Goal: Information Seeking & Learning: Compare options

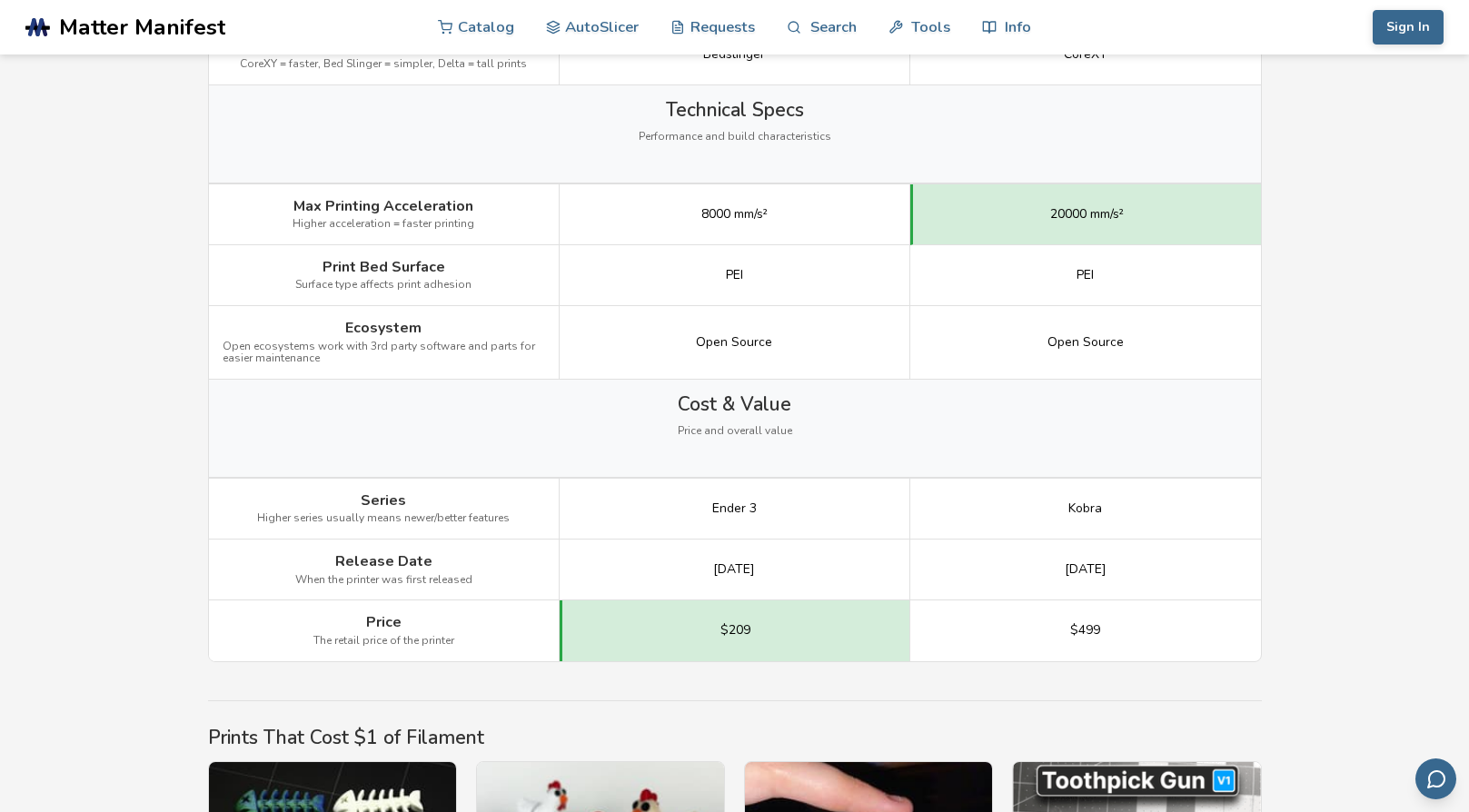
scroll to position [2371, 0]
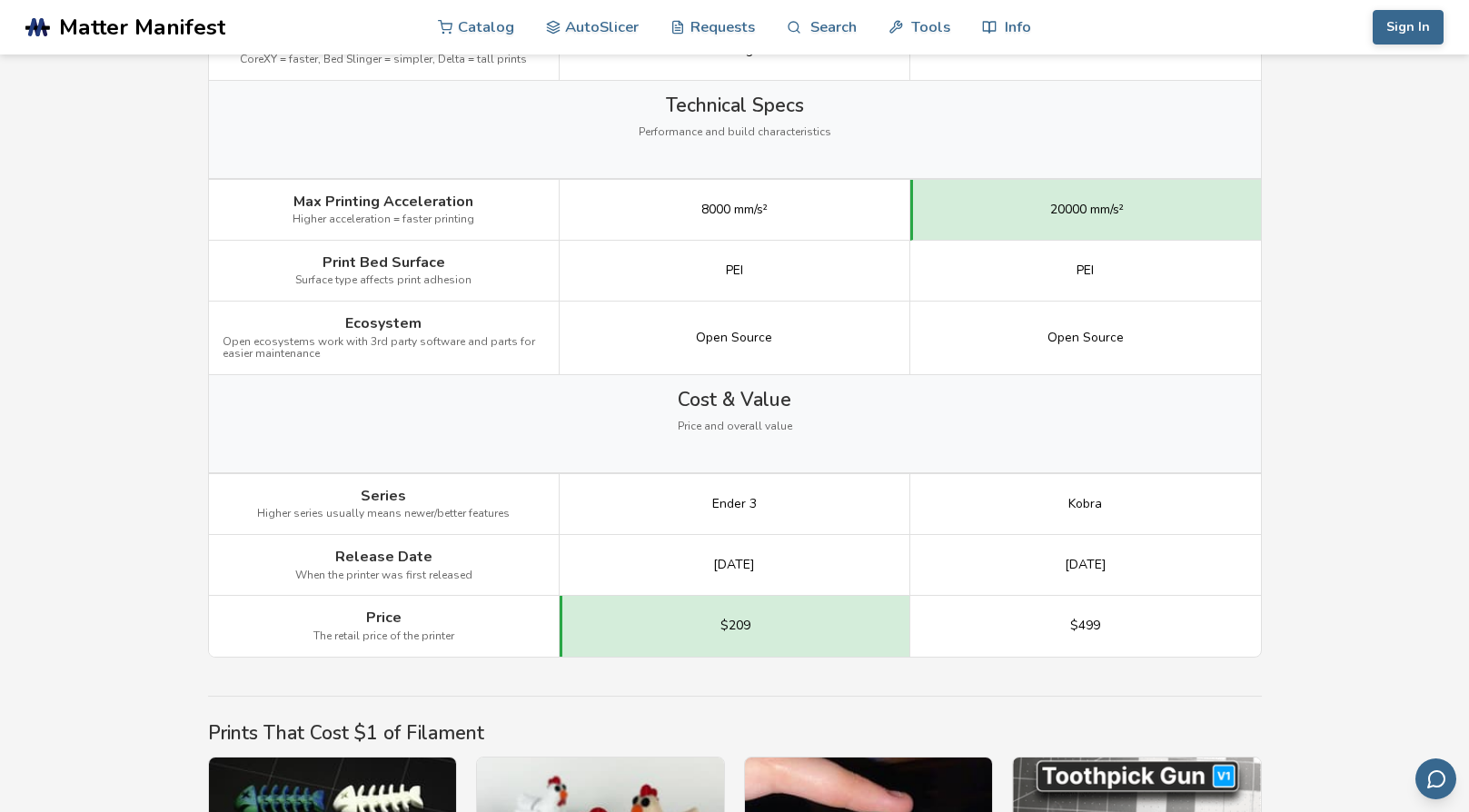
click at [726, 401] on span "Cost & Value" at bounding box center [734, 400] width 114 height 22
click at [727, 424] on span "Price and overall value" at bounding box center [735, 427] width 114 height 13
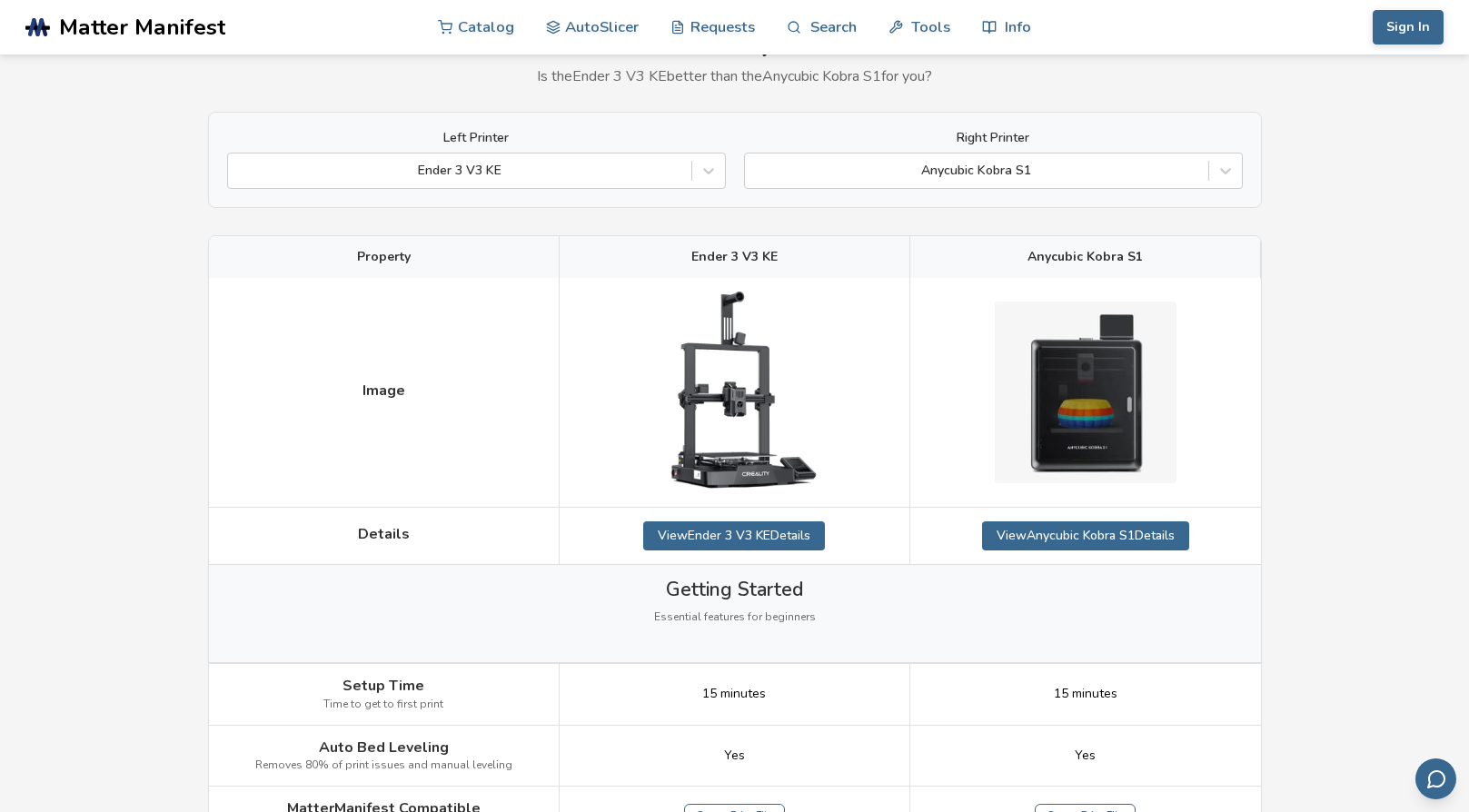
scroll to position [0, 0]
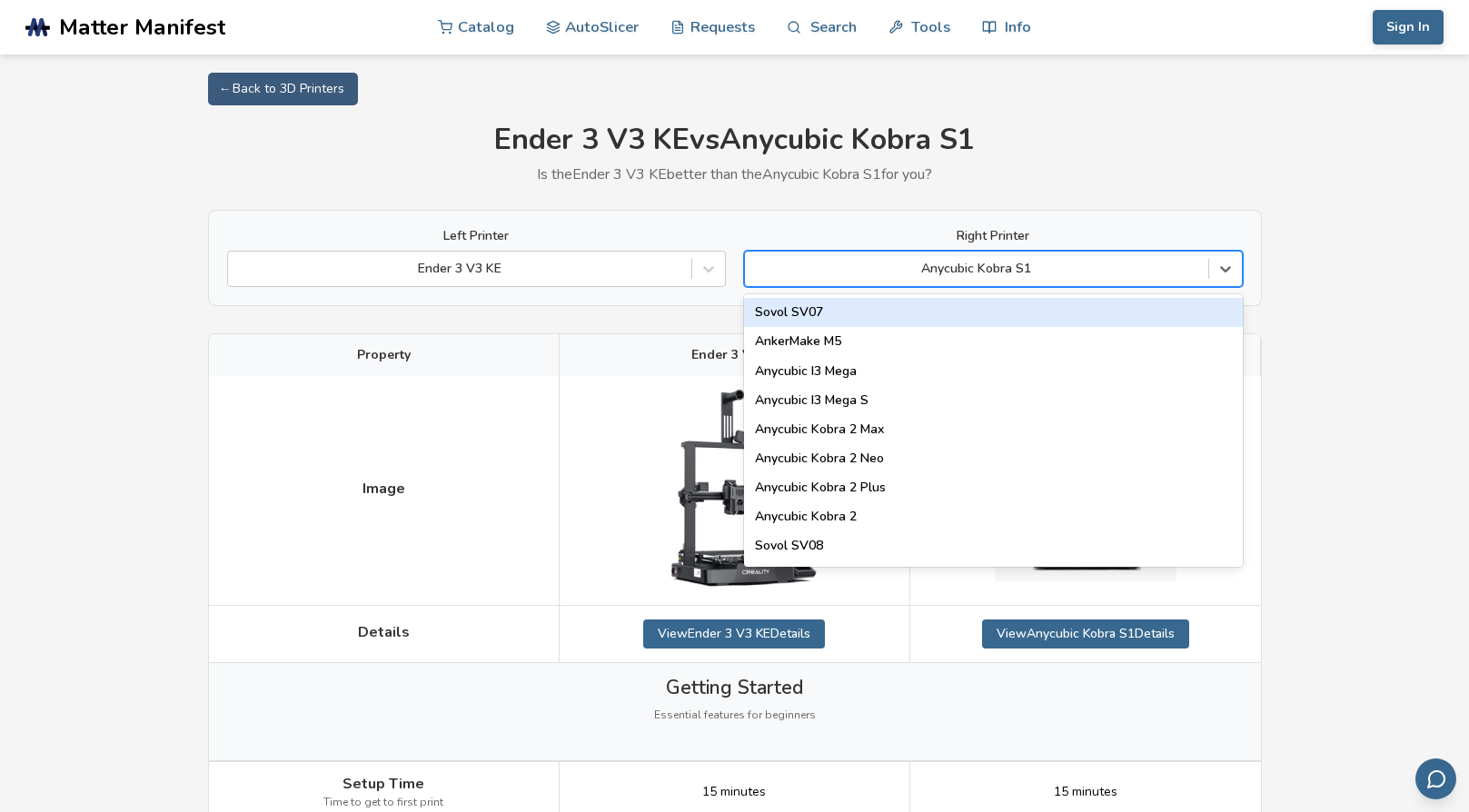
click at [963, 265] on div at bounding box center [977, 269] width 445 height 18
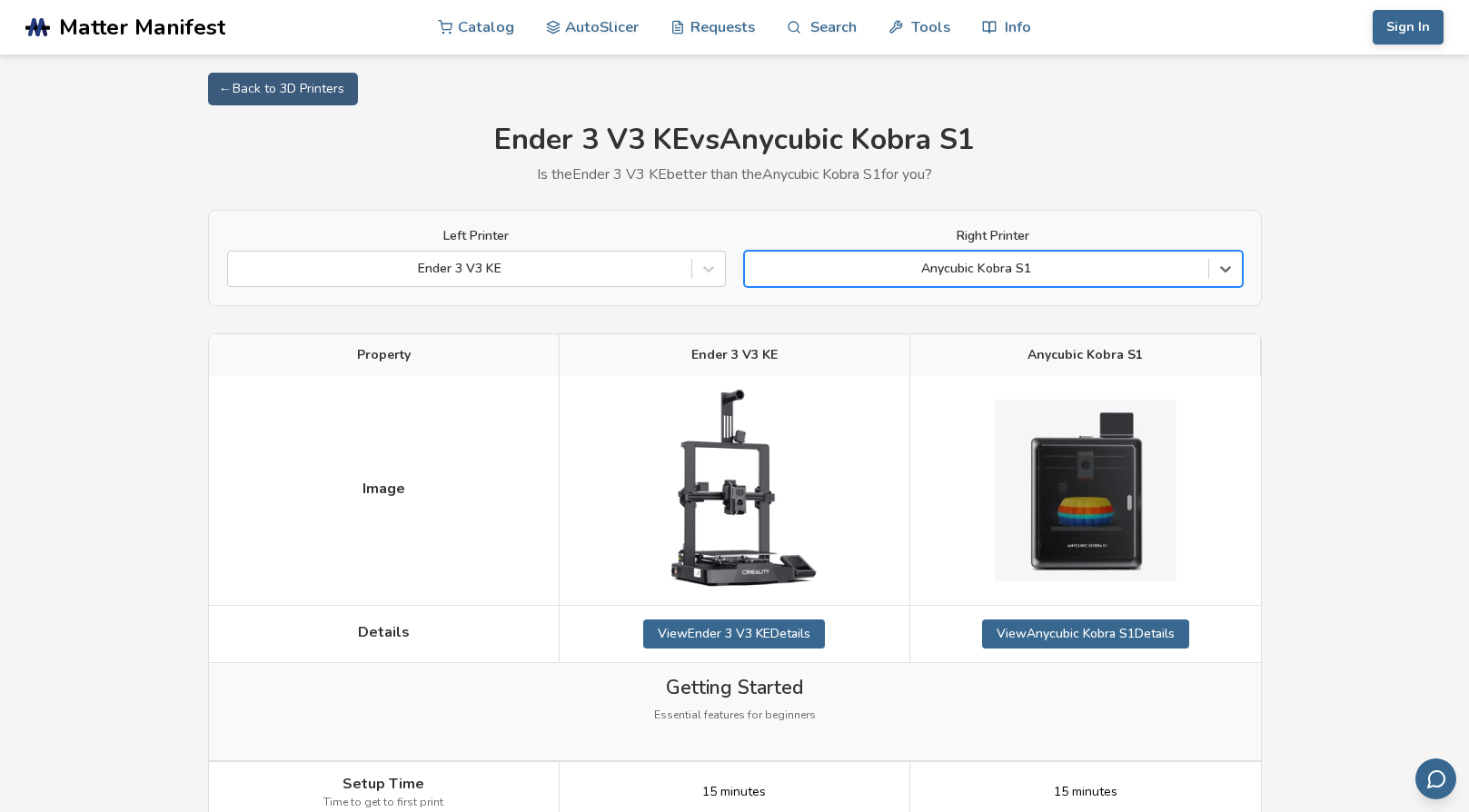
click at [963, 265] on div at bounding box center [977, 269] width 445 height 18
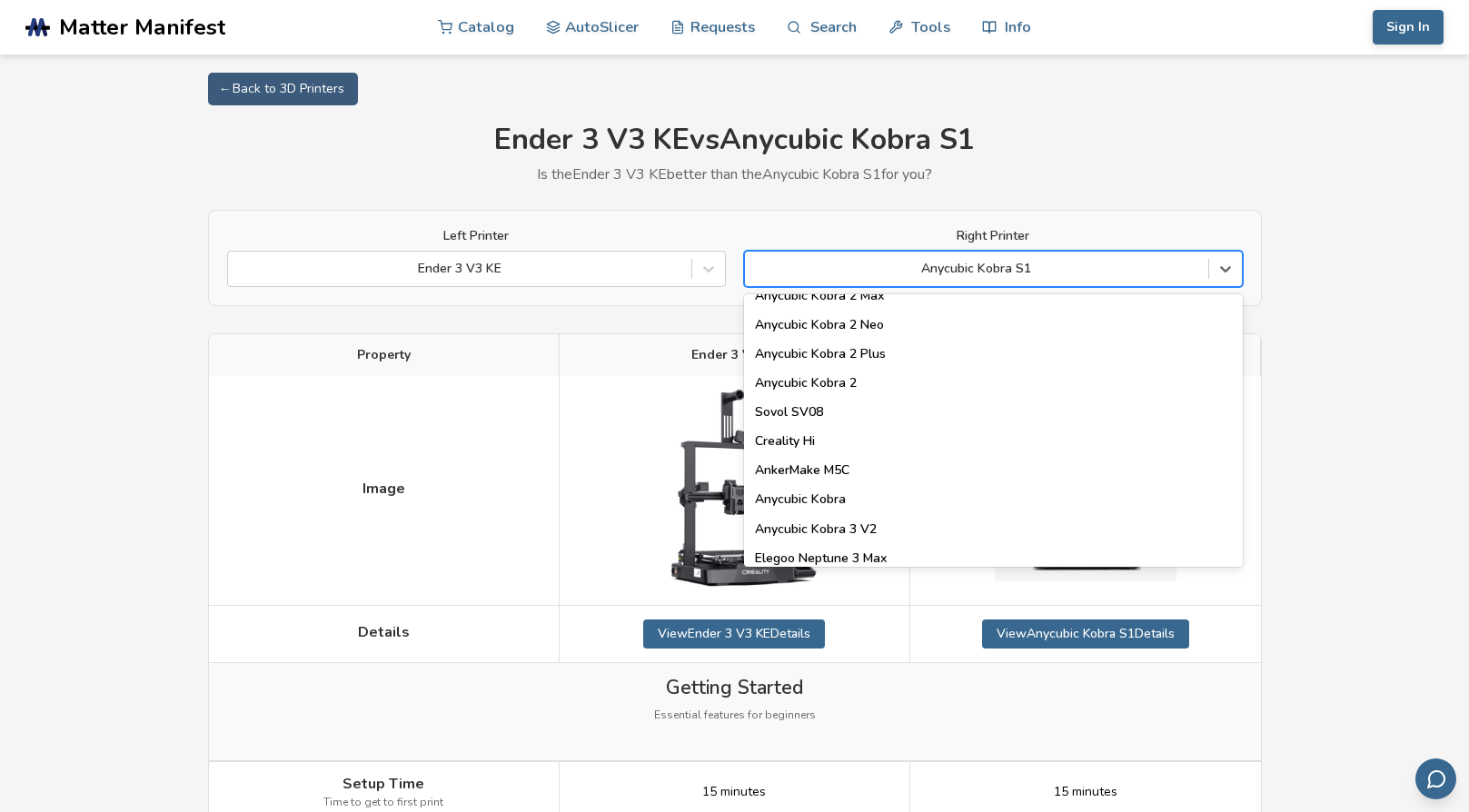
scroll to position [174, 0]
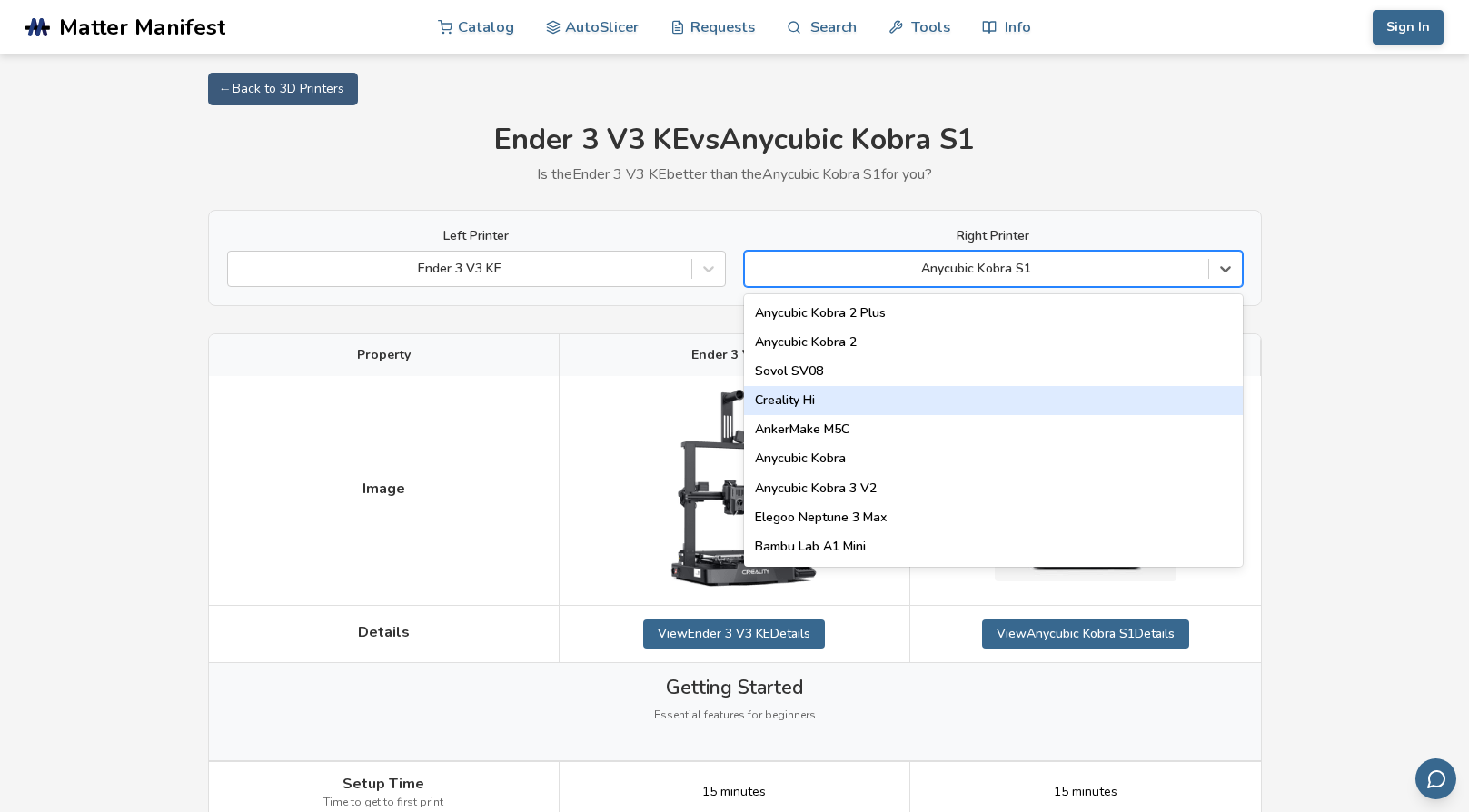
click at [960, 399] on div "Creality Hi" at bounding box center [993, 401] width 499 height 29
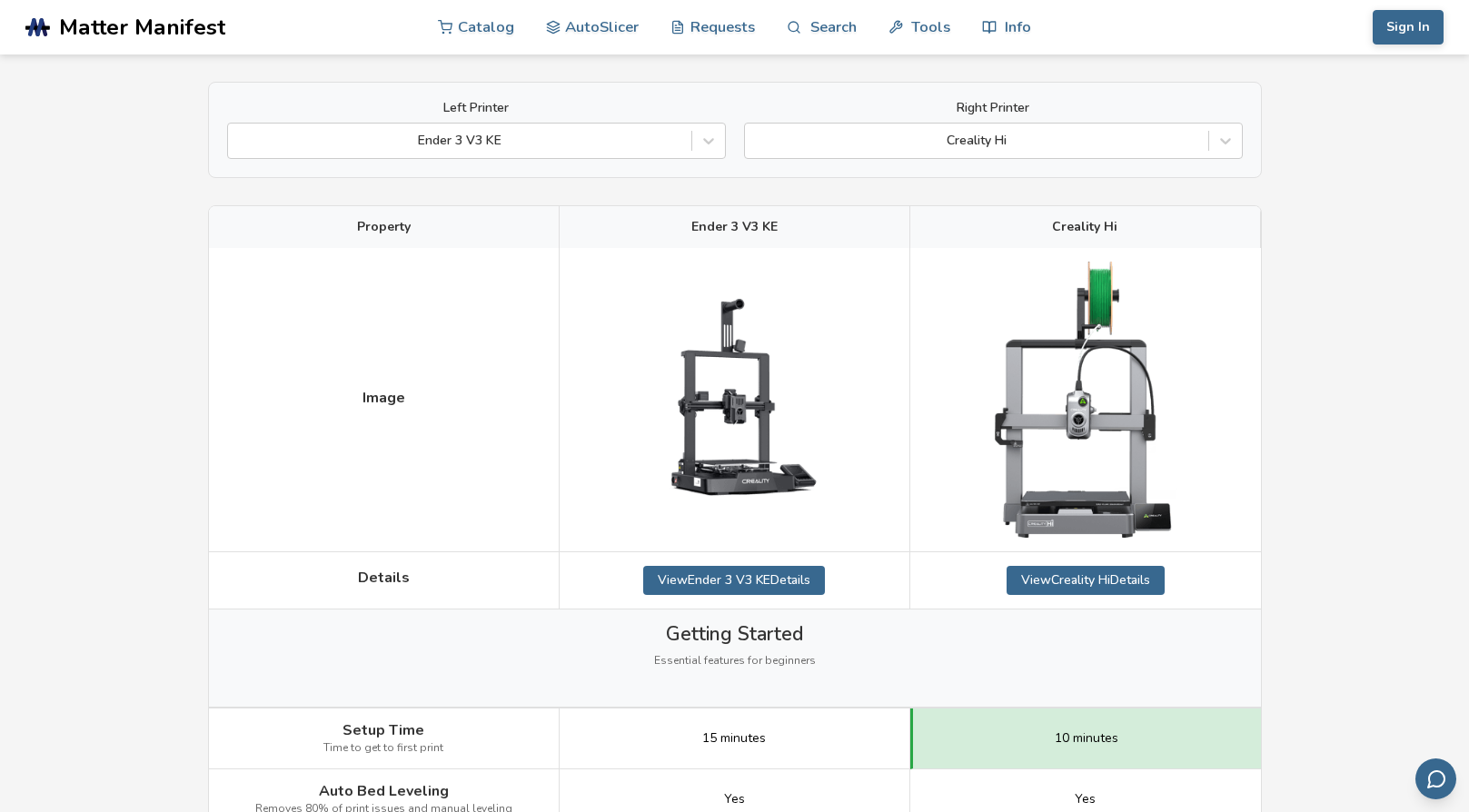
scroll to position [41, 0]
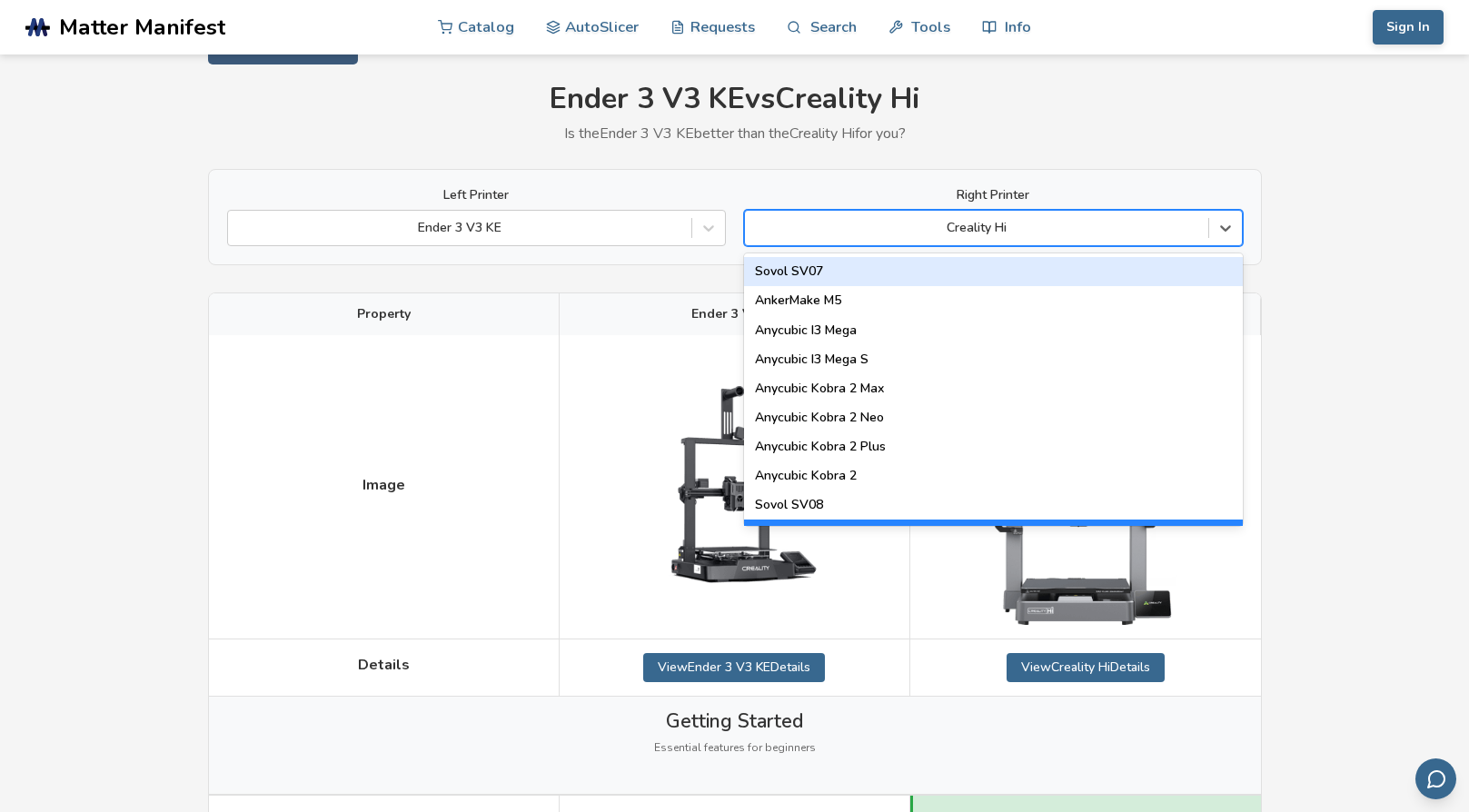
click at [992, 222] on div at bounding box center [977, 228] width 445 height 18
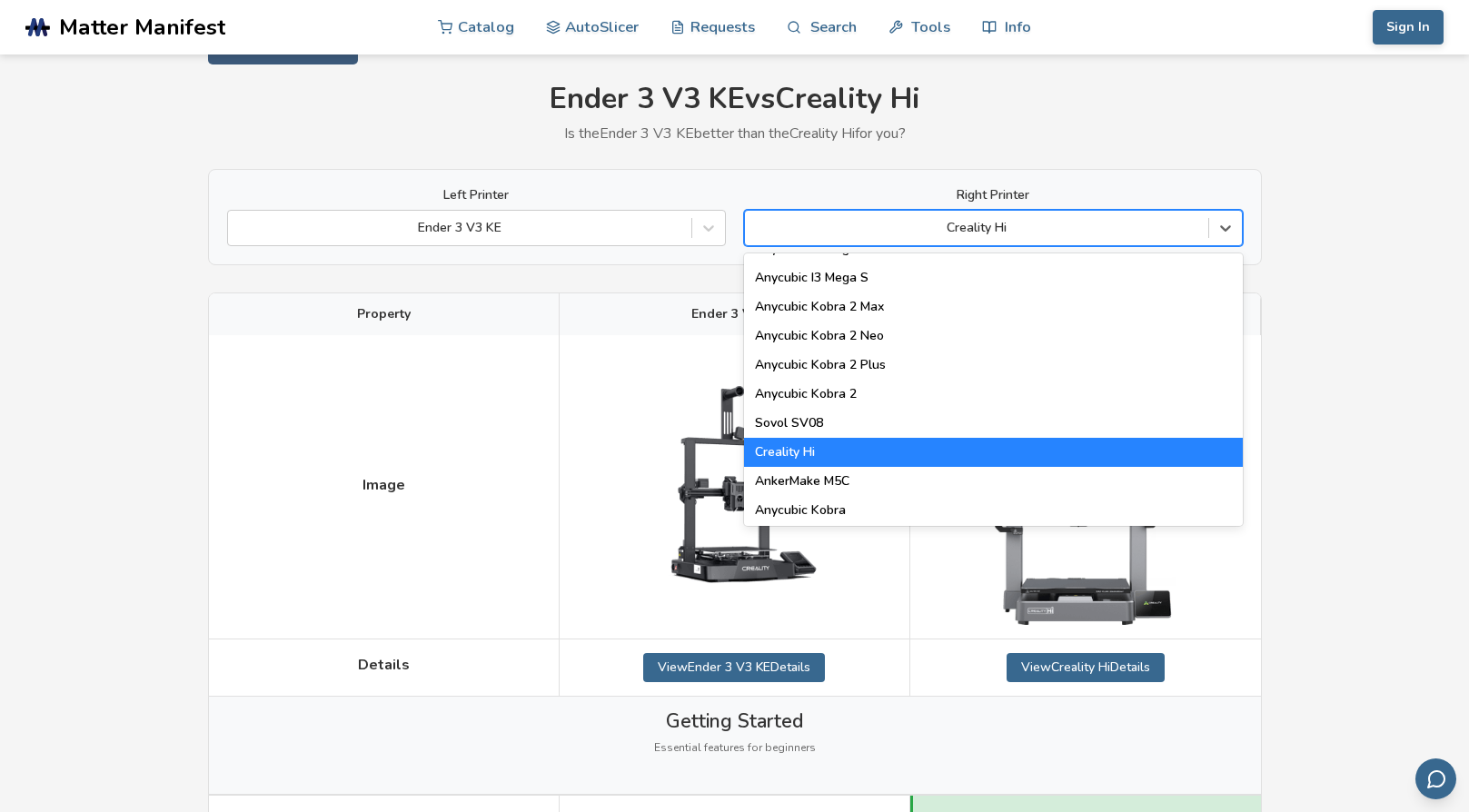
scroll to position [93, 0]
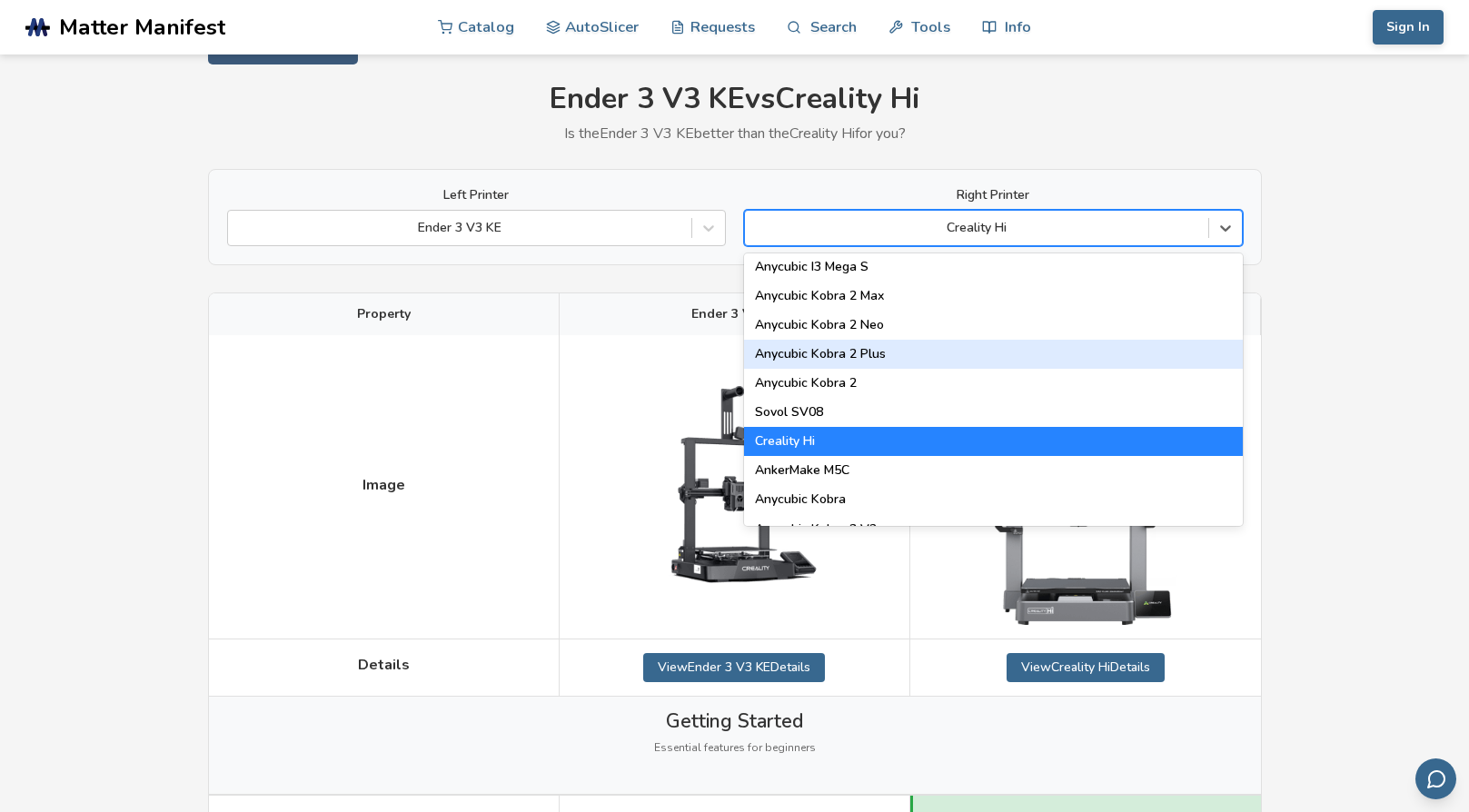
click at [961, 361] on div "Anycubic Kobra 2 Plus" at bounding box center [993, 354] width 499 height 29
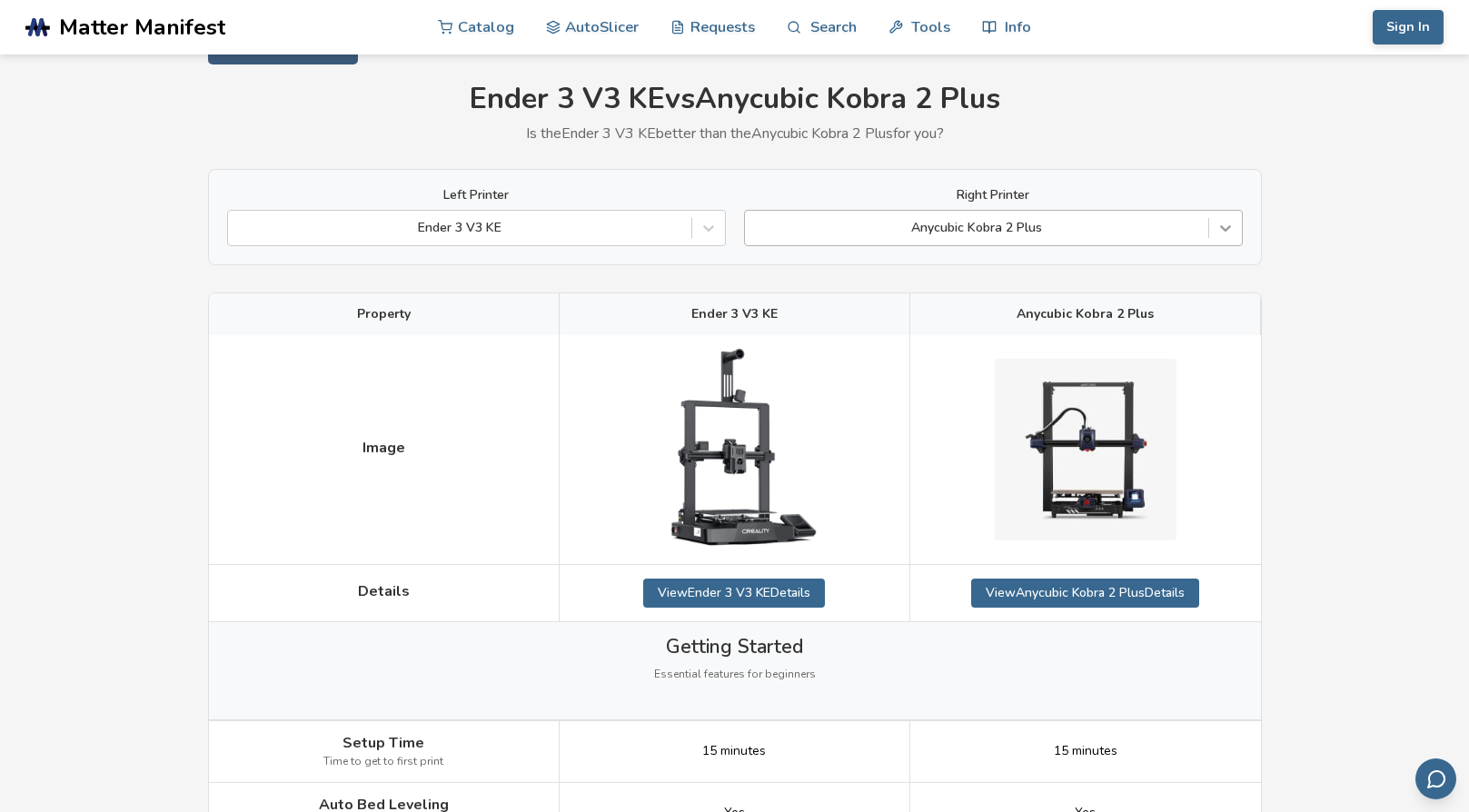
click at [1231, 231] on icon at bounding box center [1226, 228] width 18 height 18
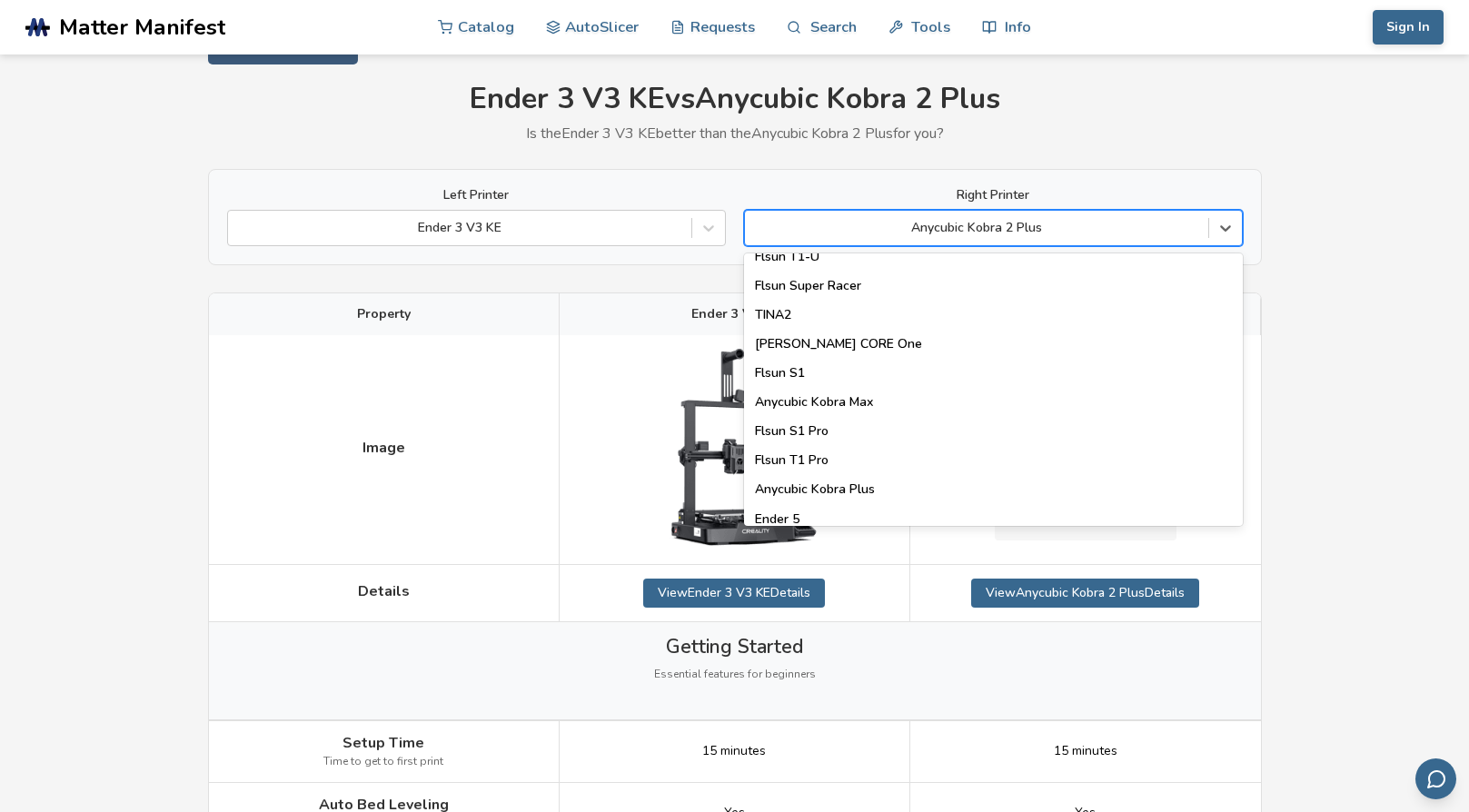
scroll to position [2329, 0]
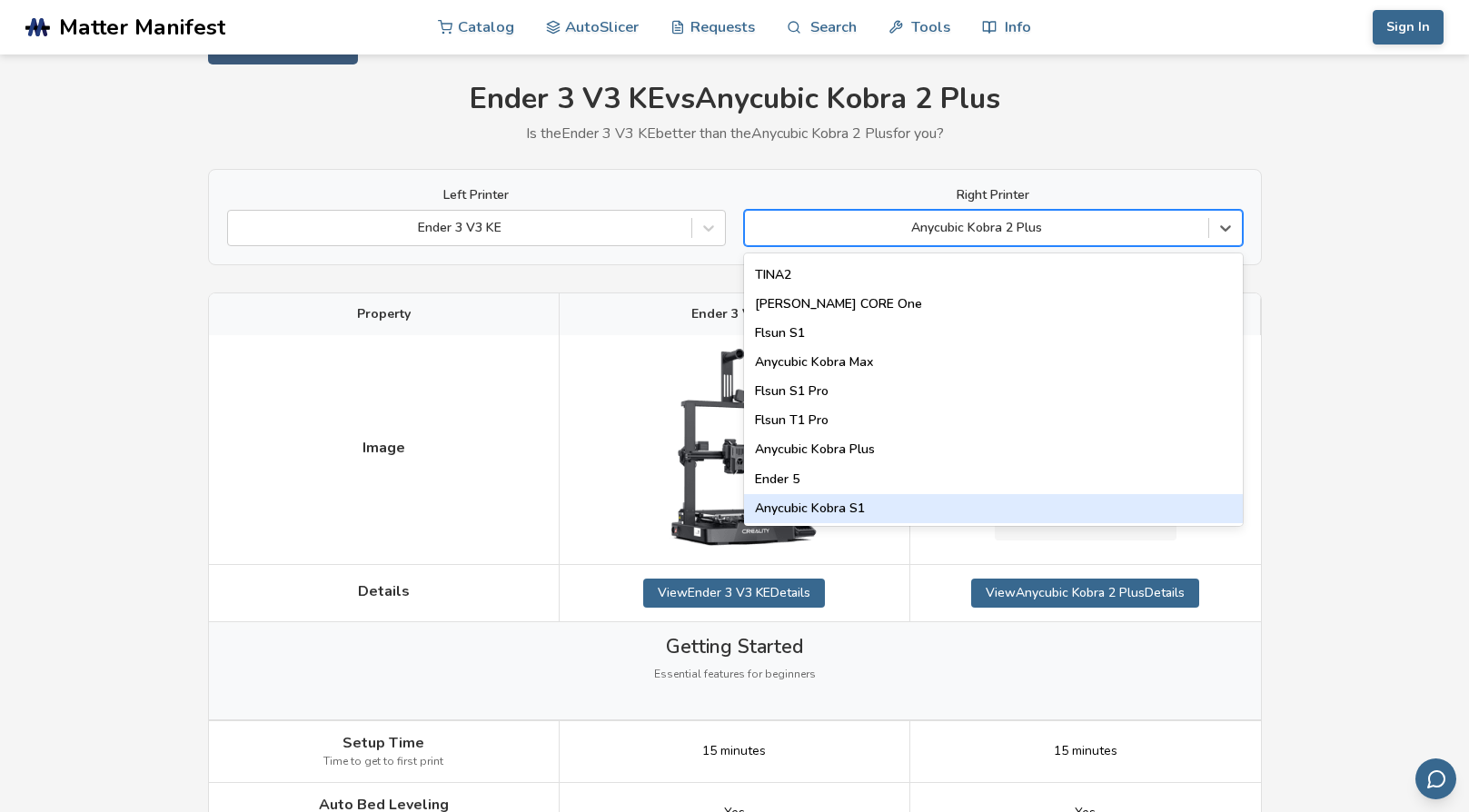
click at [863, 506] on div "Anycubic Kobra S1" at bounding box center [993, 509] width 499 height 29
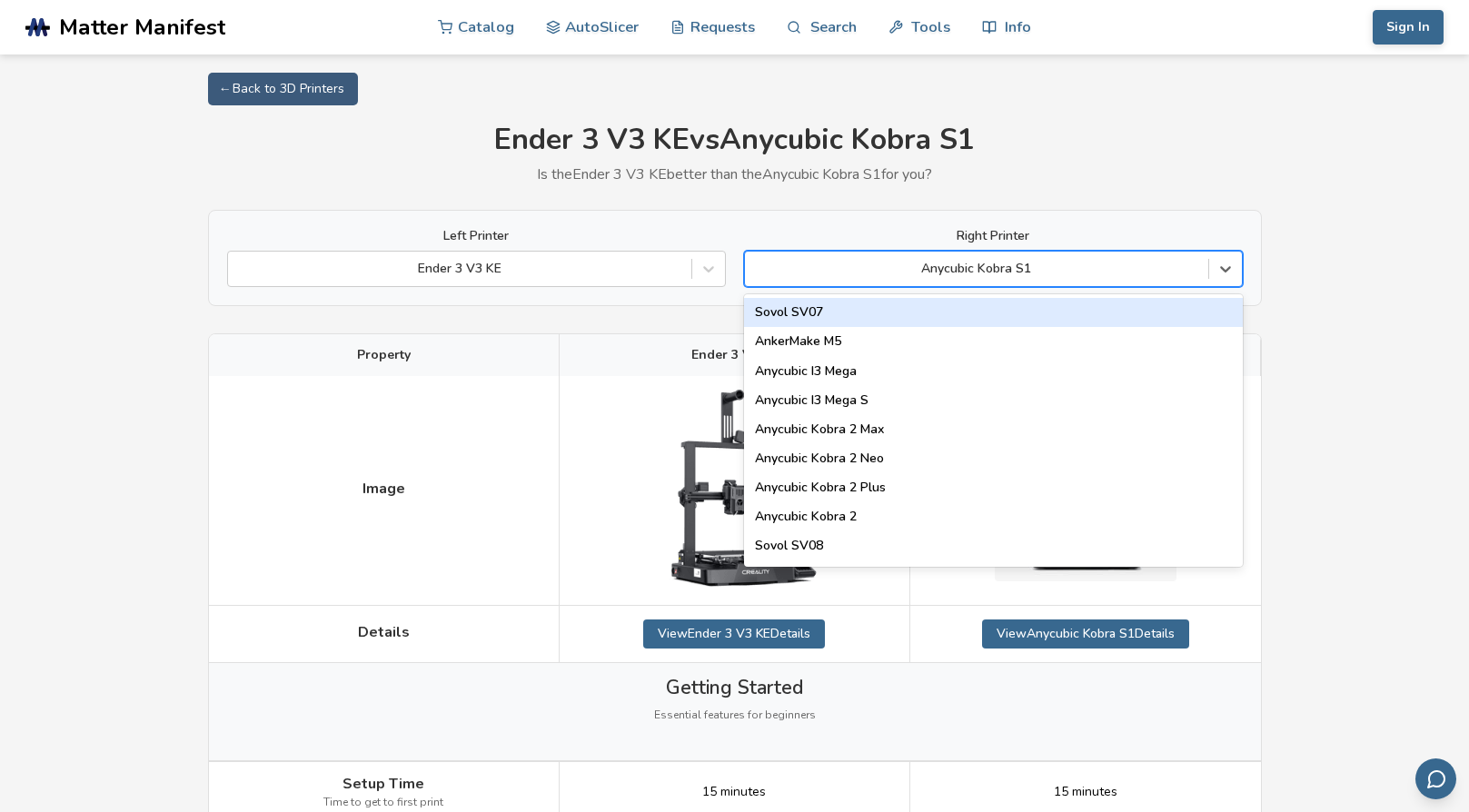
click at [1012, 273] on div at bounding box center [977, 269] width 445 height 18
click at [710, 275] on icon at bounding box center [709, 269] width 18 height 18
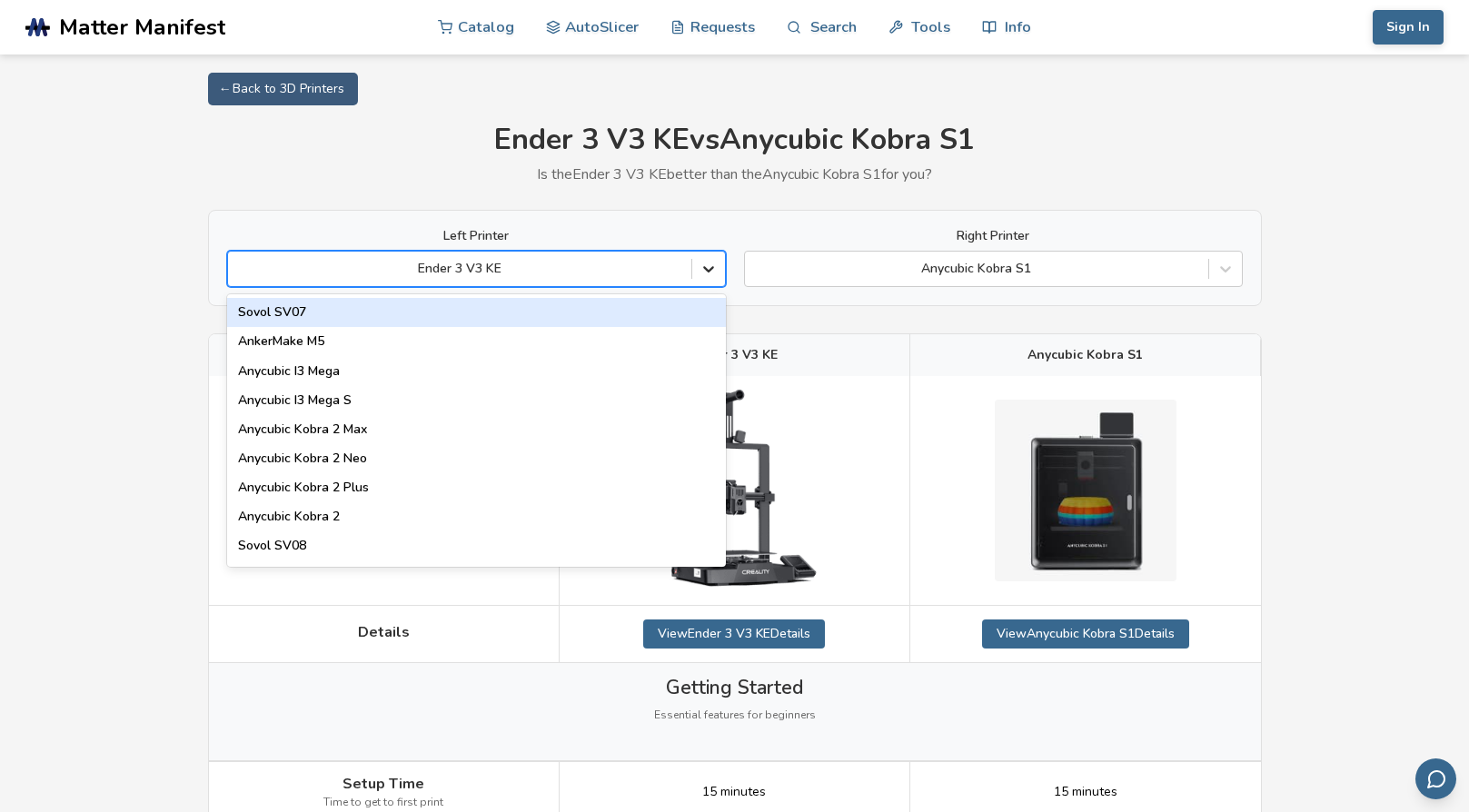
click at [710, 274] on icon at bounding box center [709, 269] width 18 height 18
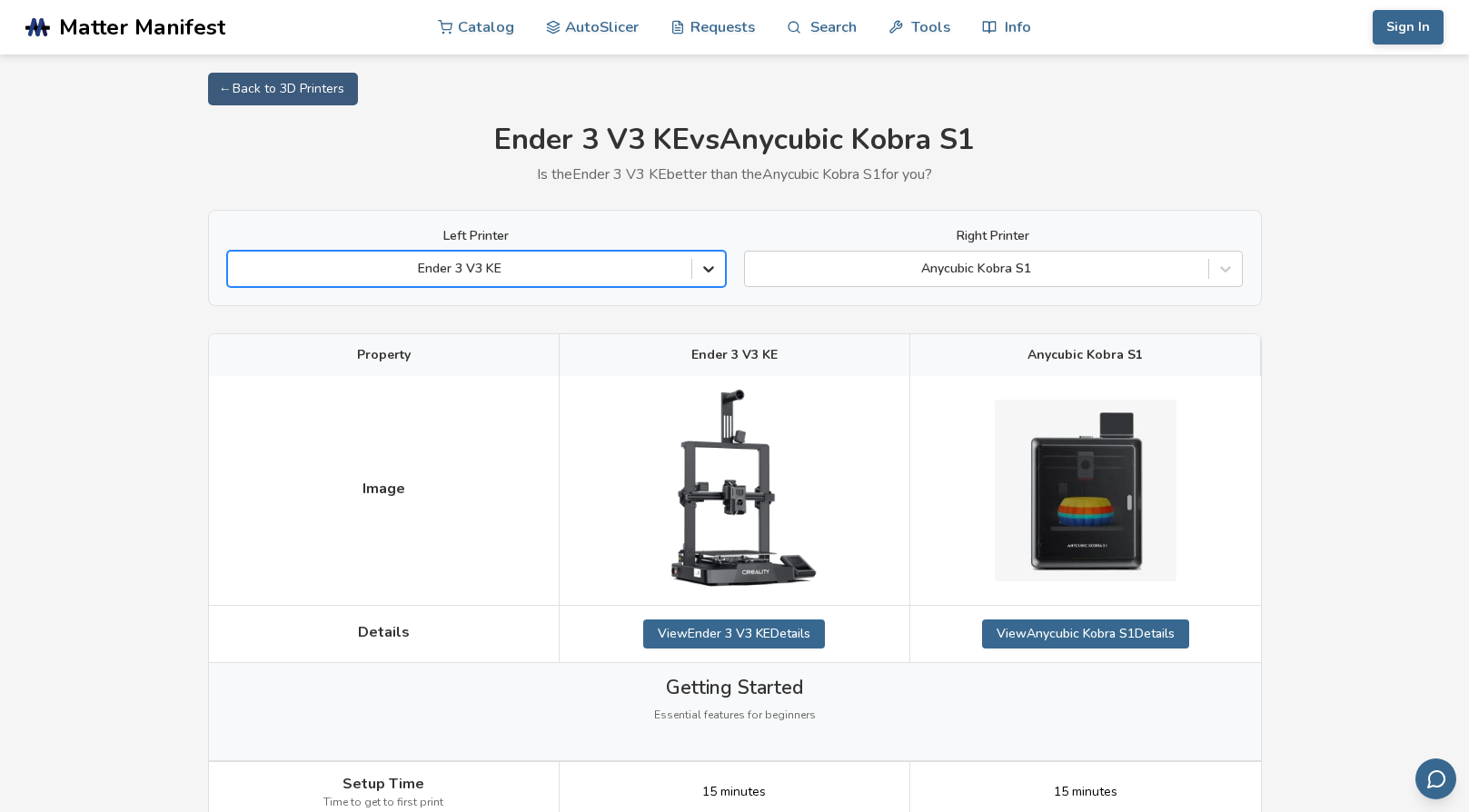
click at [711, 272] on icon at bounding box center [709, 269] width 18 height 18
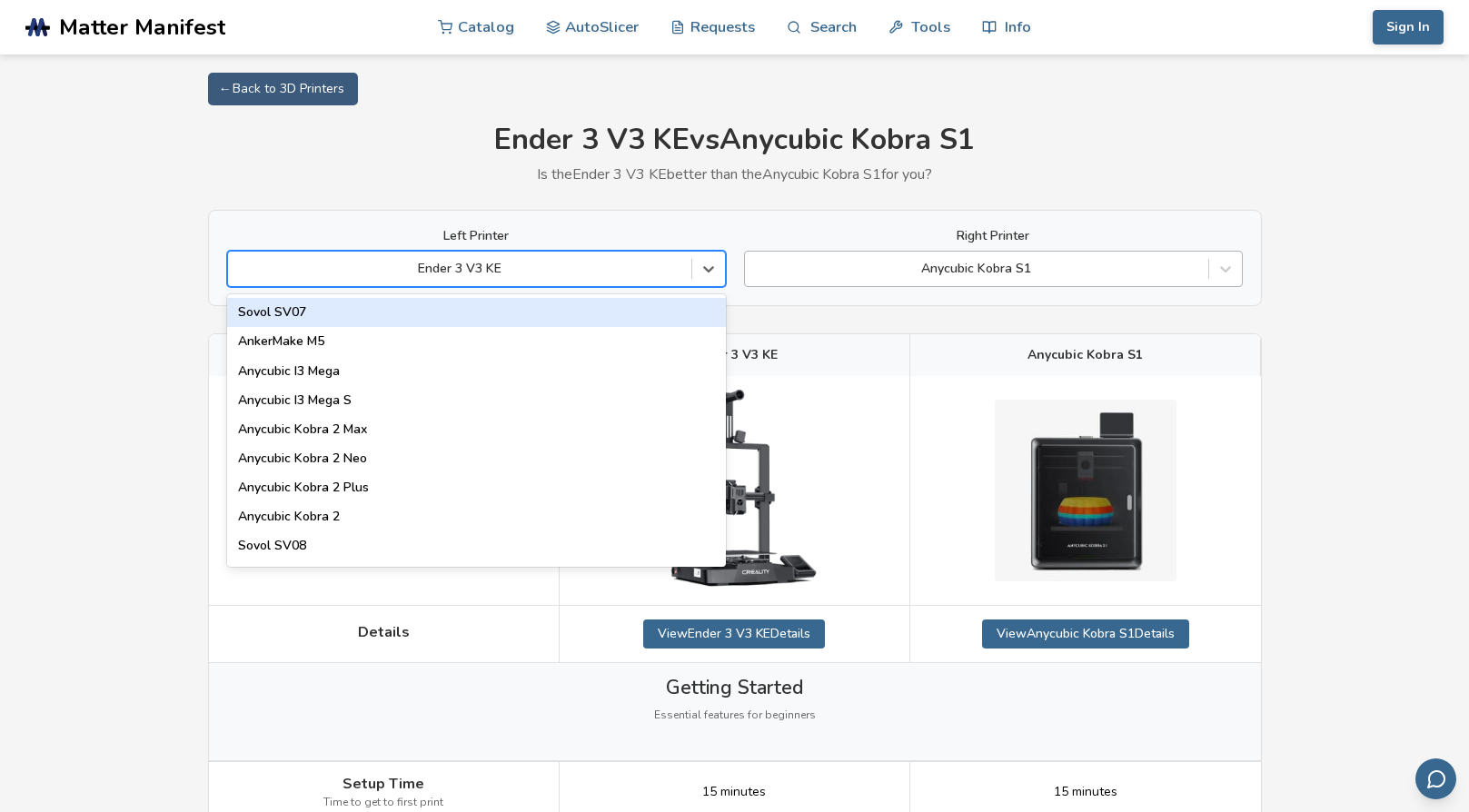
click at [1121, 277] on div at bounding box center [977, 269] width 445 height 18
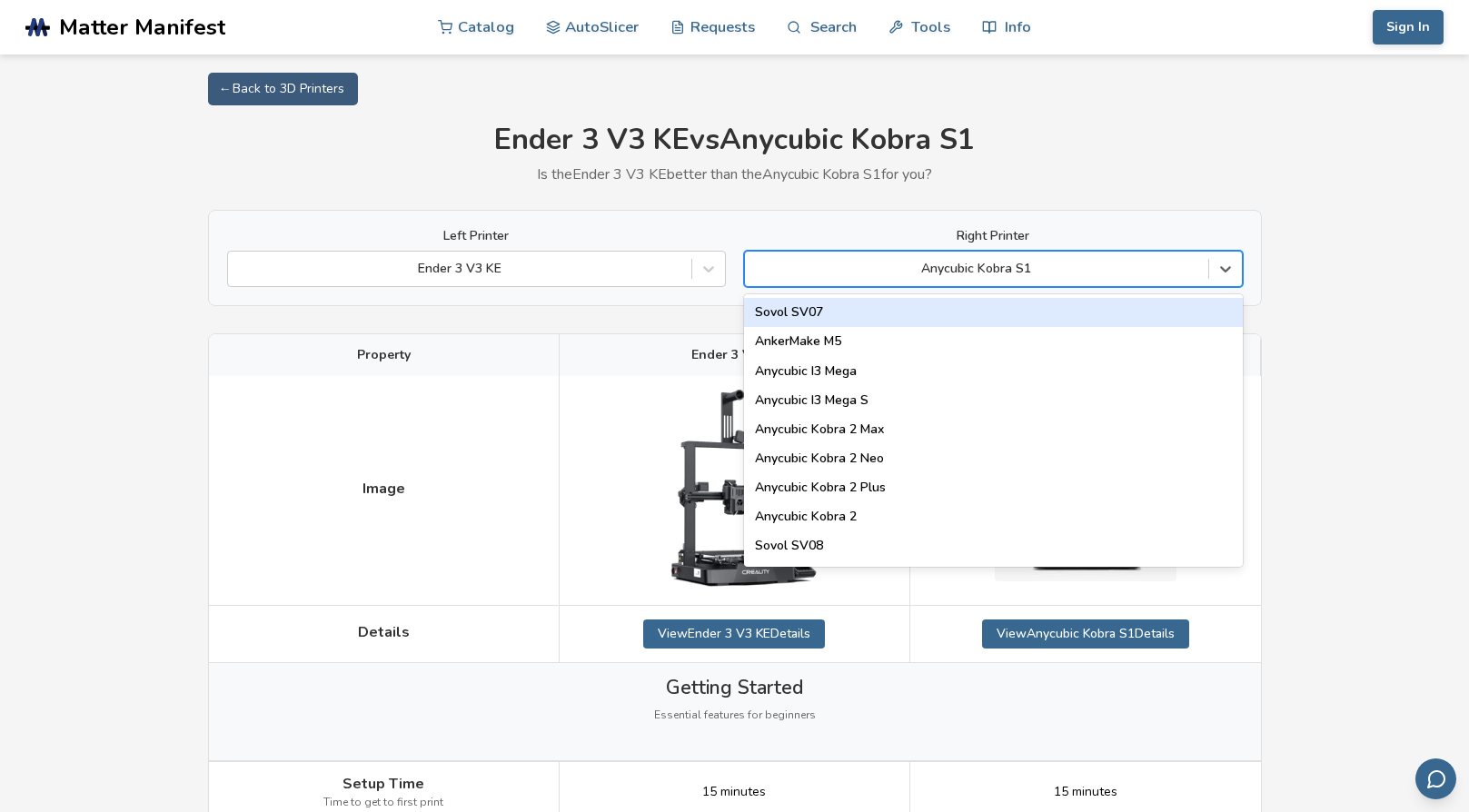
click at [1147, 318] on div "Sovol SV07" at bounding box center [993, 312] width 499 height 29
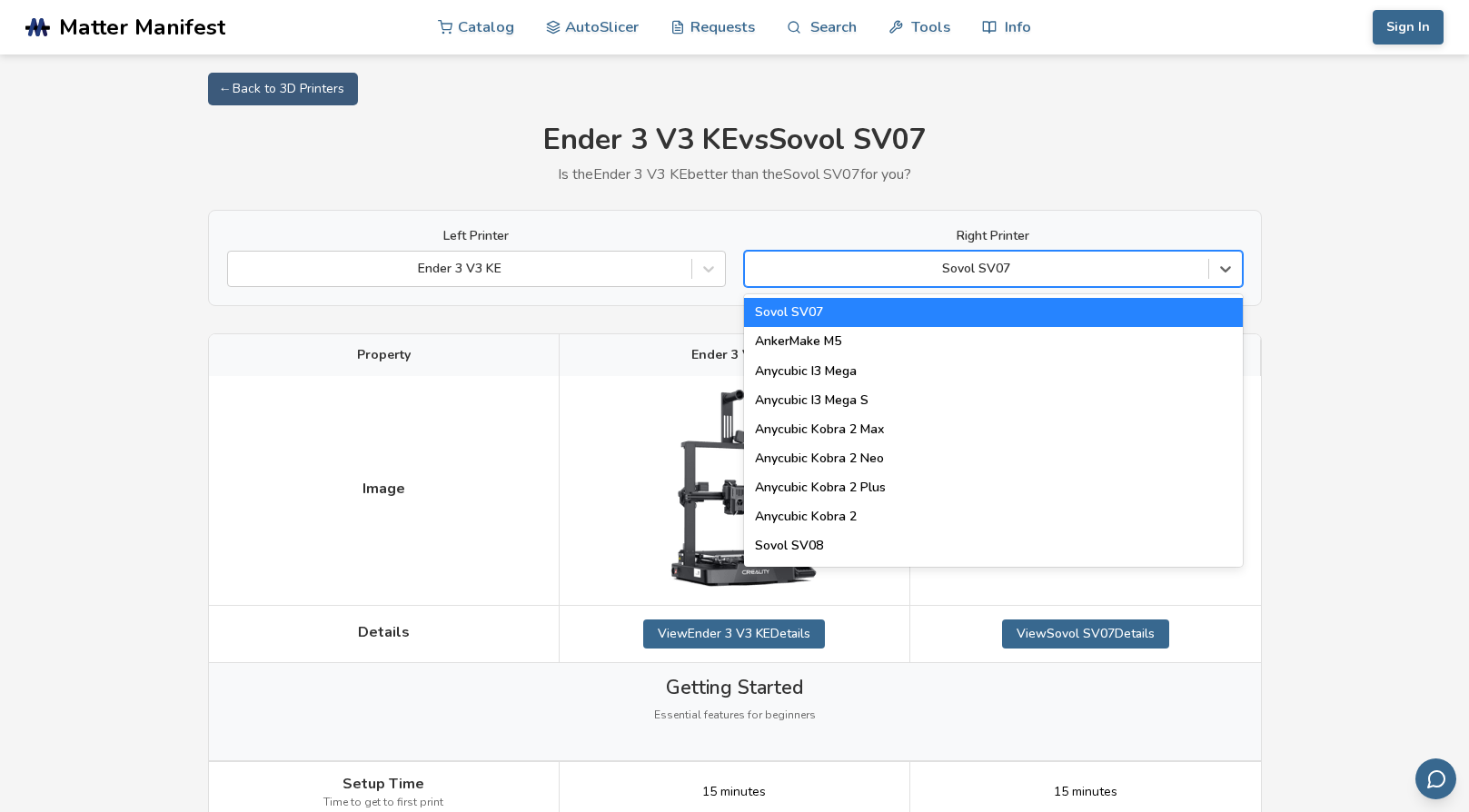
click at [1127, 260] on div at bounding box center [977, 269] width 445 height 18
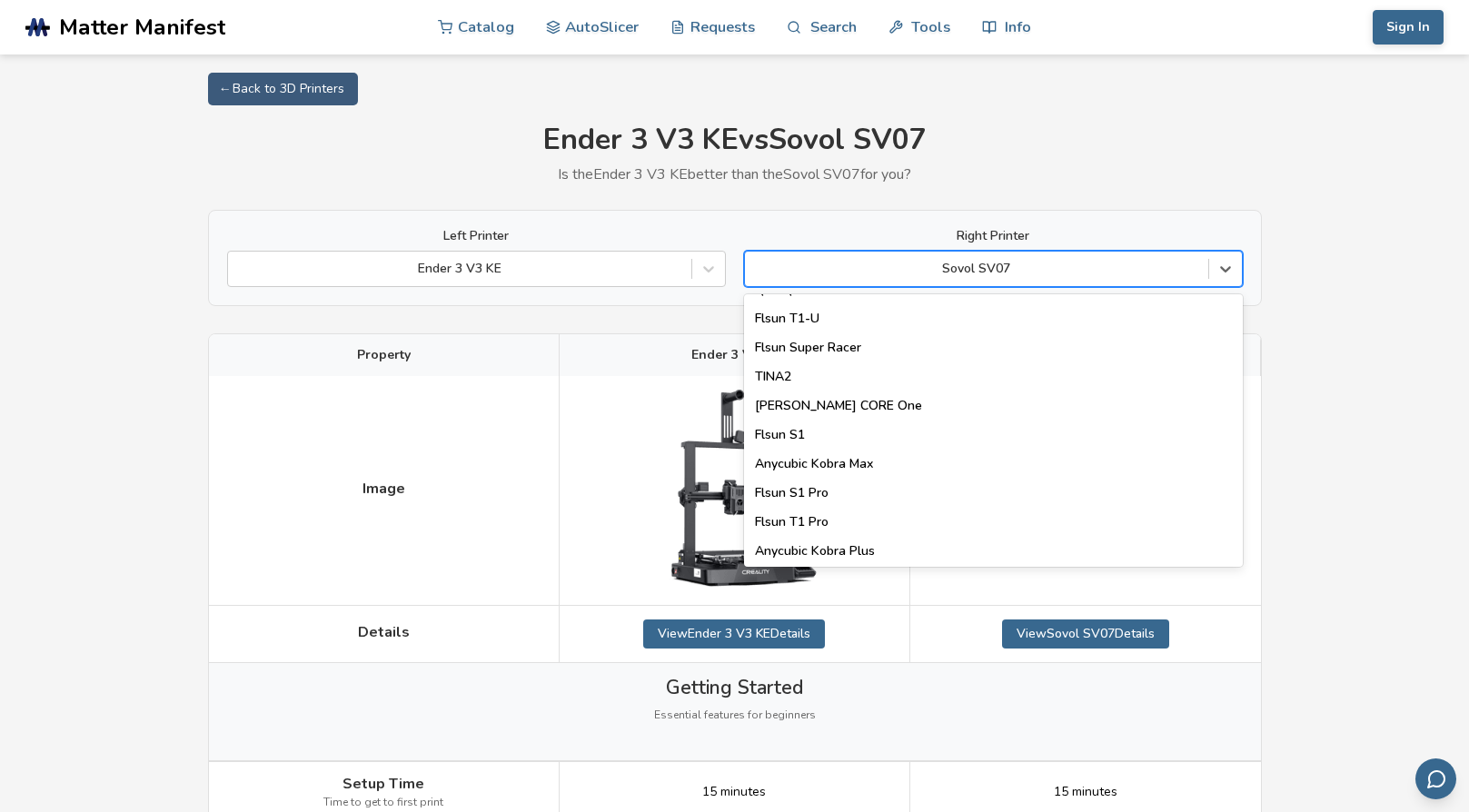
scroll to position [2329, 0]
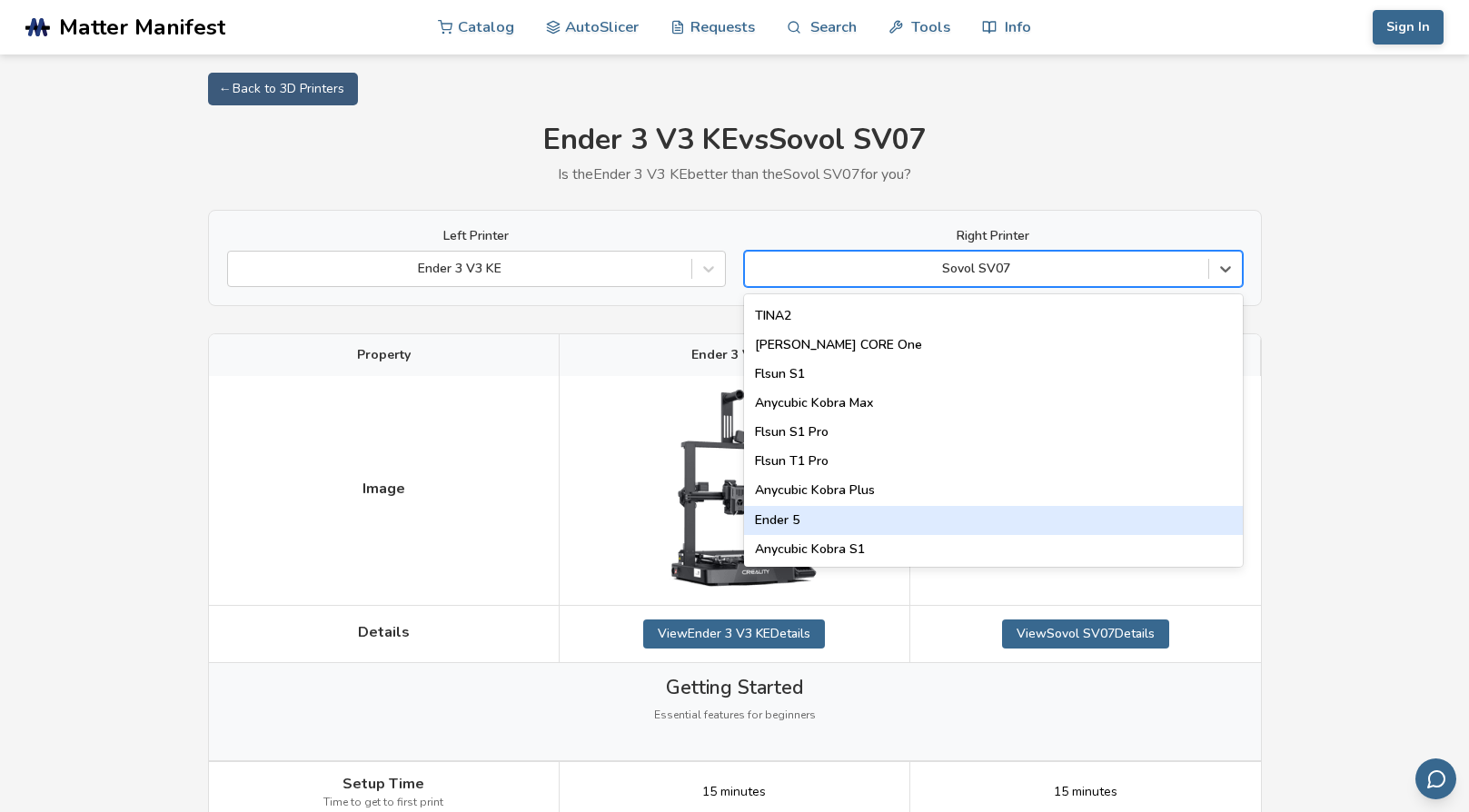
click at [771, 521] on div "Ender 5" at bounding box center [993, 520] width 499 height 29
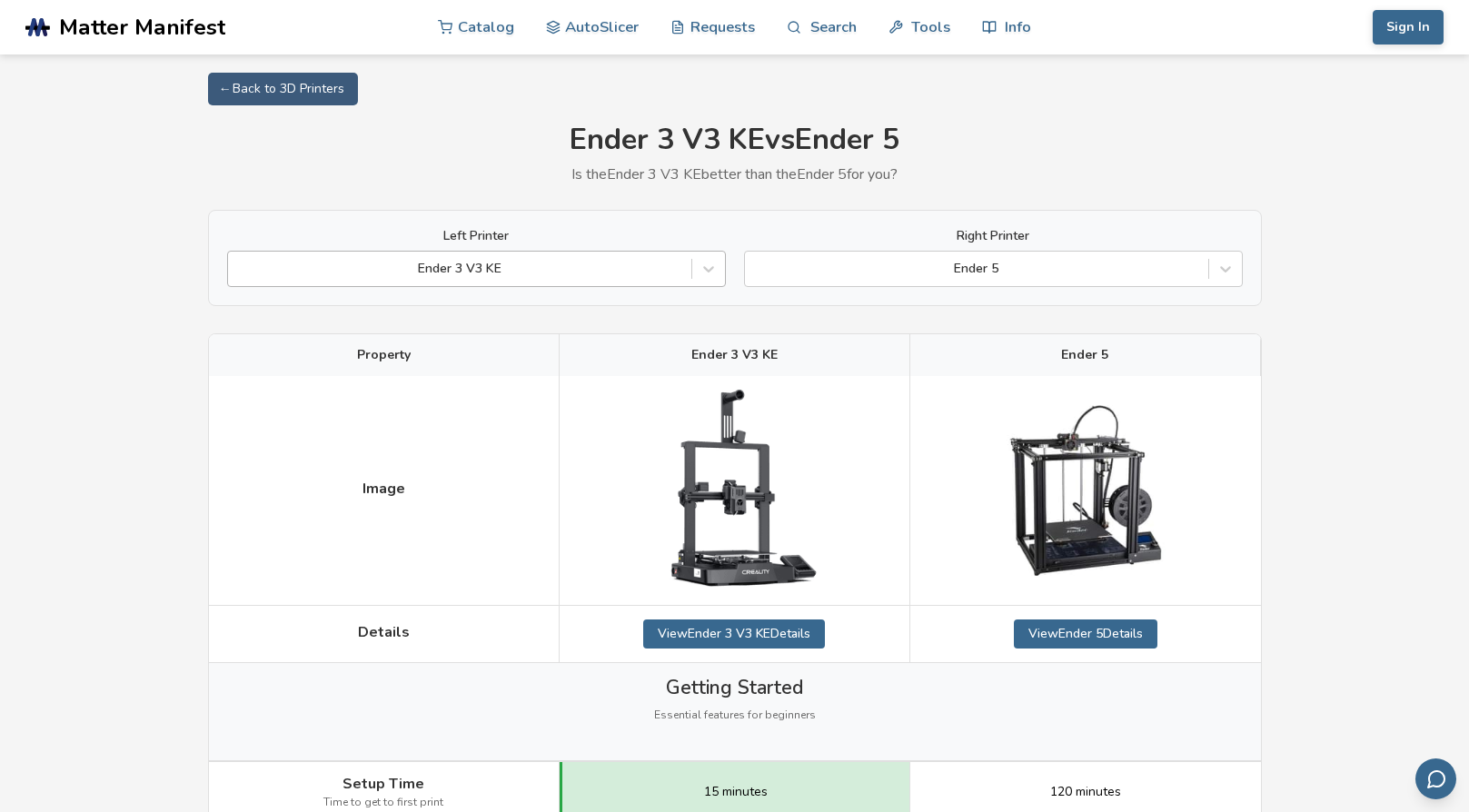
click at [585, 276] on div at bounding box center [460, 269] width 445 height 18
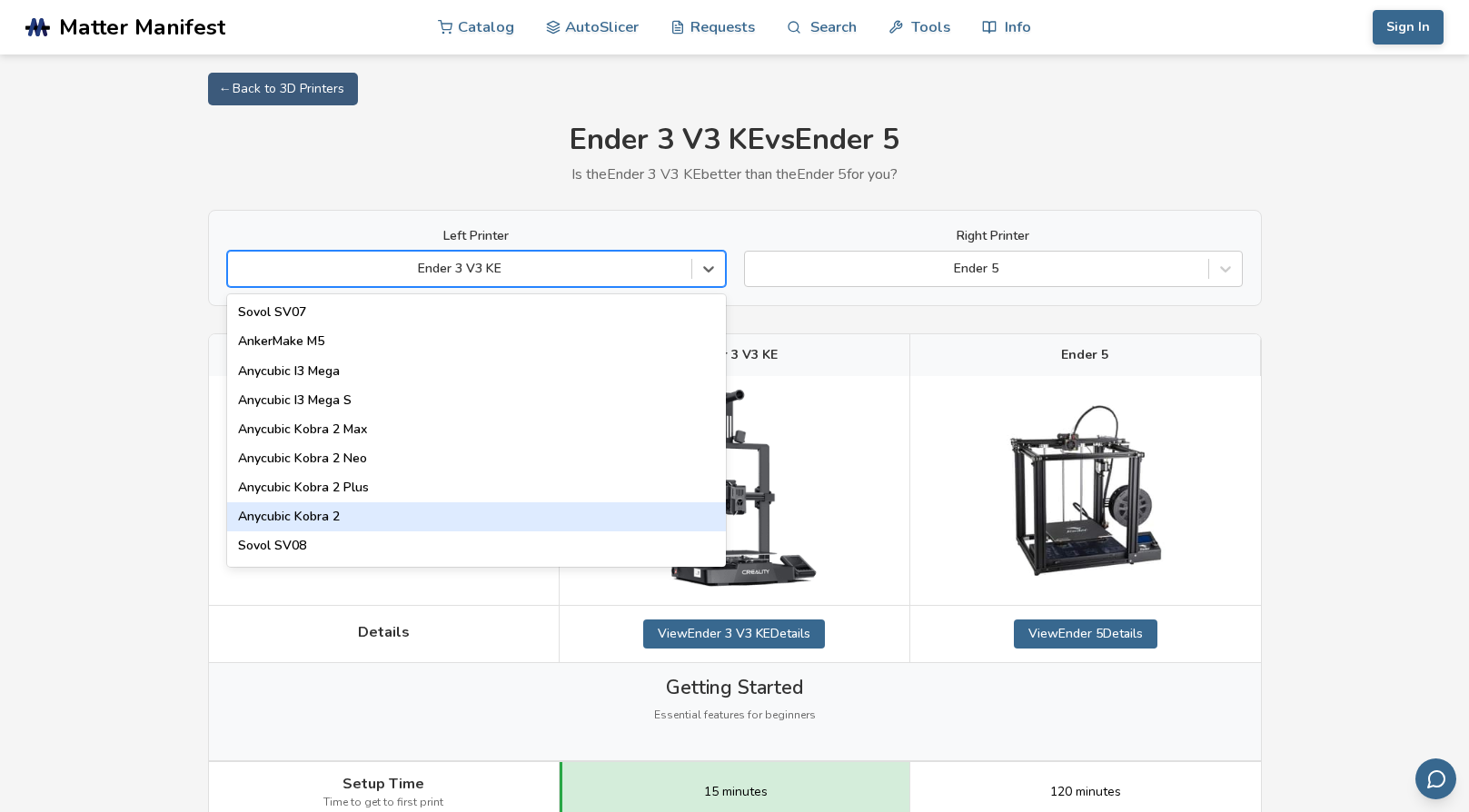
click at [313, 517] on div "Anycubic Kobra 2" at bounding box center [476, 517] width 499 height 29
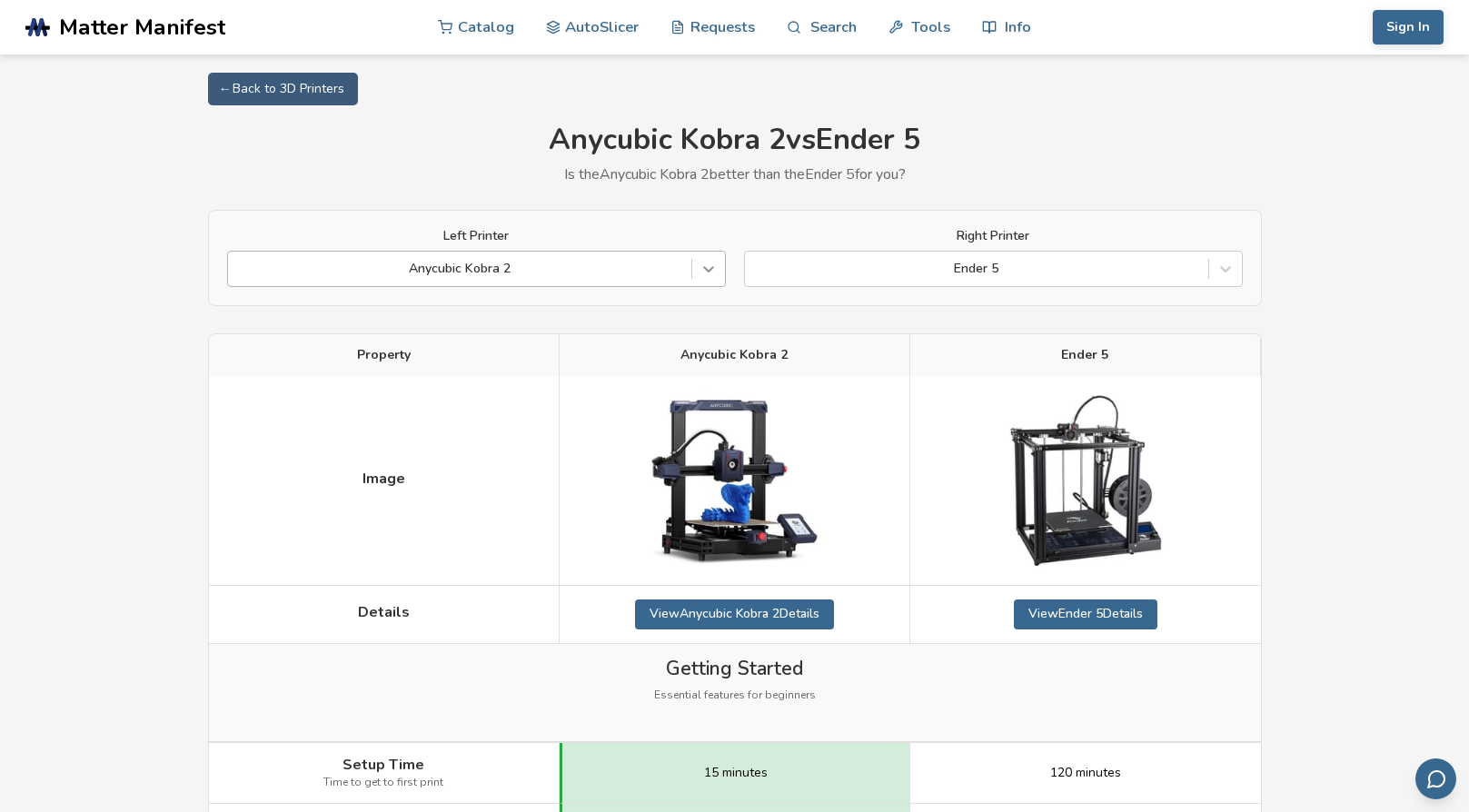
drag, startPoint x: 721, startPoint y: 260, endPoint x: 712, endPoint y: 264, distance: 9.8
click at [720, 260] on div at bounding box center [709, 269] width 33 height 33
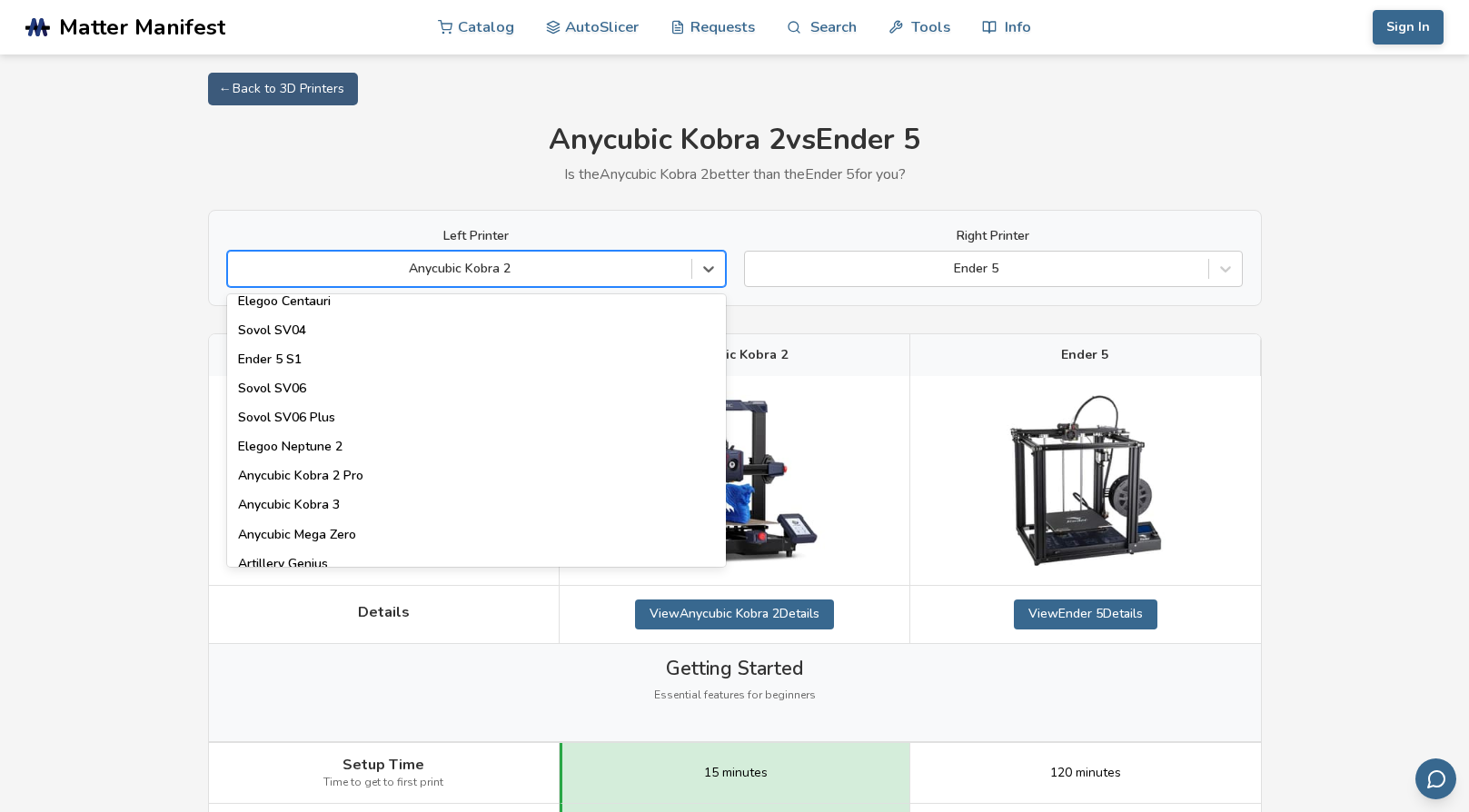
scroll to position [780, 0]
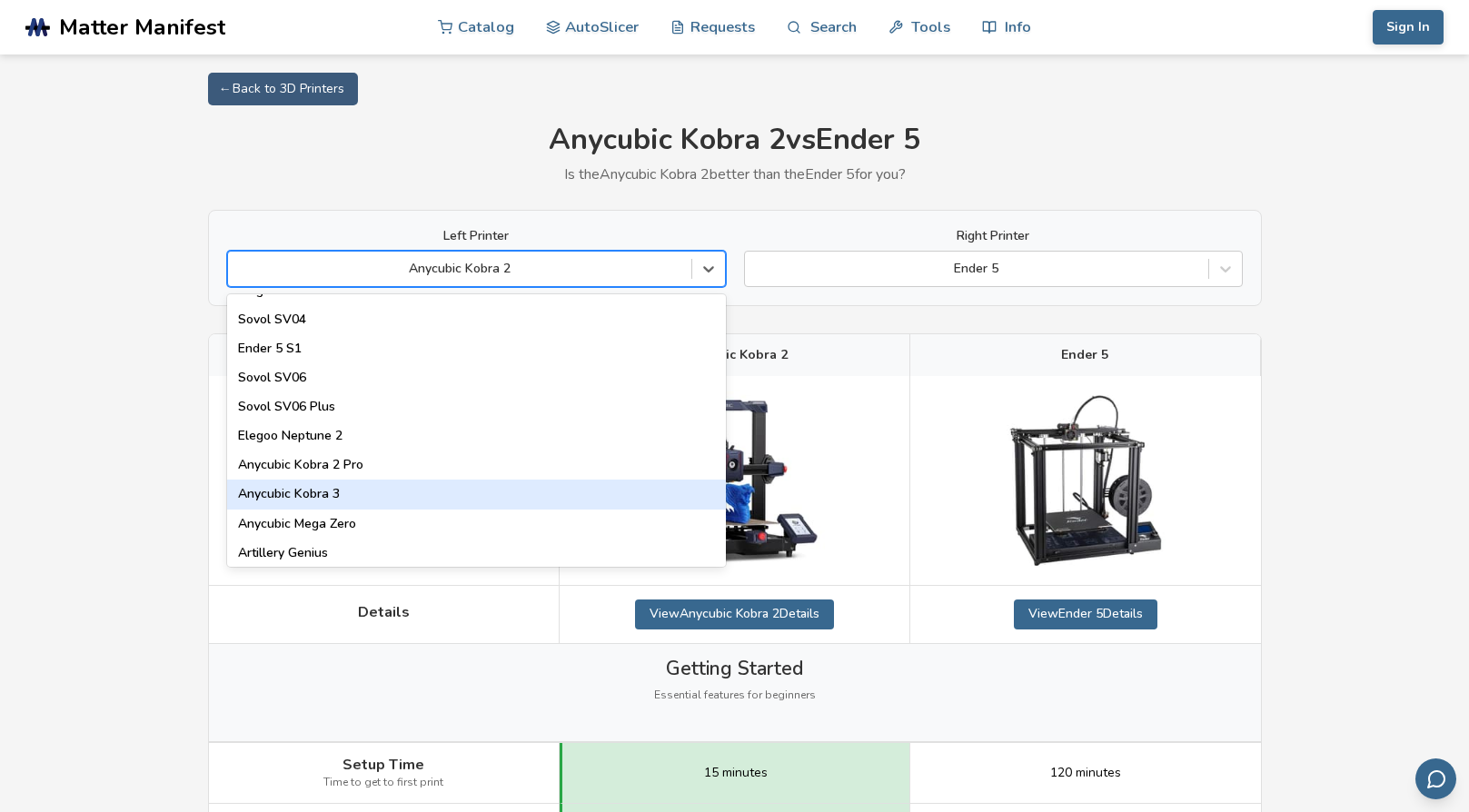
click at [302, 497] on div "Anycubic Kobra 3" at bounding box center [476, 494] width 499 height 29
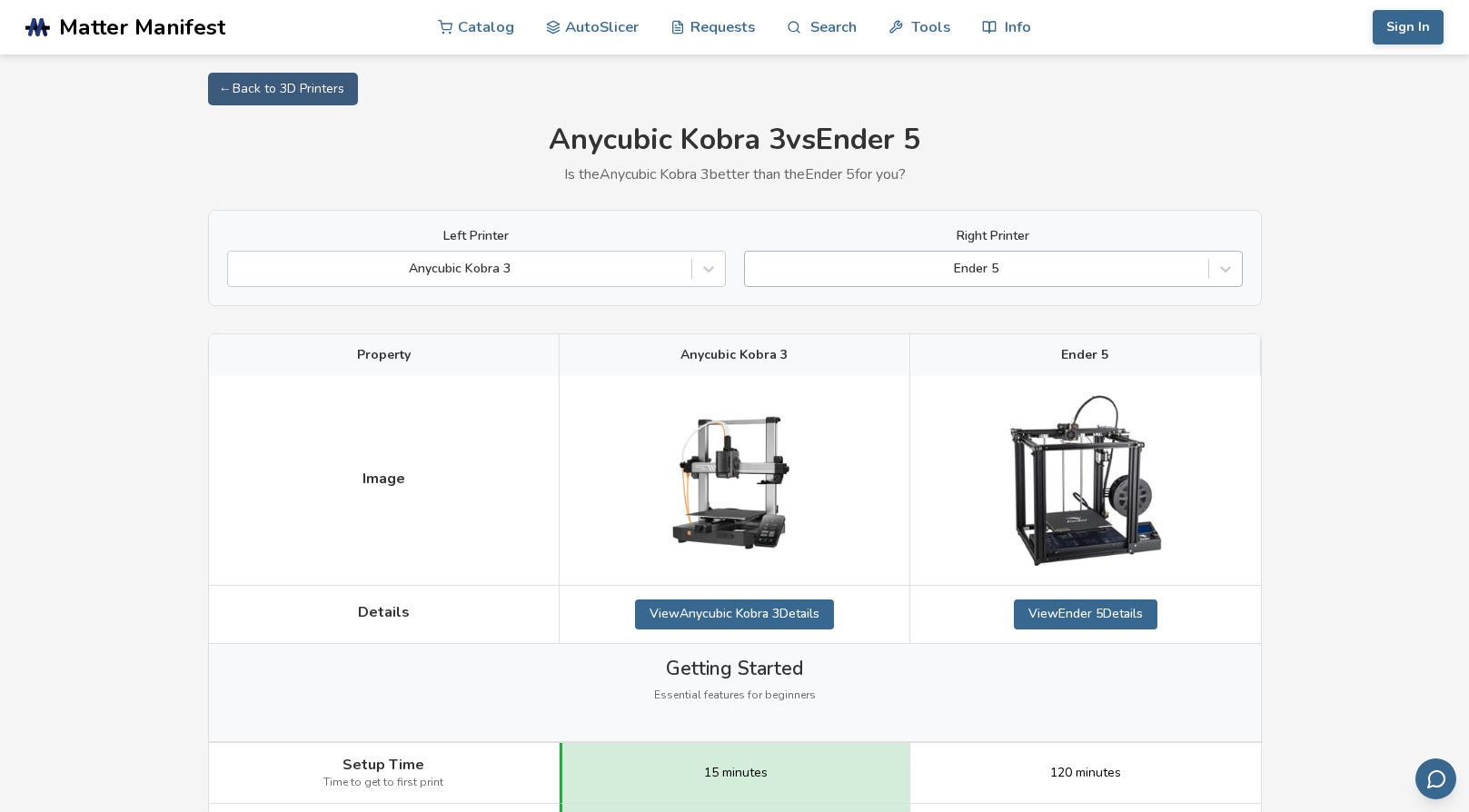
click at [1058, 263] on div at bounding box center [977, 269] width 445 height 18
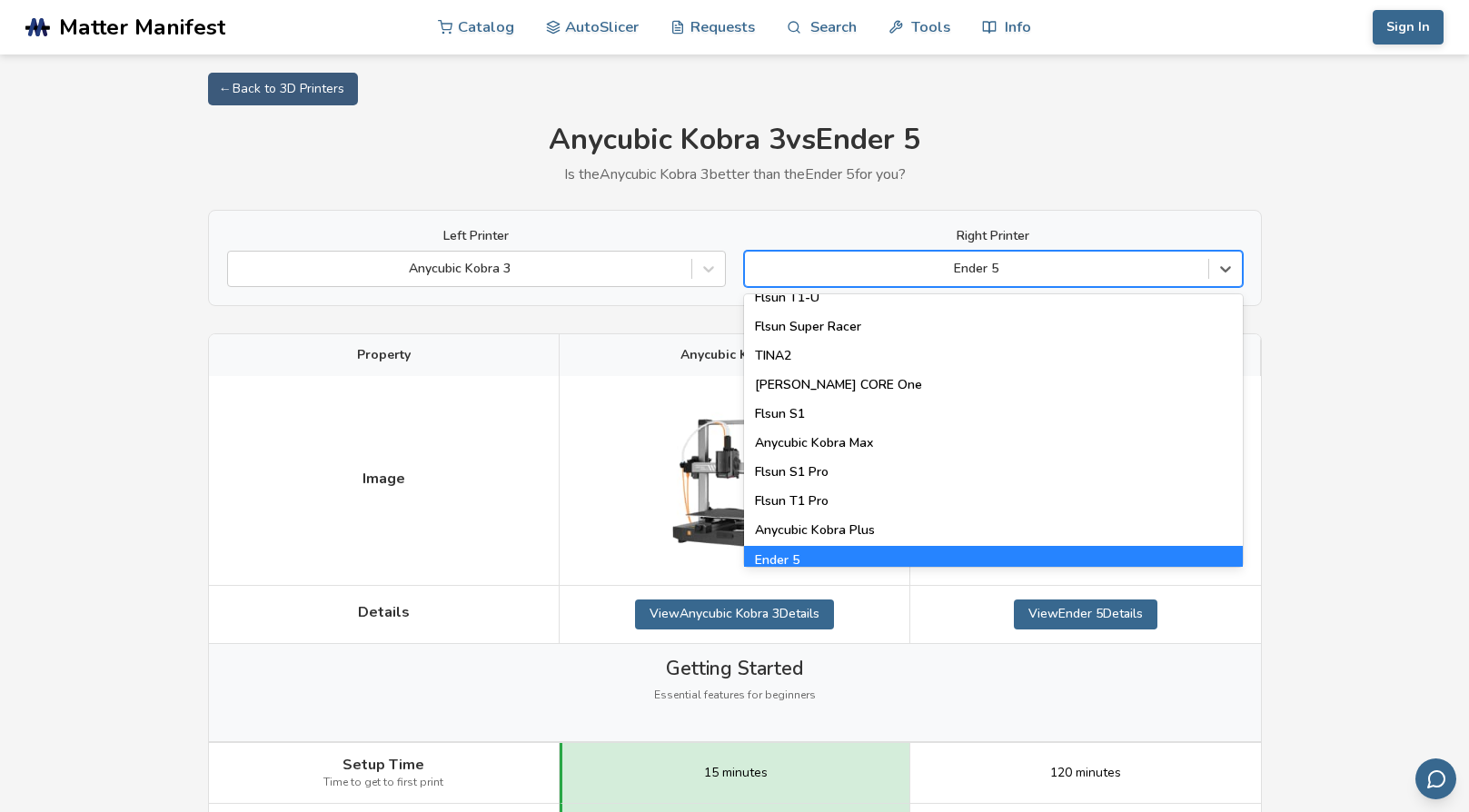
scroll to position [2329, 0]
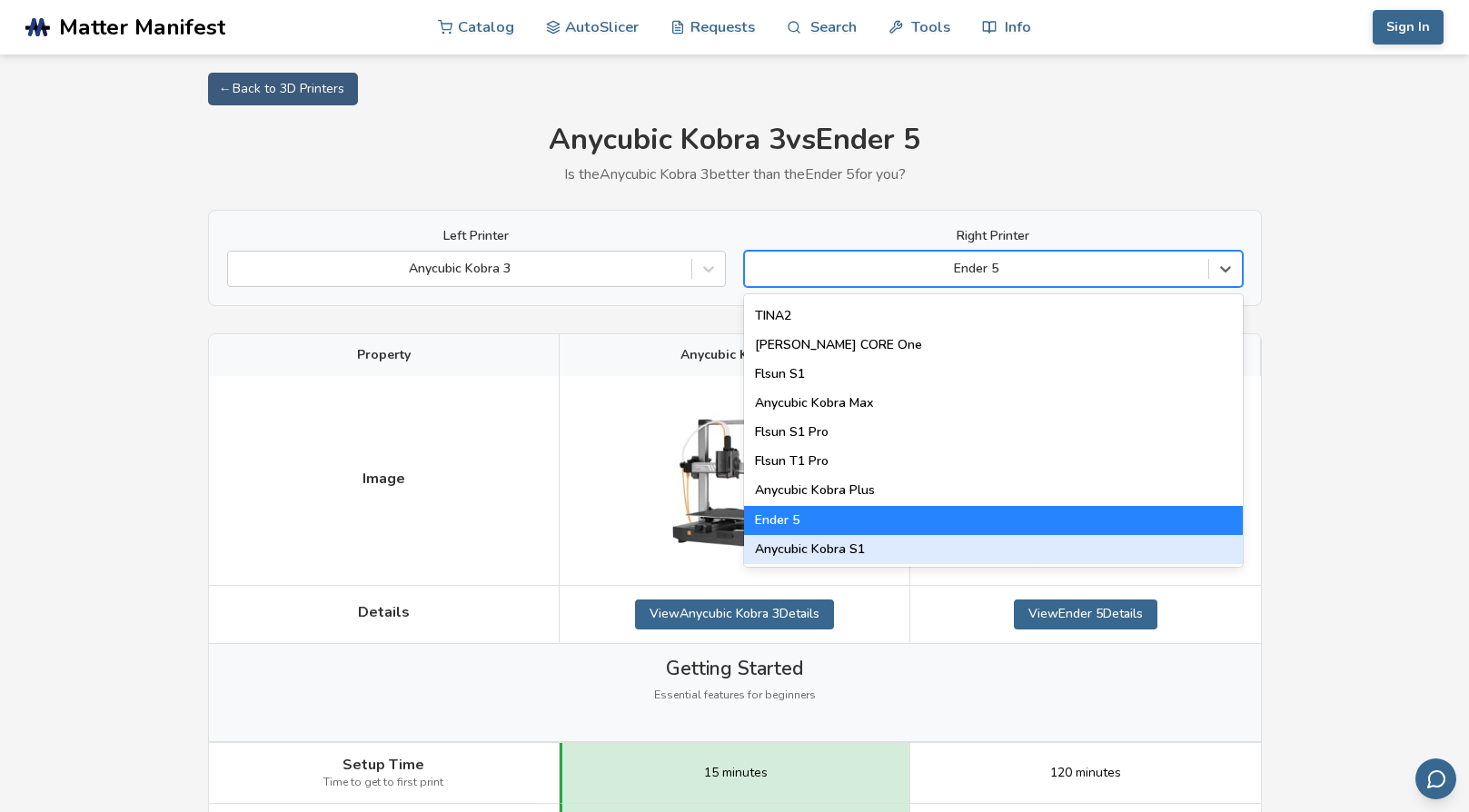
click at [824, 547] on div "Anycubic Kobra S1" at bounding box center [993, 550] width 499 height 29
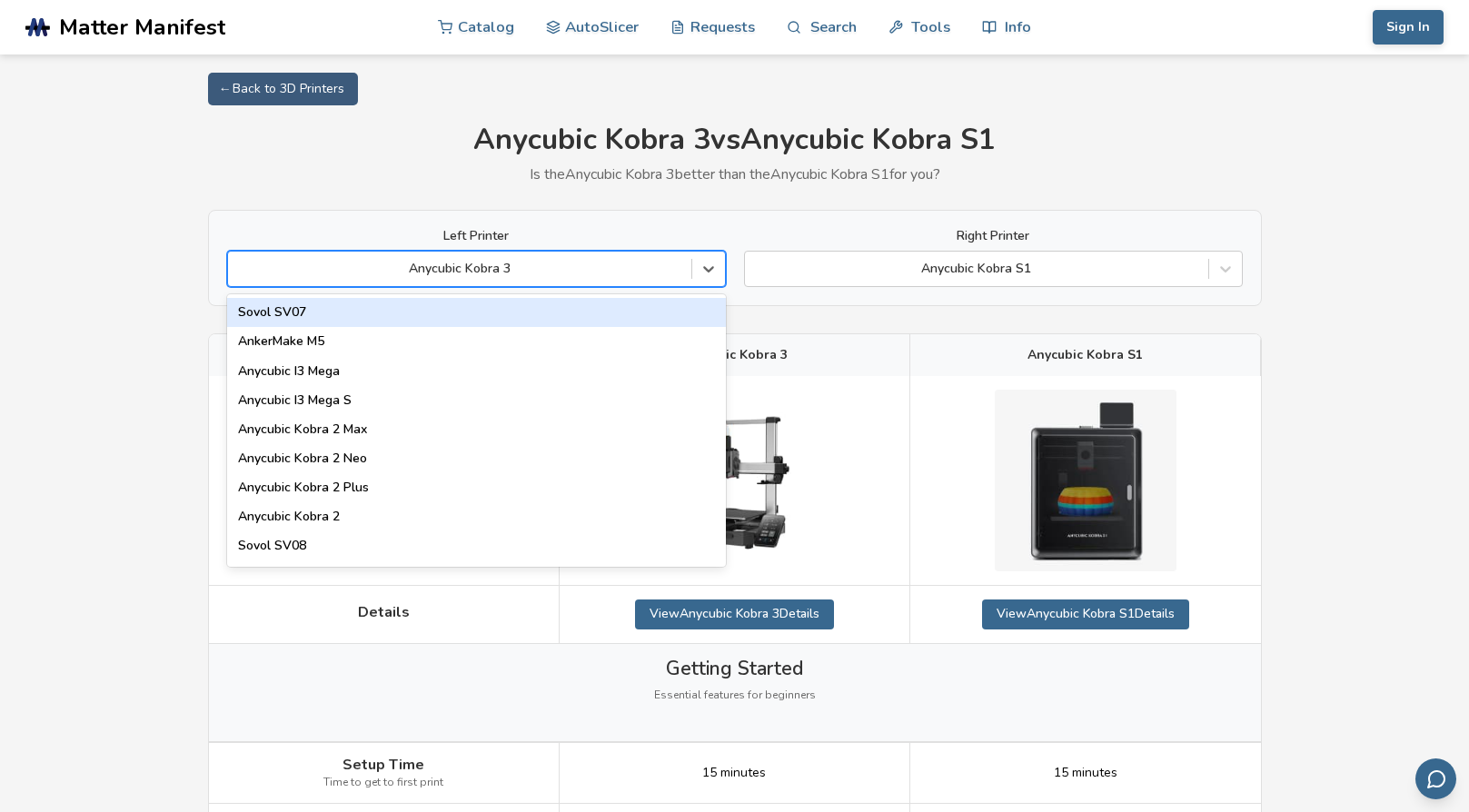
click at [663, 263] on div at bounding box center [460, 269] width 445 height 18
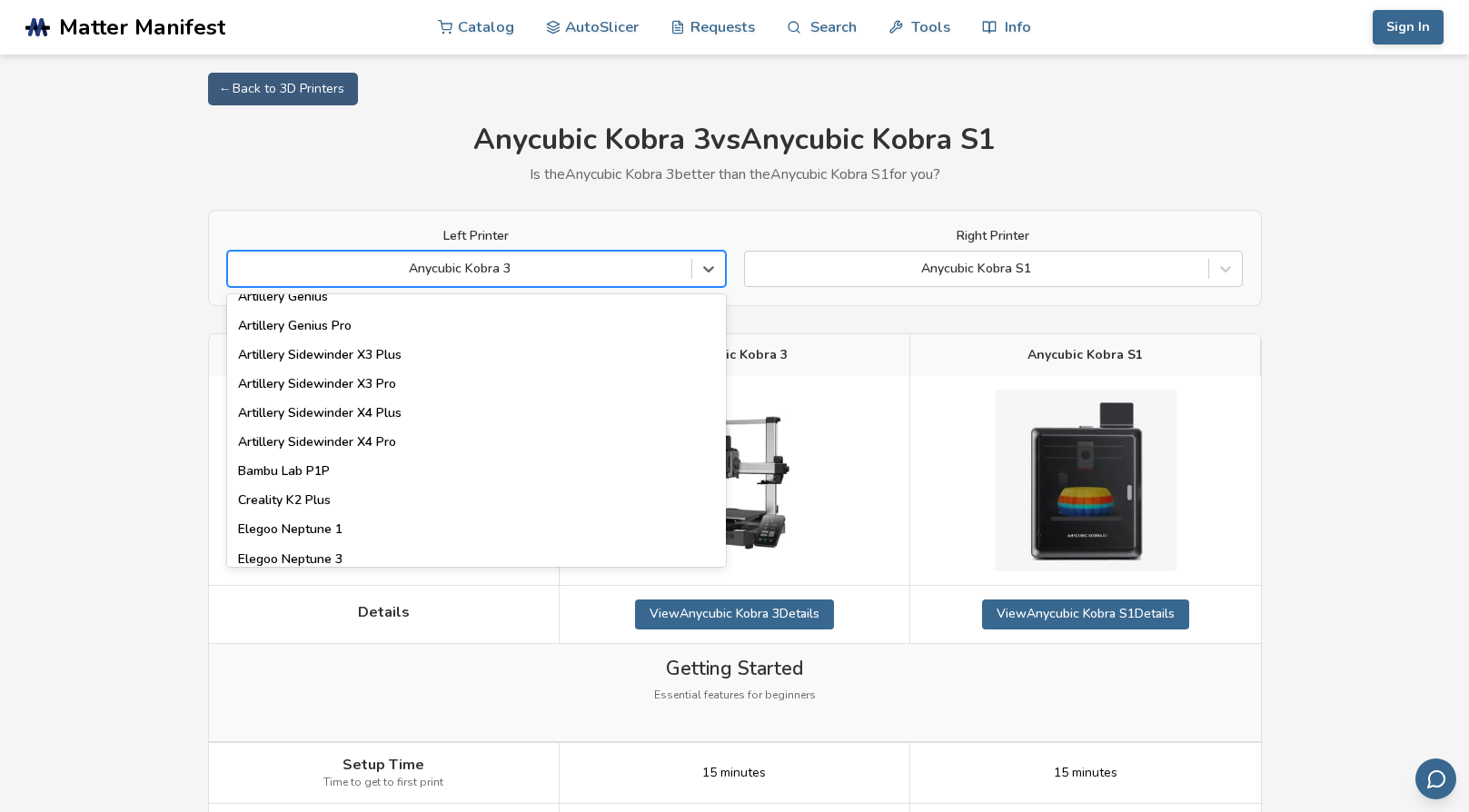
scroll to position [1047, 0]
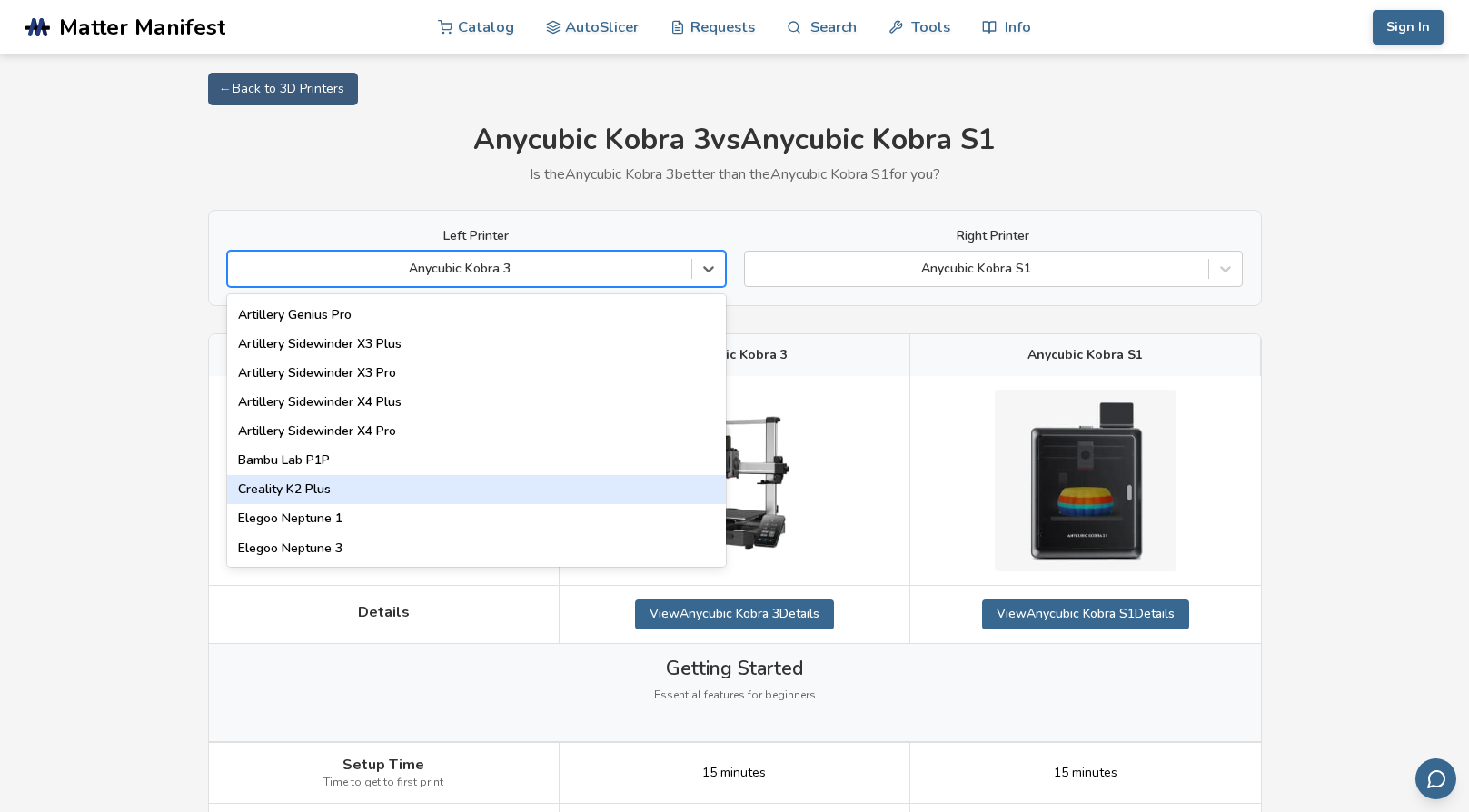
click at [276, 485] on div "Creality K2 Plus" at bounding box center [476, 490] width 499 height 29
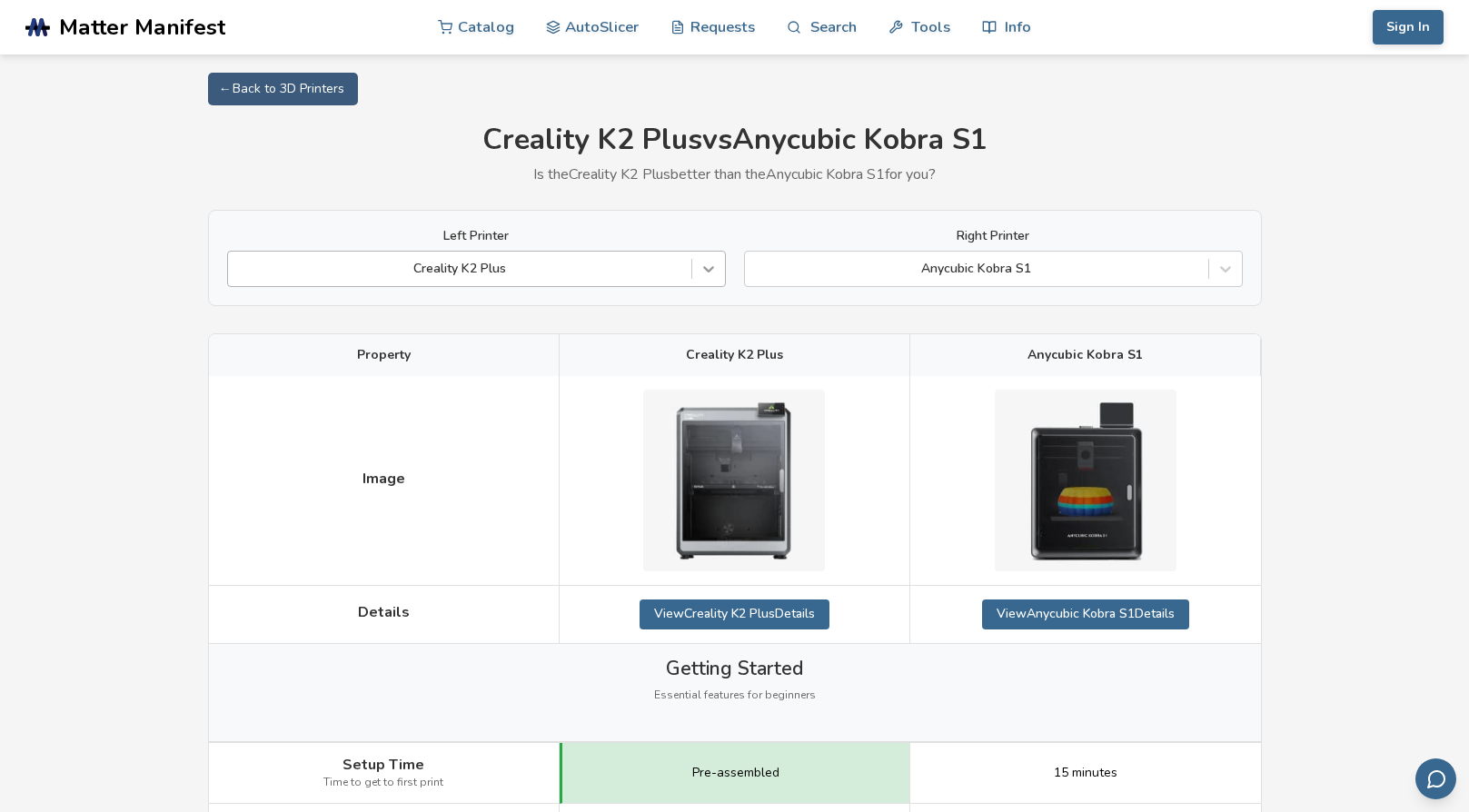
click at [709, 272] on icon at bounding box center [709, 270] width 11 height 6
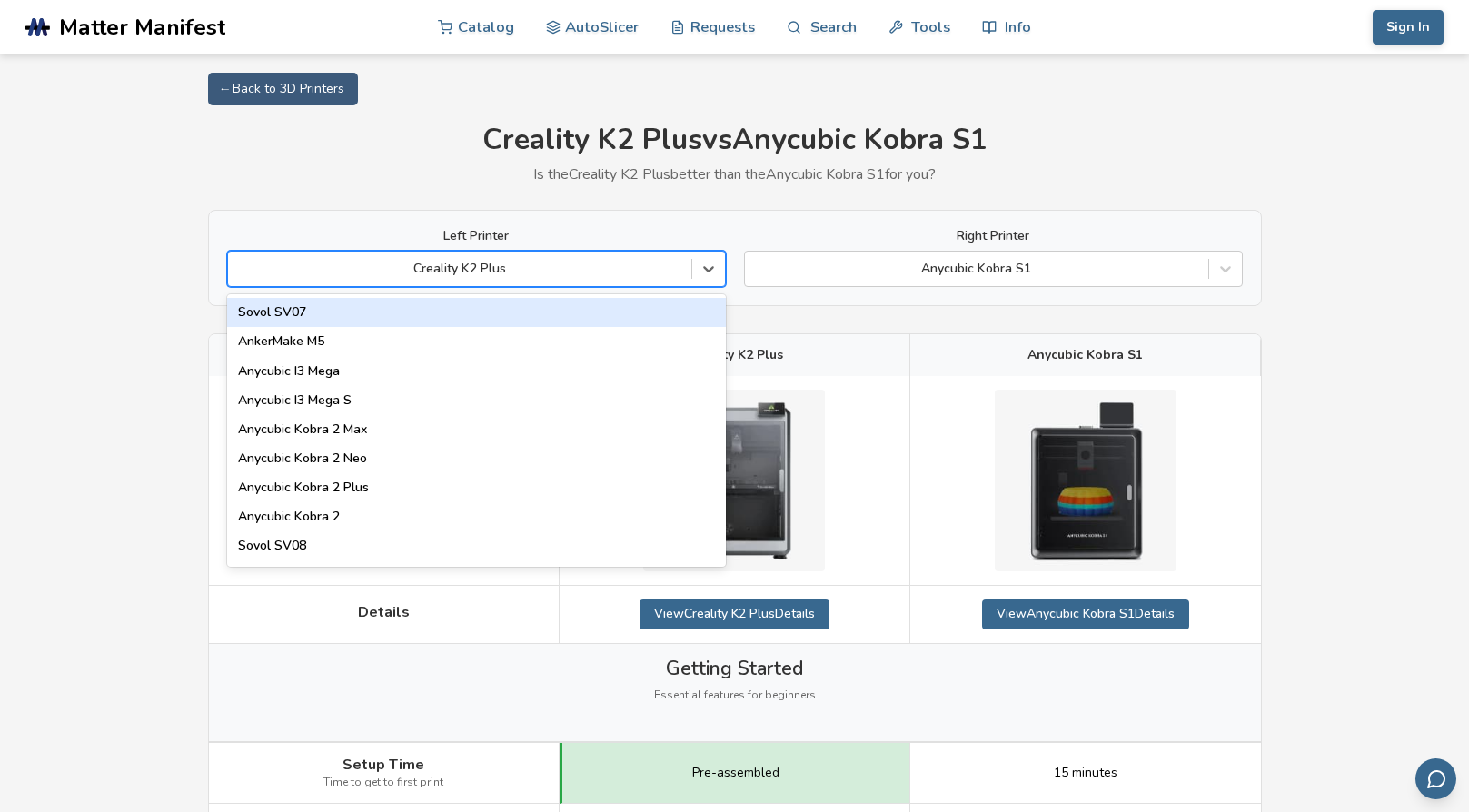
click at [873, 345] on div "Creality K2 Plus" at bounding box center [735, 355] width 351 height 42
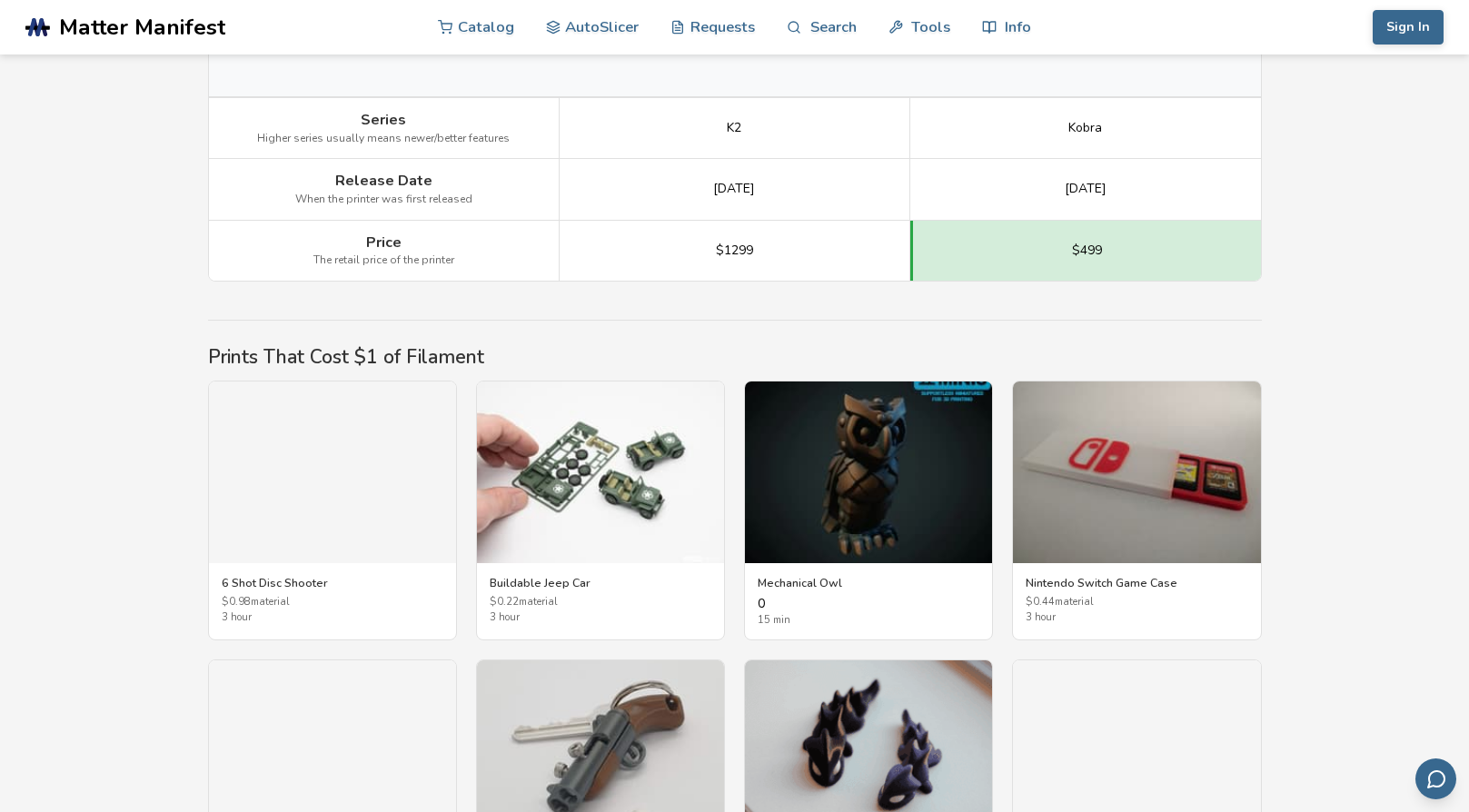
scroll to position [2722, 0]
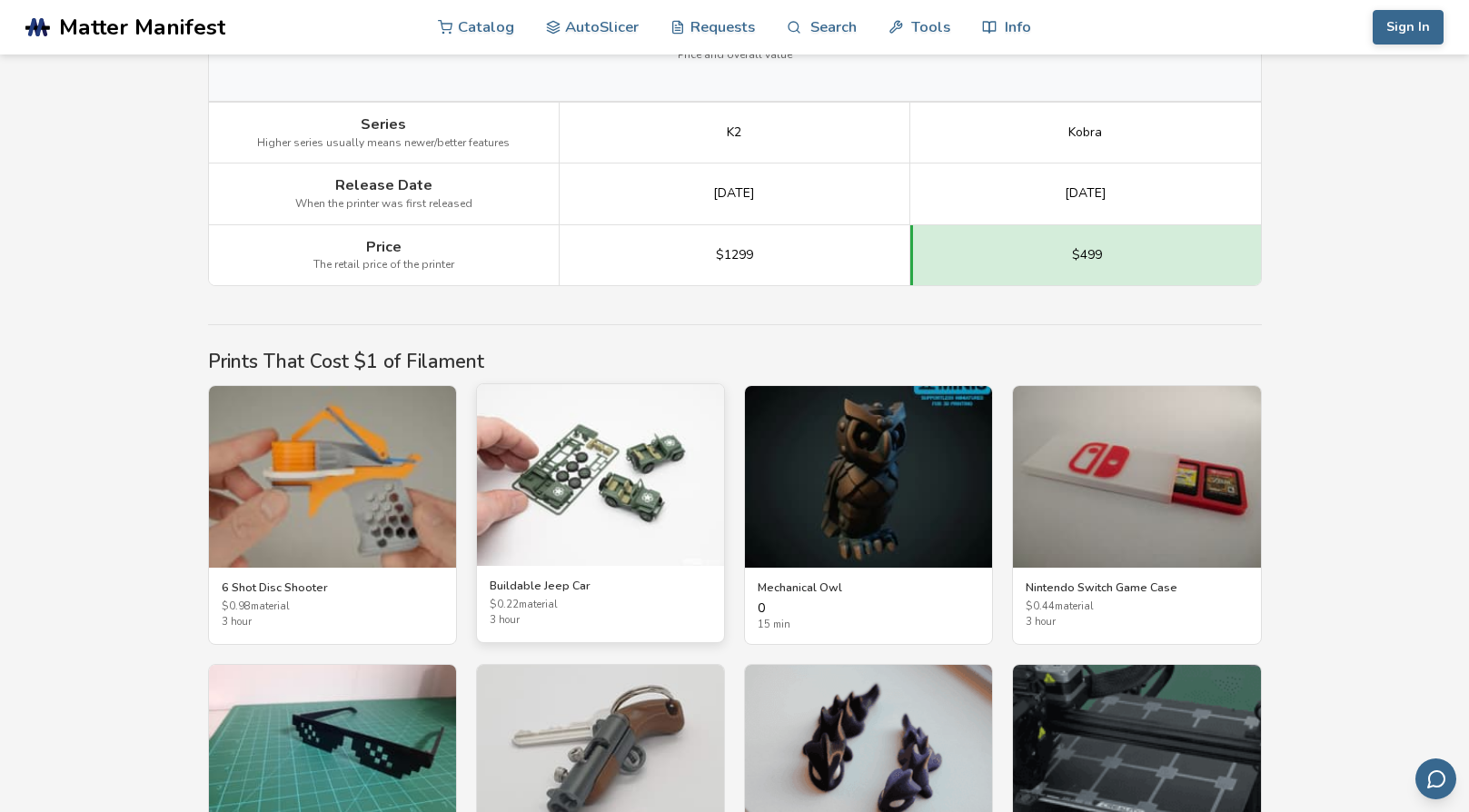
click at [547, 480] on img at bounding box center [601, 475] width 247 height 182
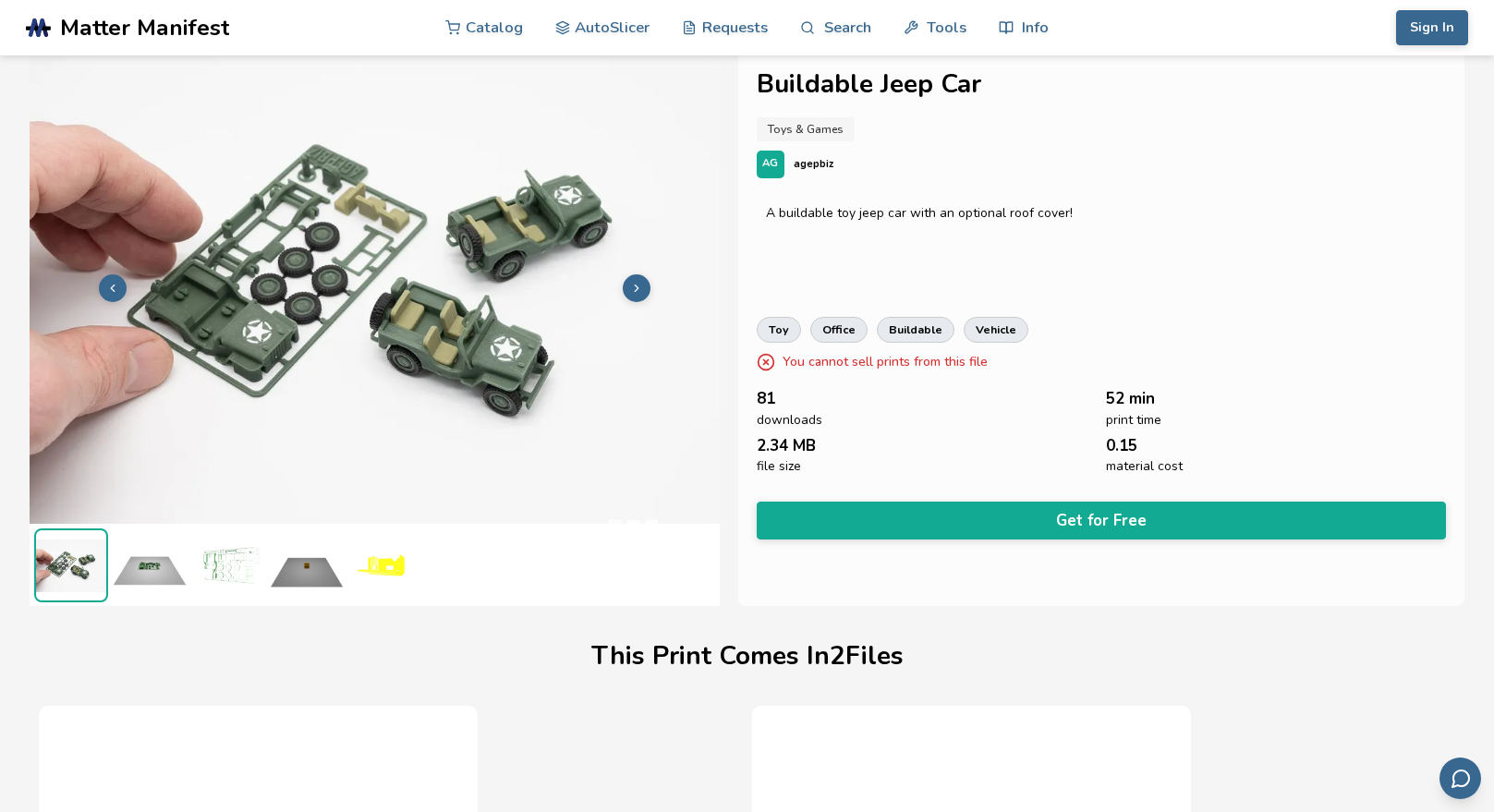
scroll to position [0, 7]
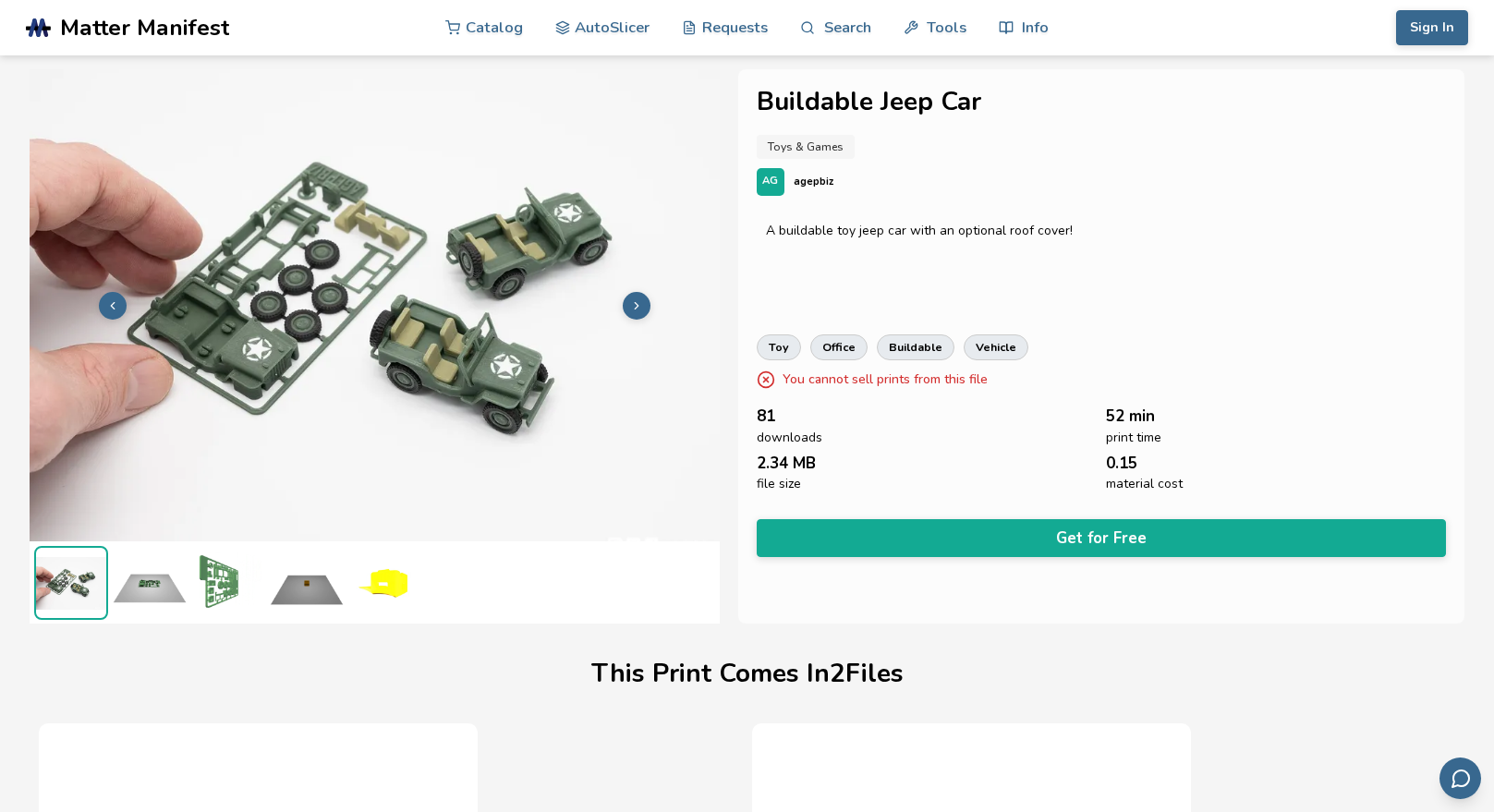
click at [623, 307] on button at bounding box center [637, 306] width 28 height 28
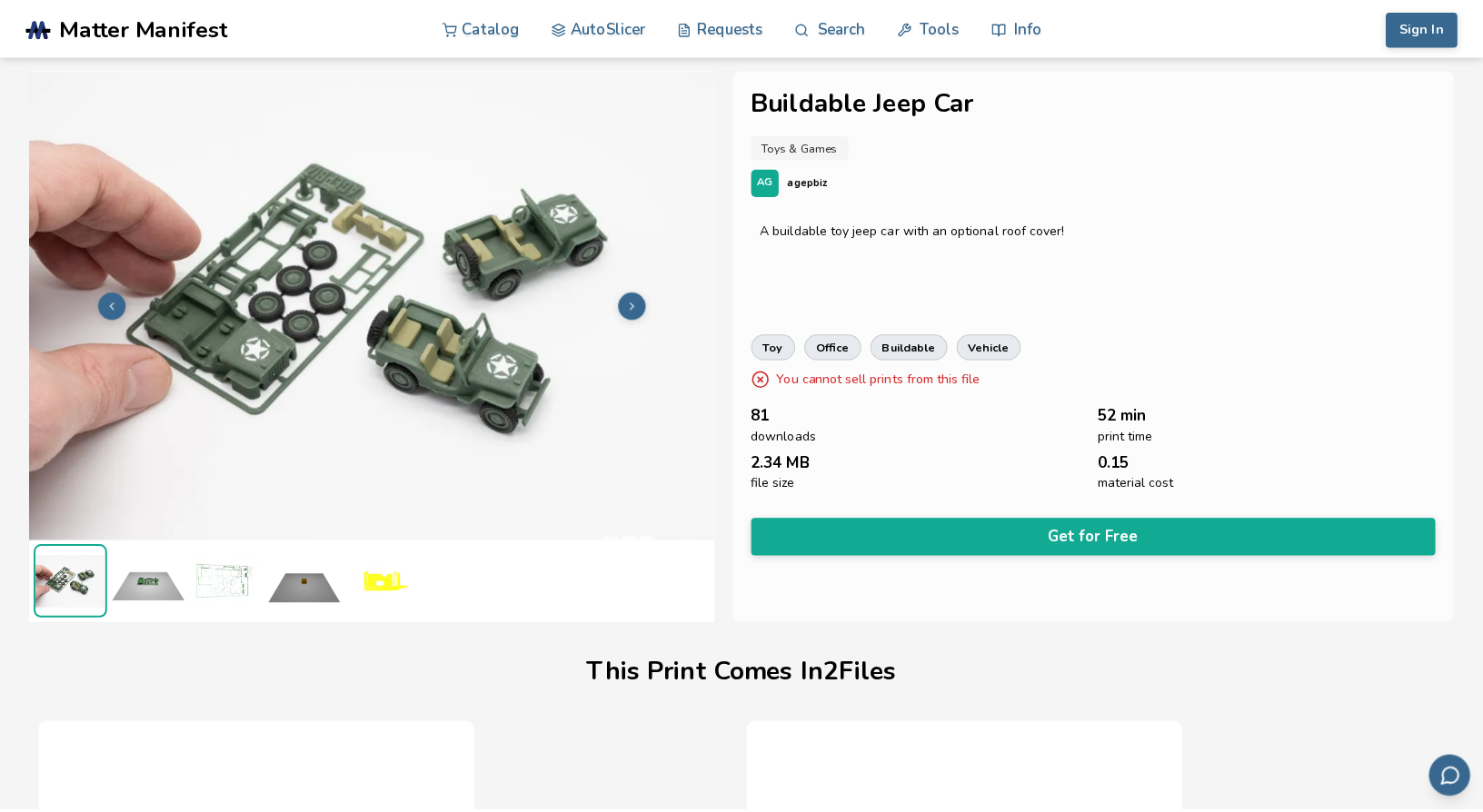
scroll to position [0, 0]
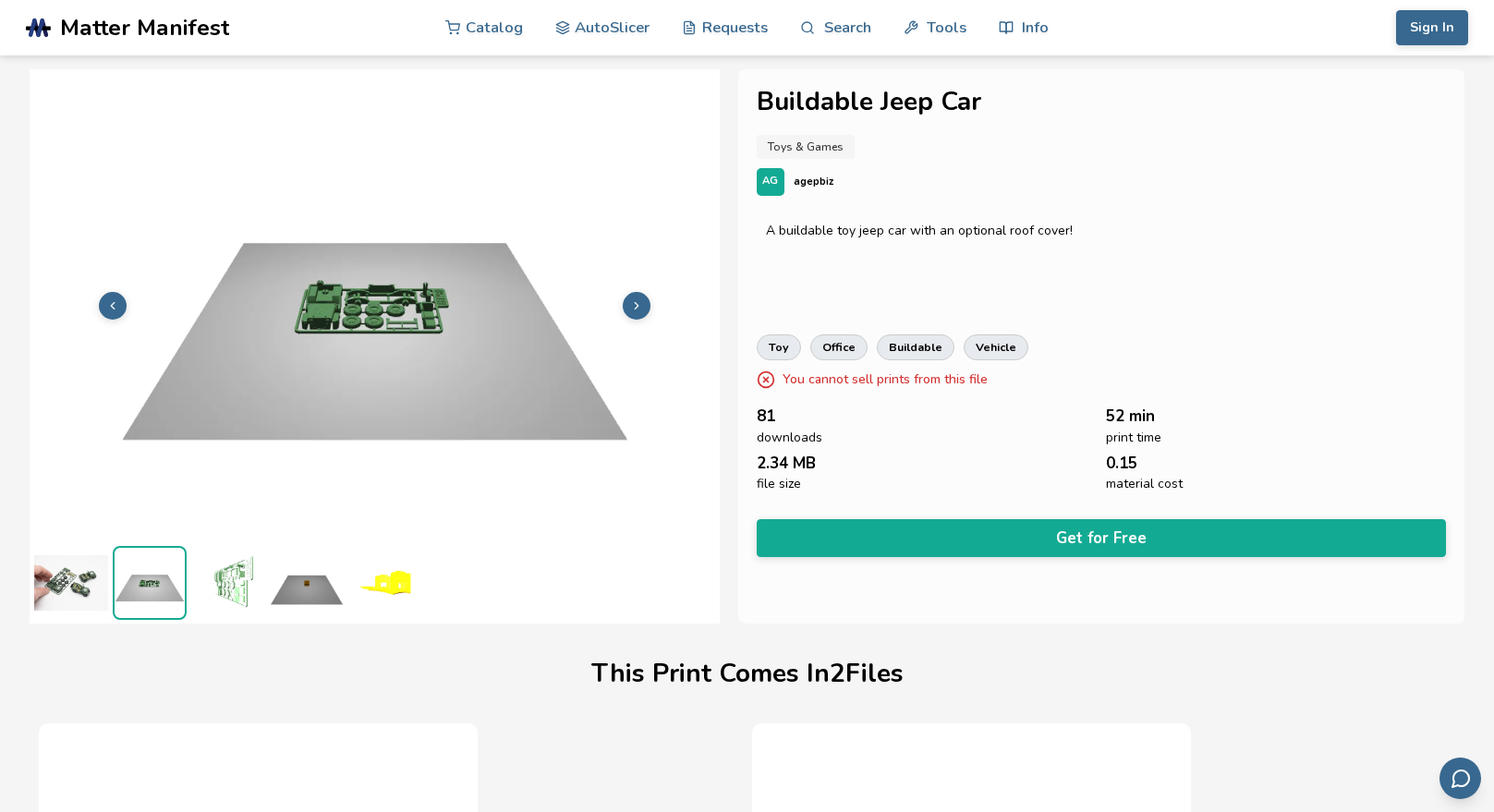
click at [623, 307] on button at bounding box center [637, 306] width 28 height 28
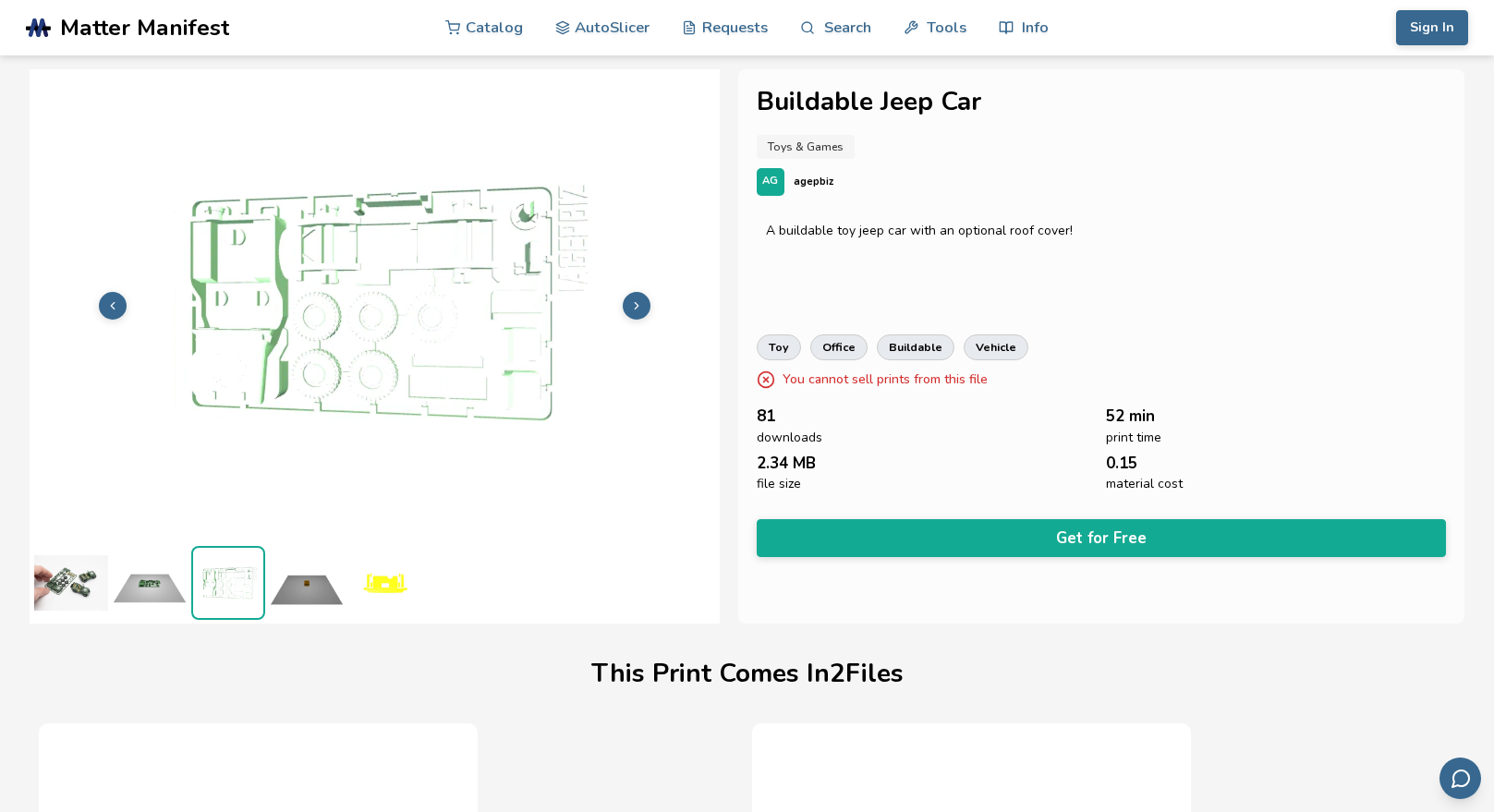
click at [623, 307] on button at bounding box center [637, 306] width 28 height 28
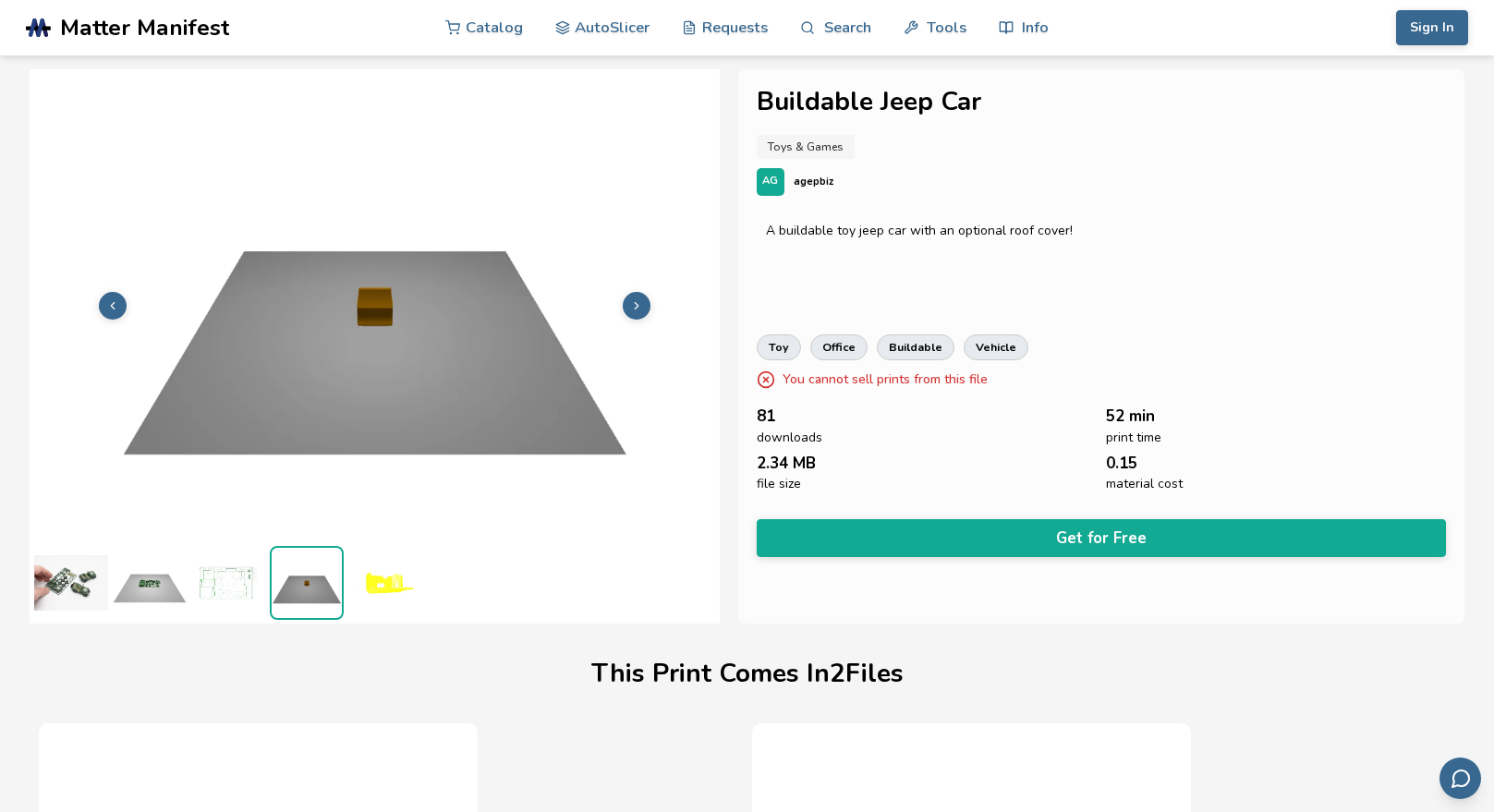
click at [623, 307] on button at bounding box center [637, 306] width 28 height 28
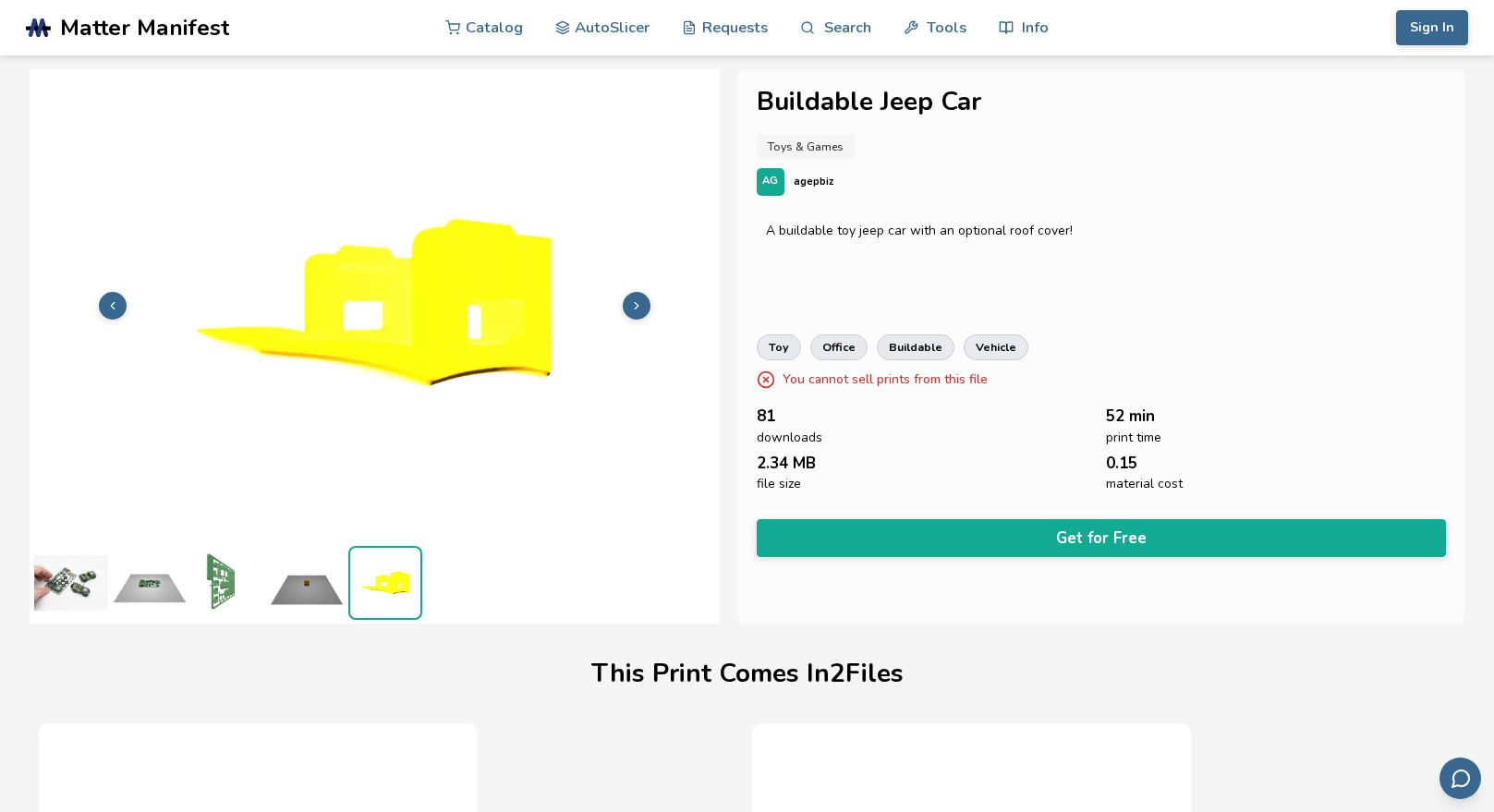
click at [628, 305] on button at bounding box center [637, 306] width 28 height 28
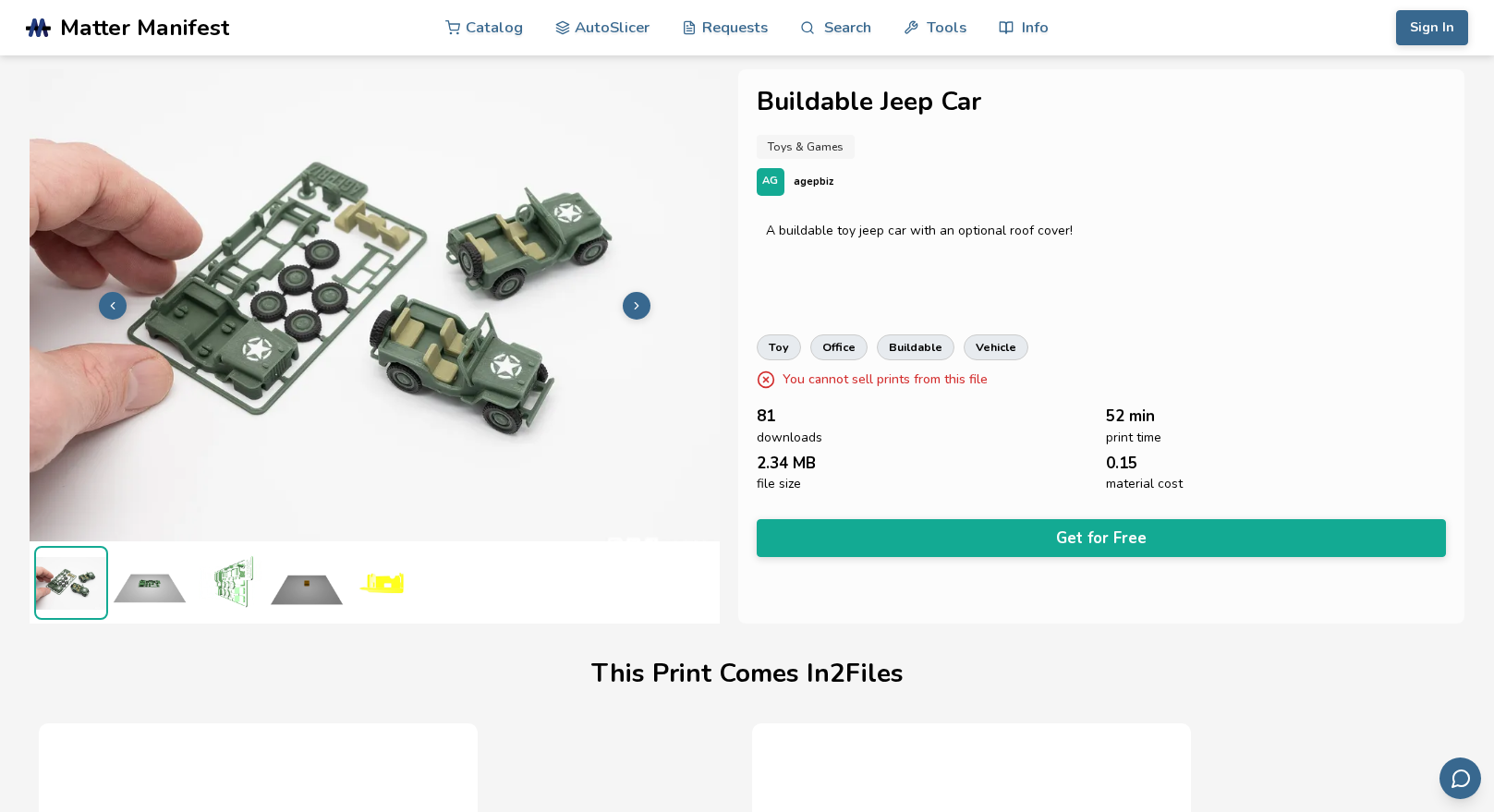
click at [628, 305] on button at bounding box center [637, 306] width 28 height 28
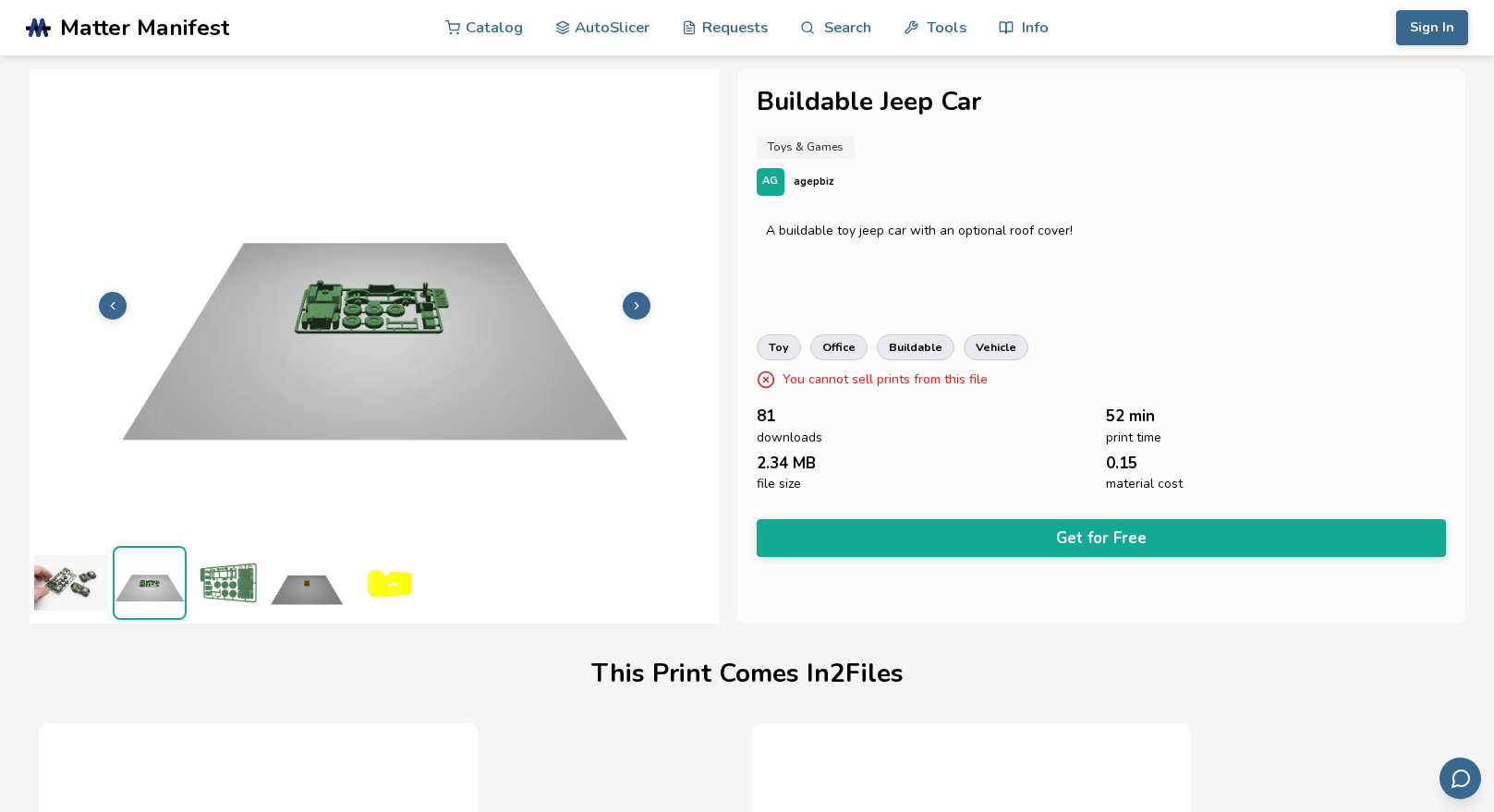
click at [628, 305] on button at bounding box center [637, 306] width 28 height 28
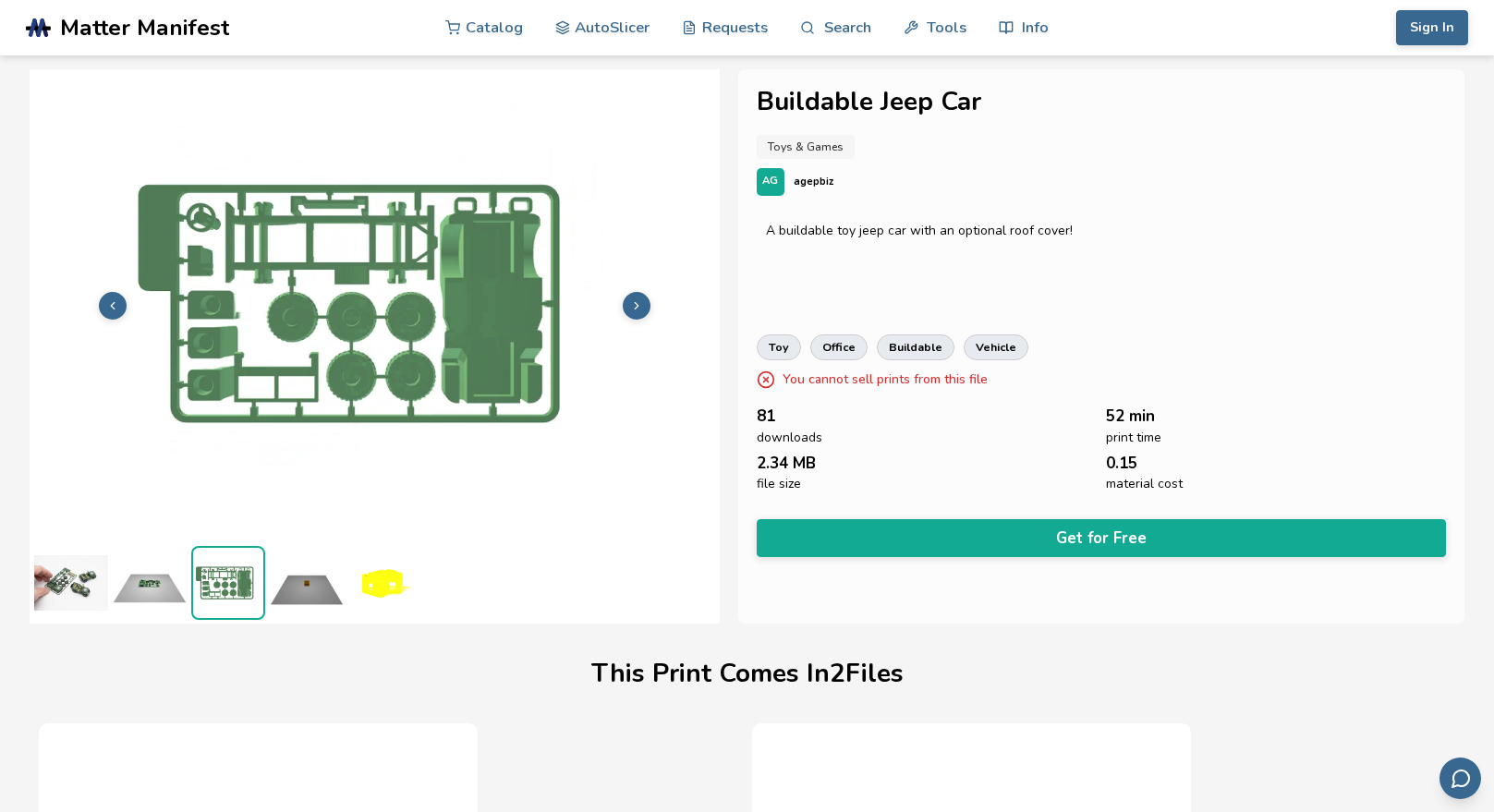
click at [628, 305] on button at bounding box center [637, 306] width 28 height 28
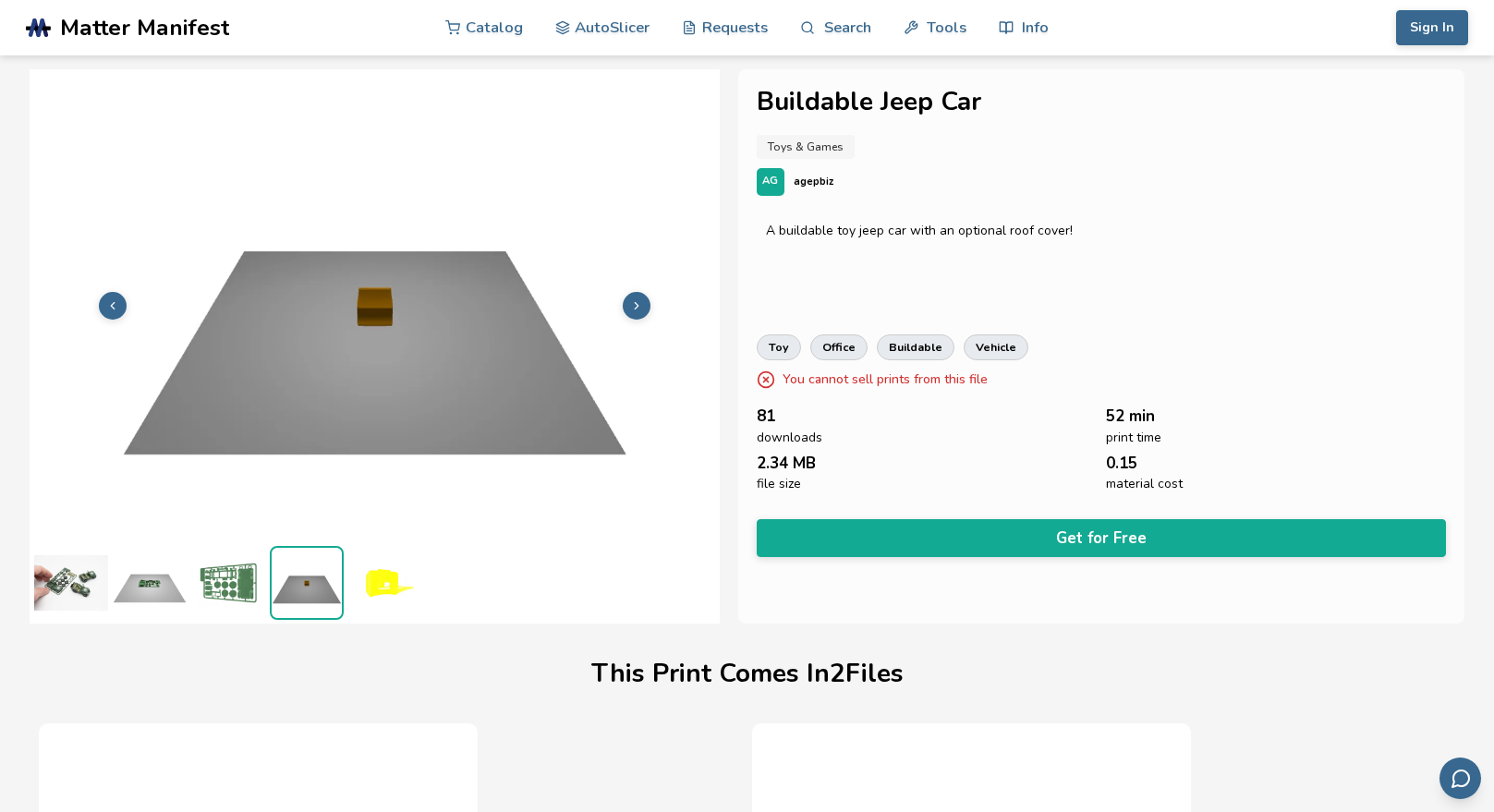
click at [40, 582] on img at bounding box center [71, 583] width 74 height 74
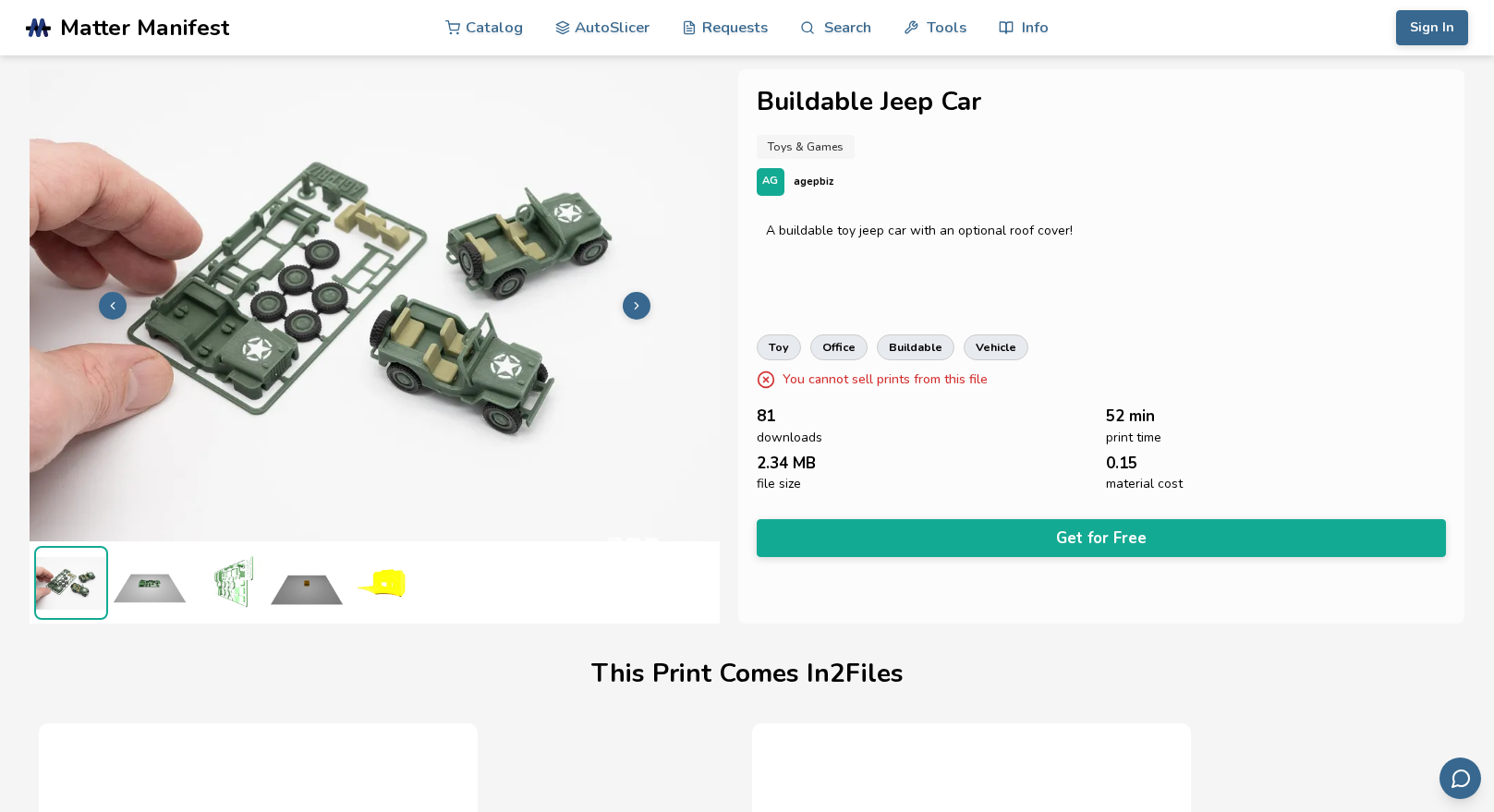
click at [639, 301] on icon at bounding box center [637, 306] width 13 height 13
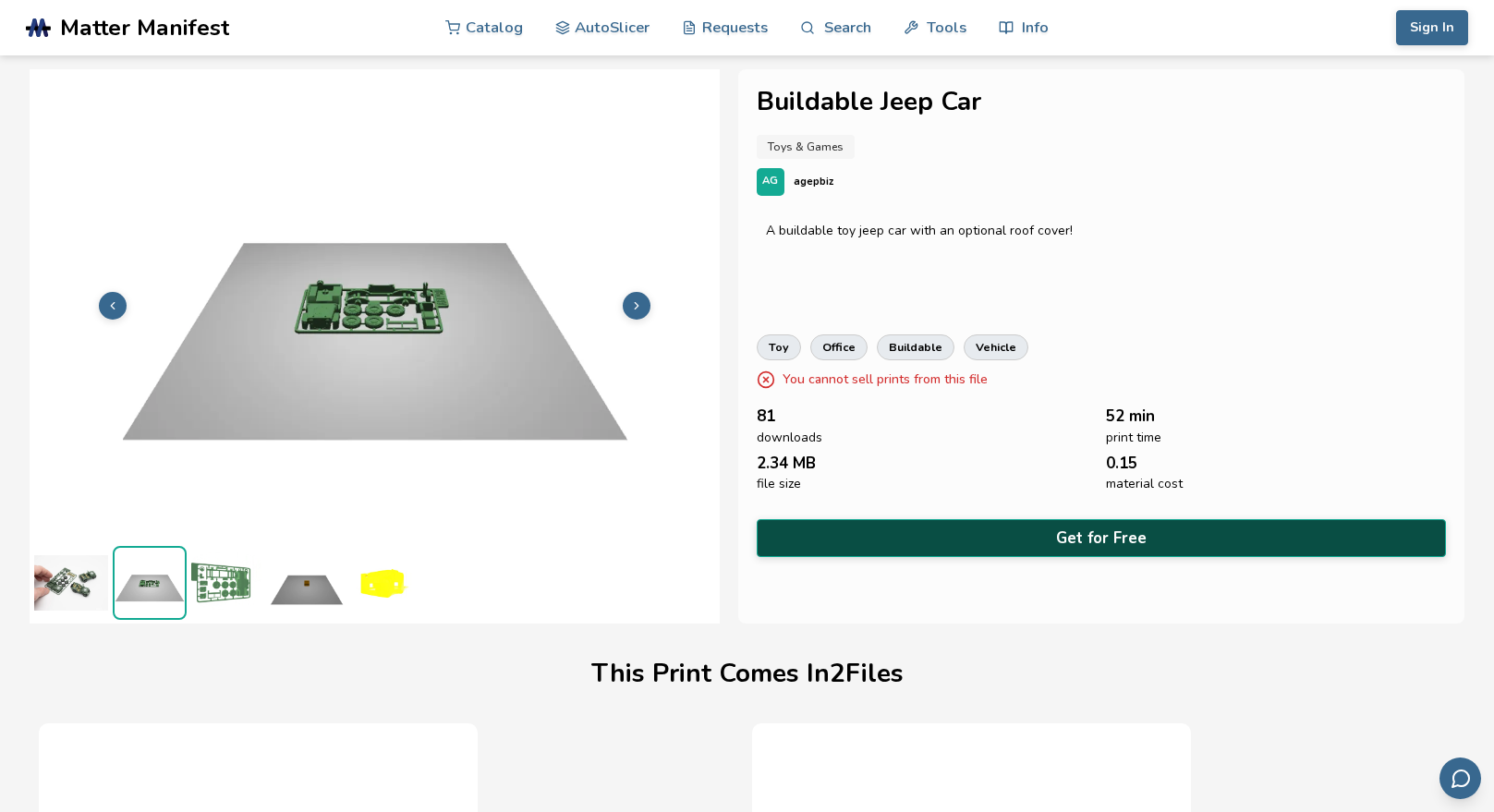
click at [1062, 534] on button "Get for Free" at bounding box center [1101, 538] width 689 height 38
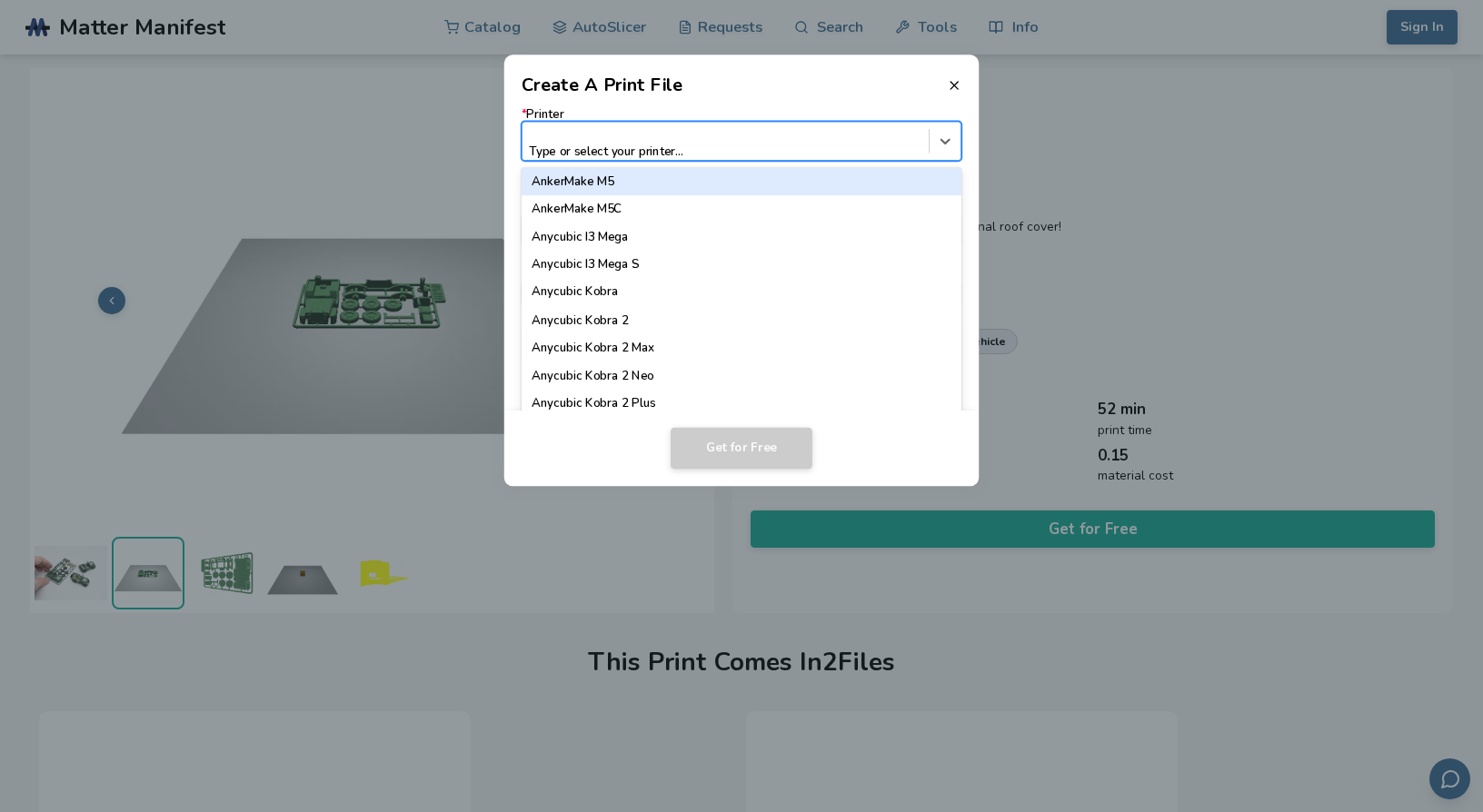
click at [619, 134] on div at bounding box center [725, 134] width 389 height 17
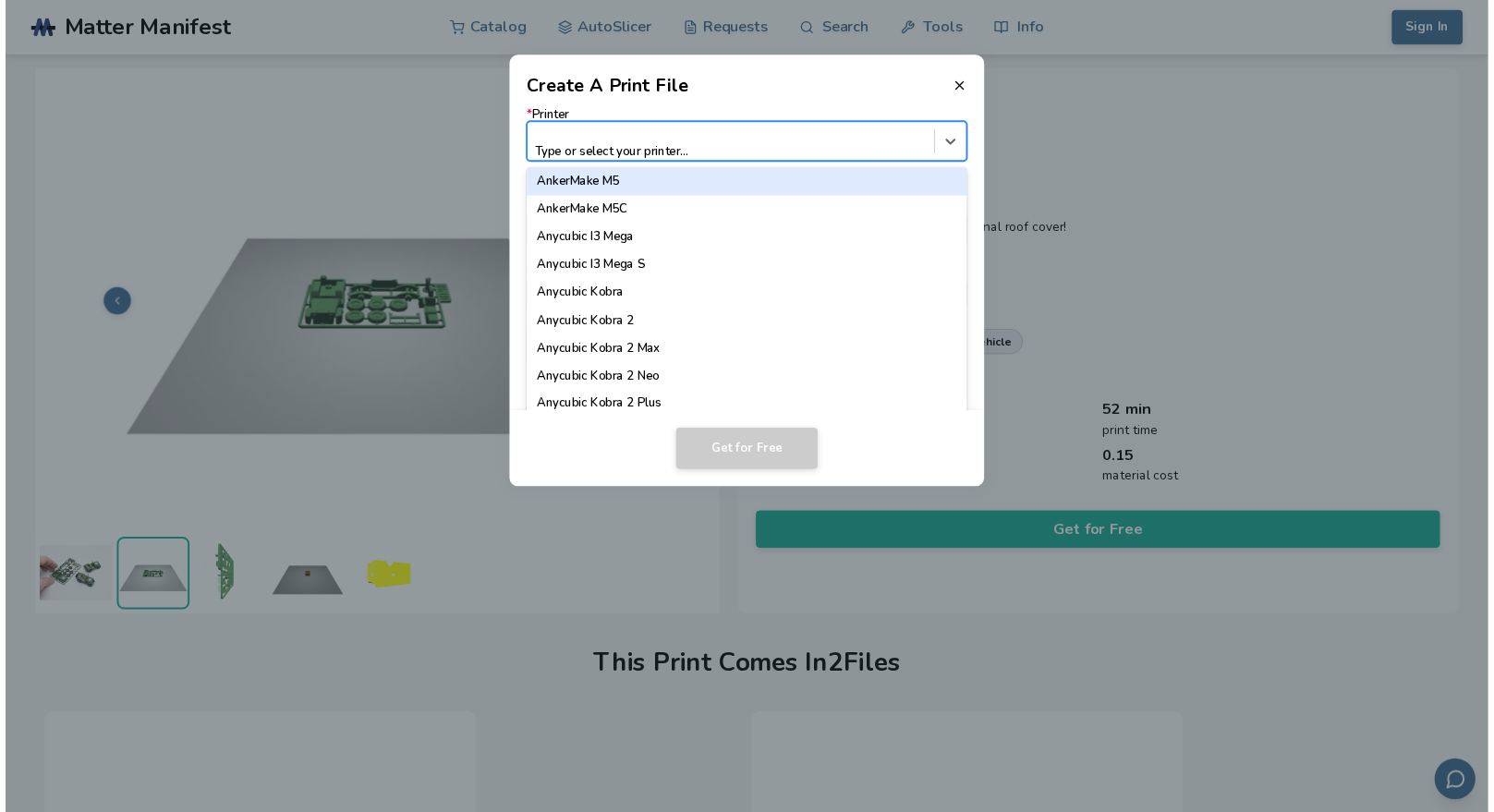
scroll to position [1230, 0]
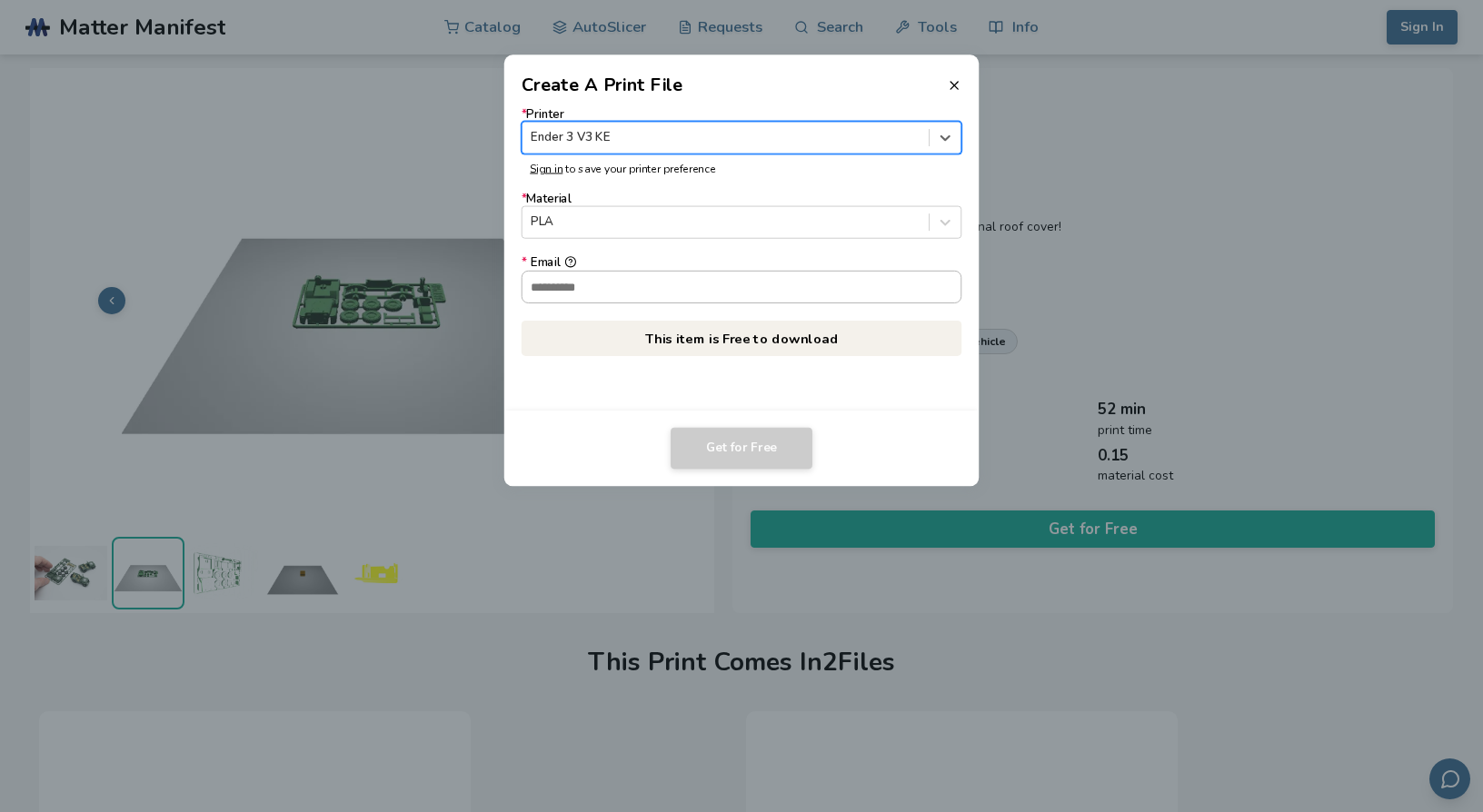
click at [614, 283] on input "* Email" at bounding box center [742, 286] width 439 height 31
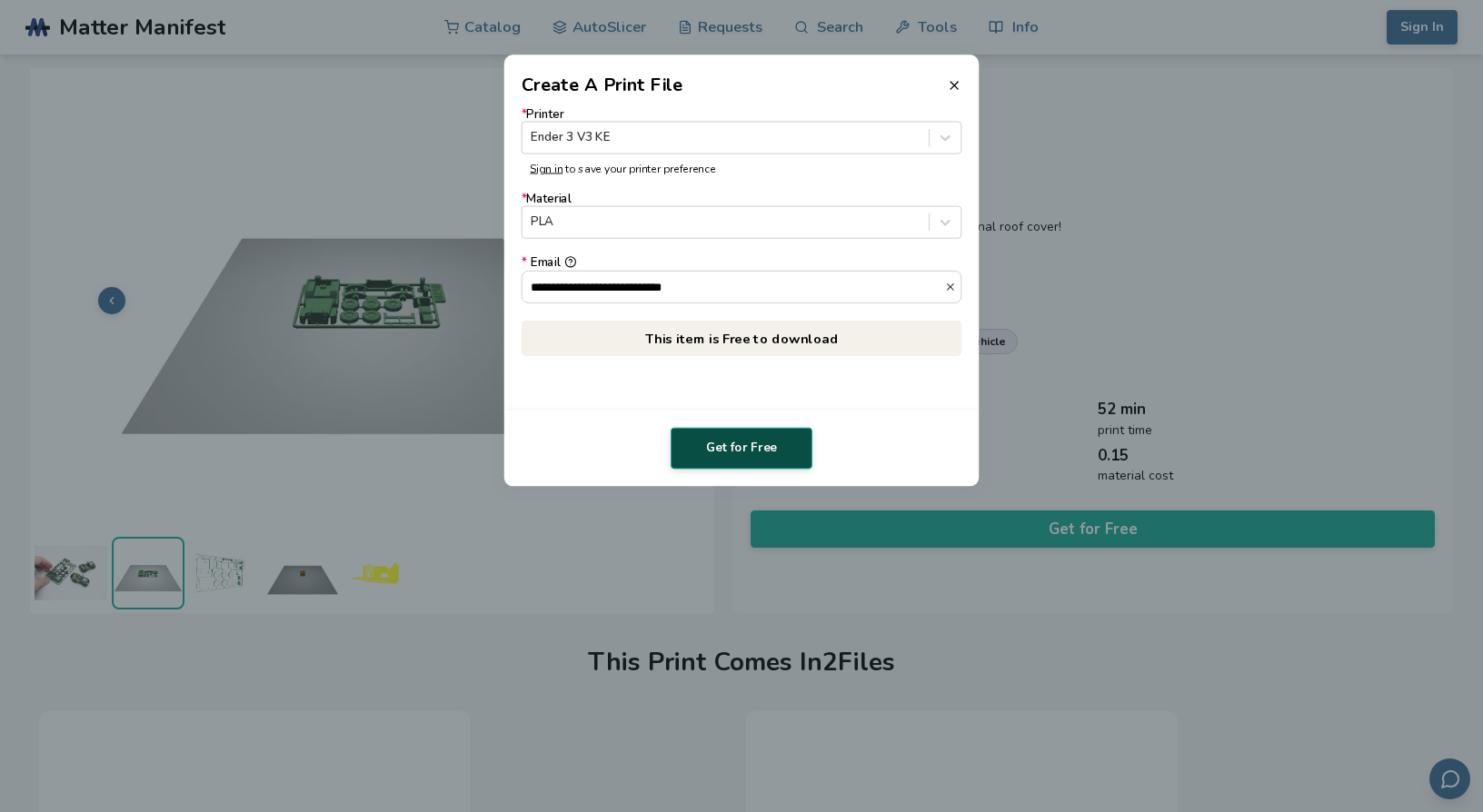
type input "**********"
click at [751, 443] on button "Get for Free" at bounding box center [742, 449] width 142 height 42
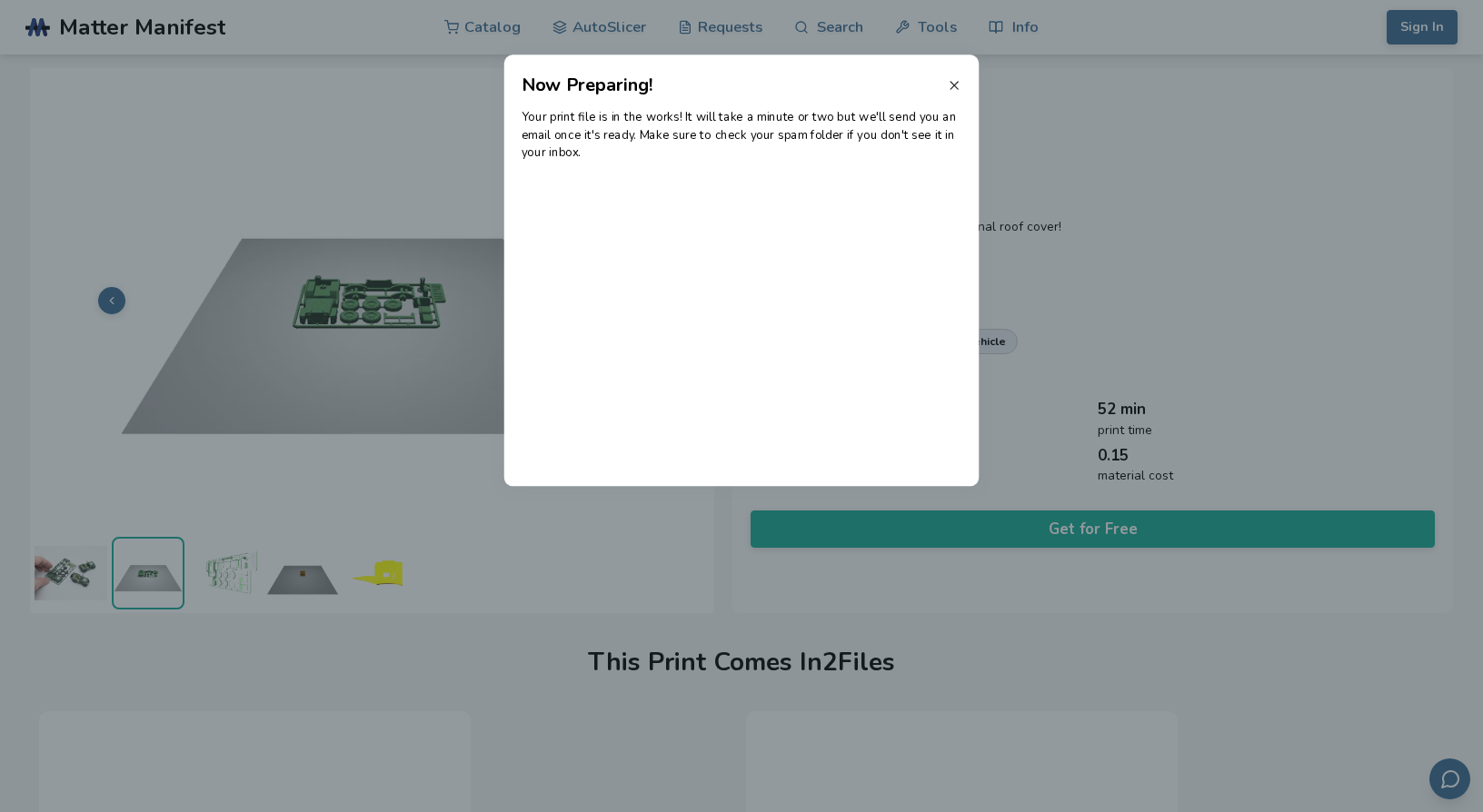
click at [954, 85] on line at bounding box center [954, 85] width 7 height 7
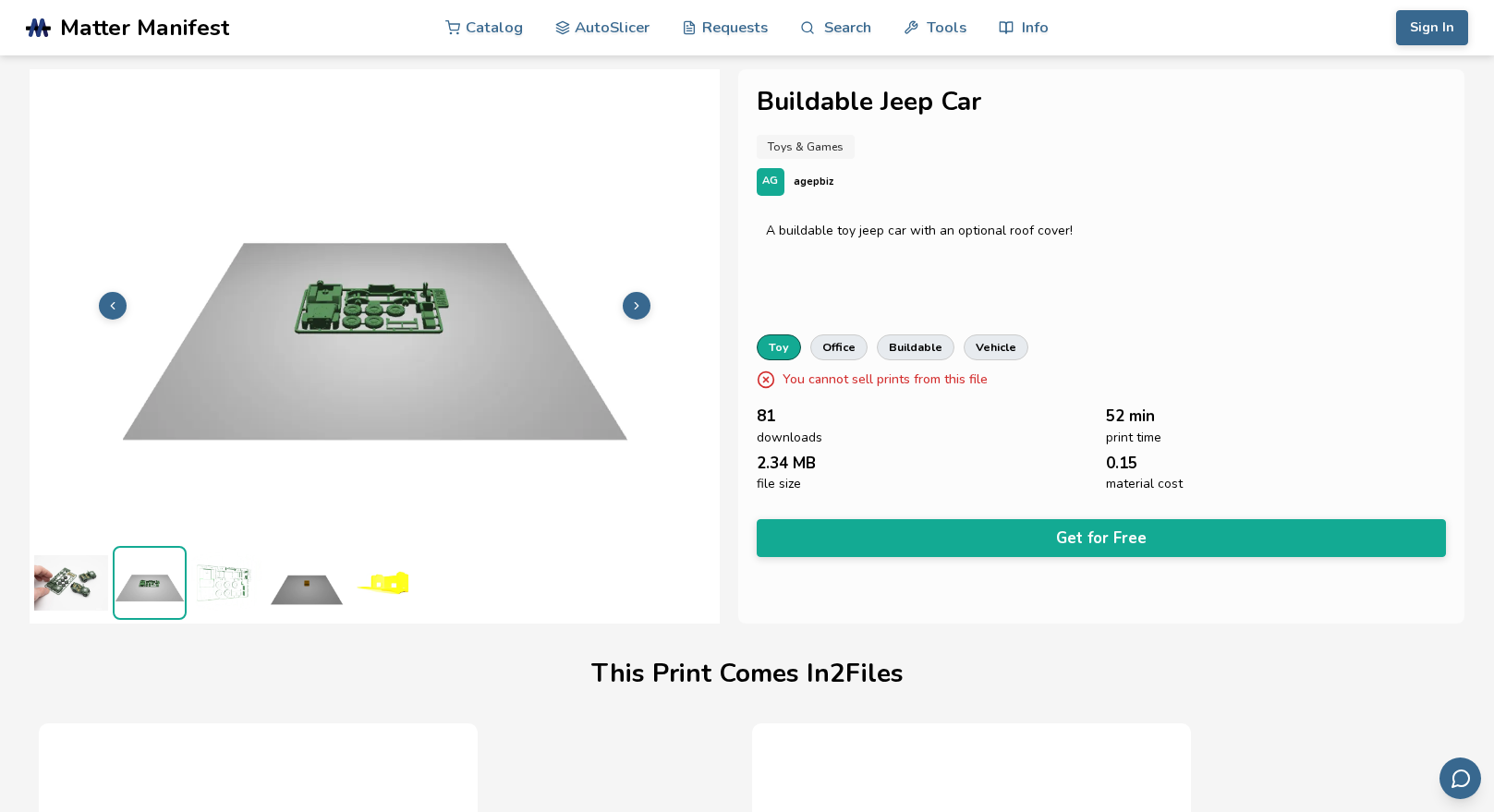
click at [773, 352] on link "toy" at bounding box center [779, 347] width 44 height 26
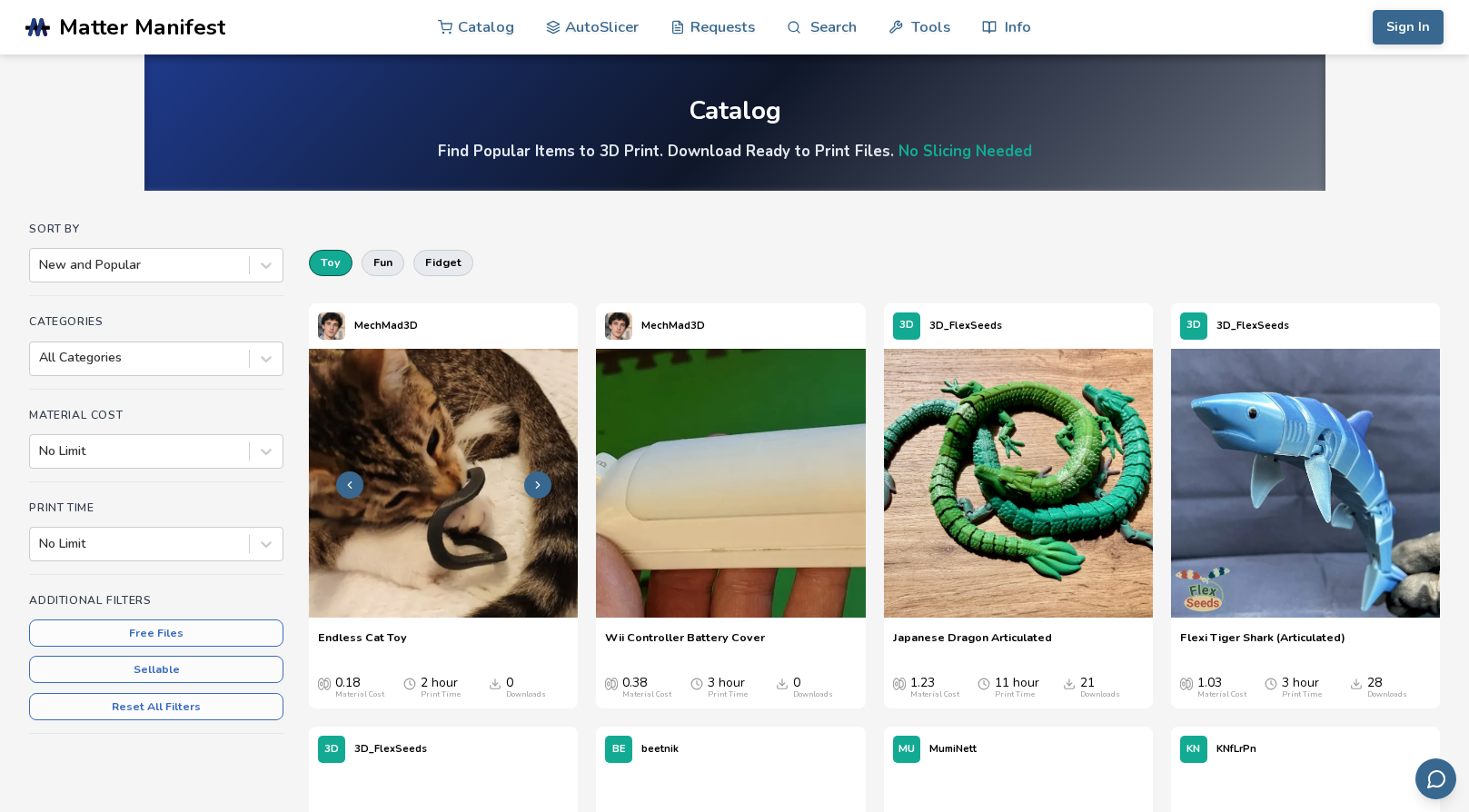
click at [404, 470] on img at bounding box center [443, 483] width 269 height 269
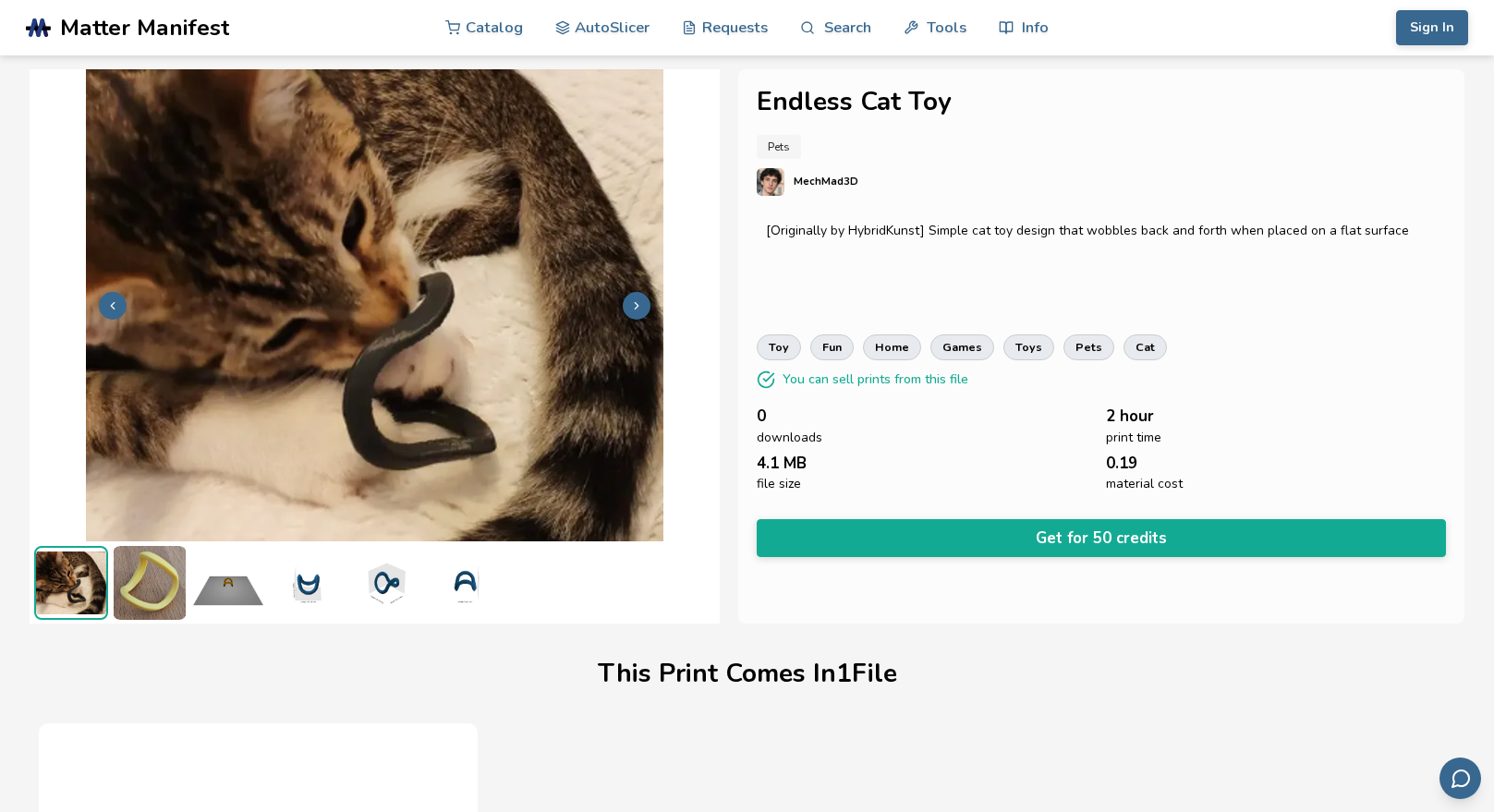
click at [636, 305] on icon at bounding box center [637, 306] width 13 height 13
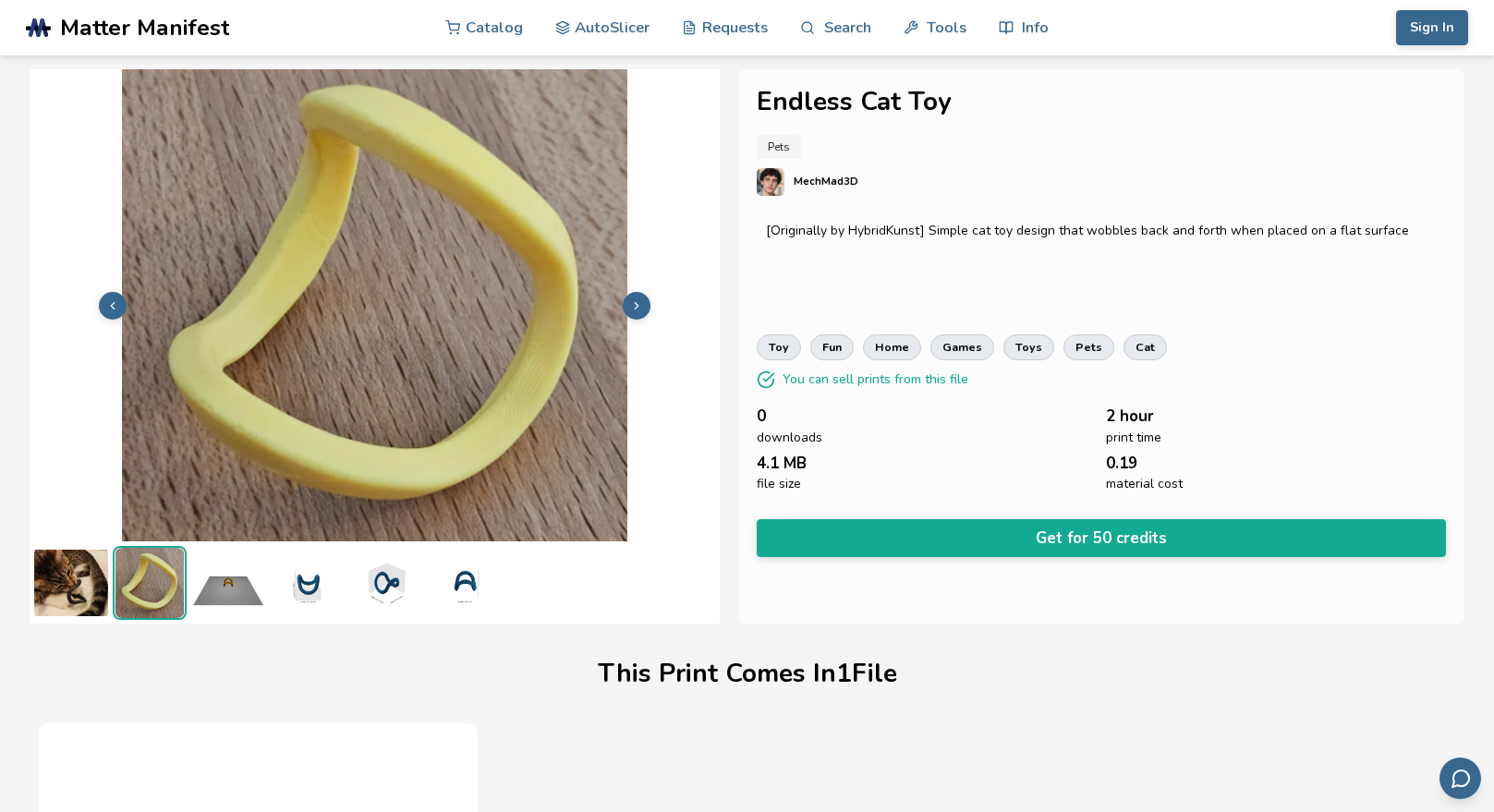
click at [636, 305] on icon at bounding box center [637, 306] width 13 height 13
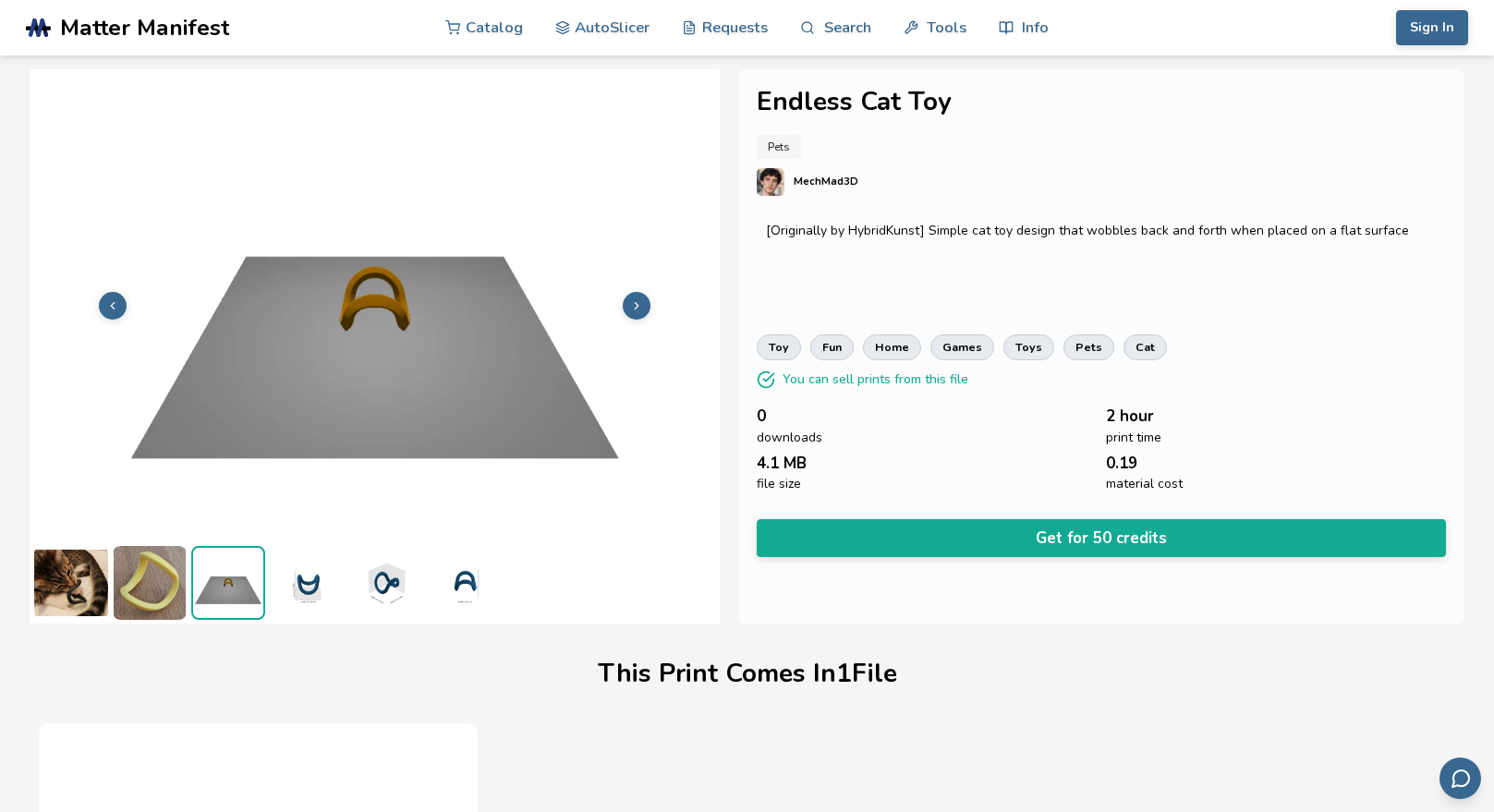
click at [636, 305] on icon at bounding box center [637, 306] width 13 height 13
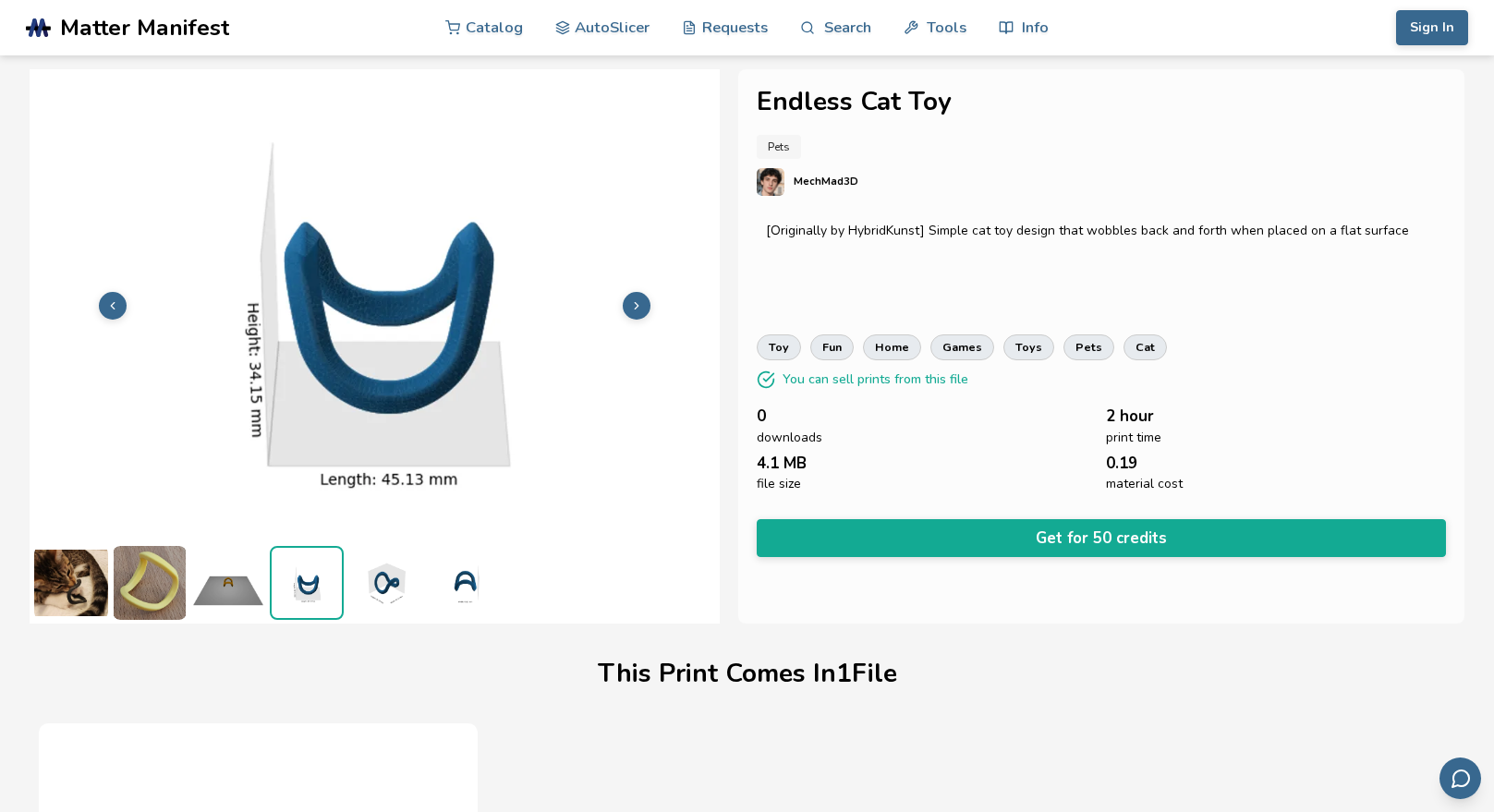
click at [636, 305] on icon at bounding box center [637, 306] width 13 height 13
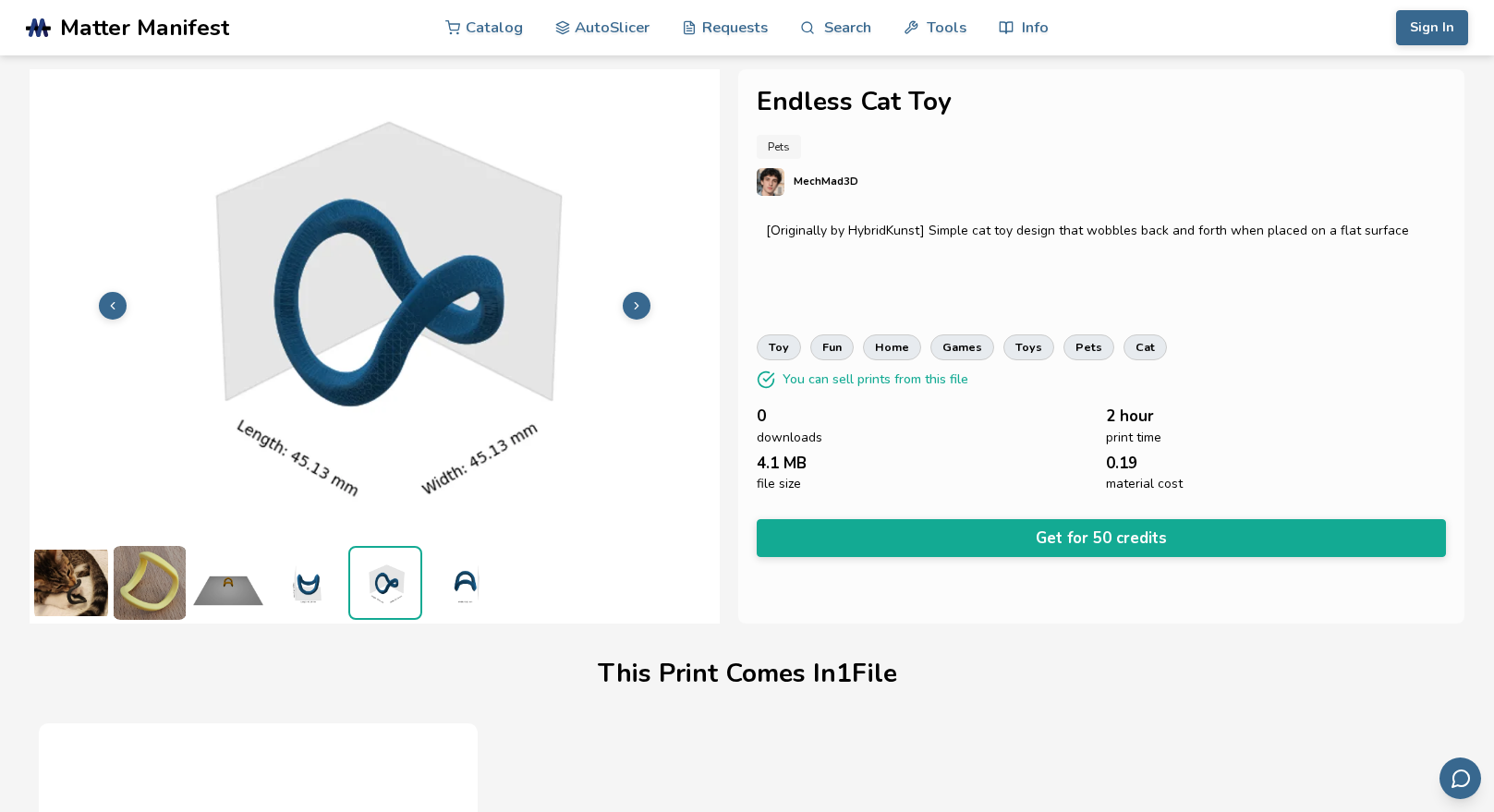
click at [636, 305] on icon at bounding box center [637, 306] width 13 height 13
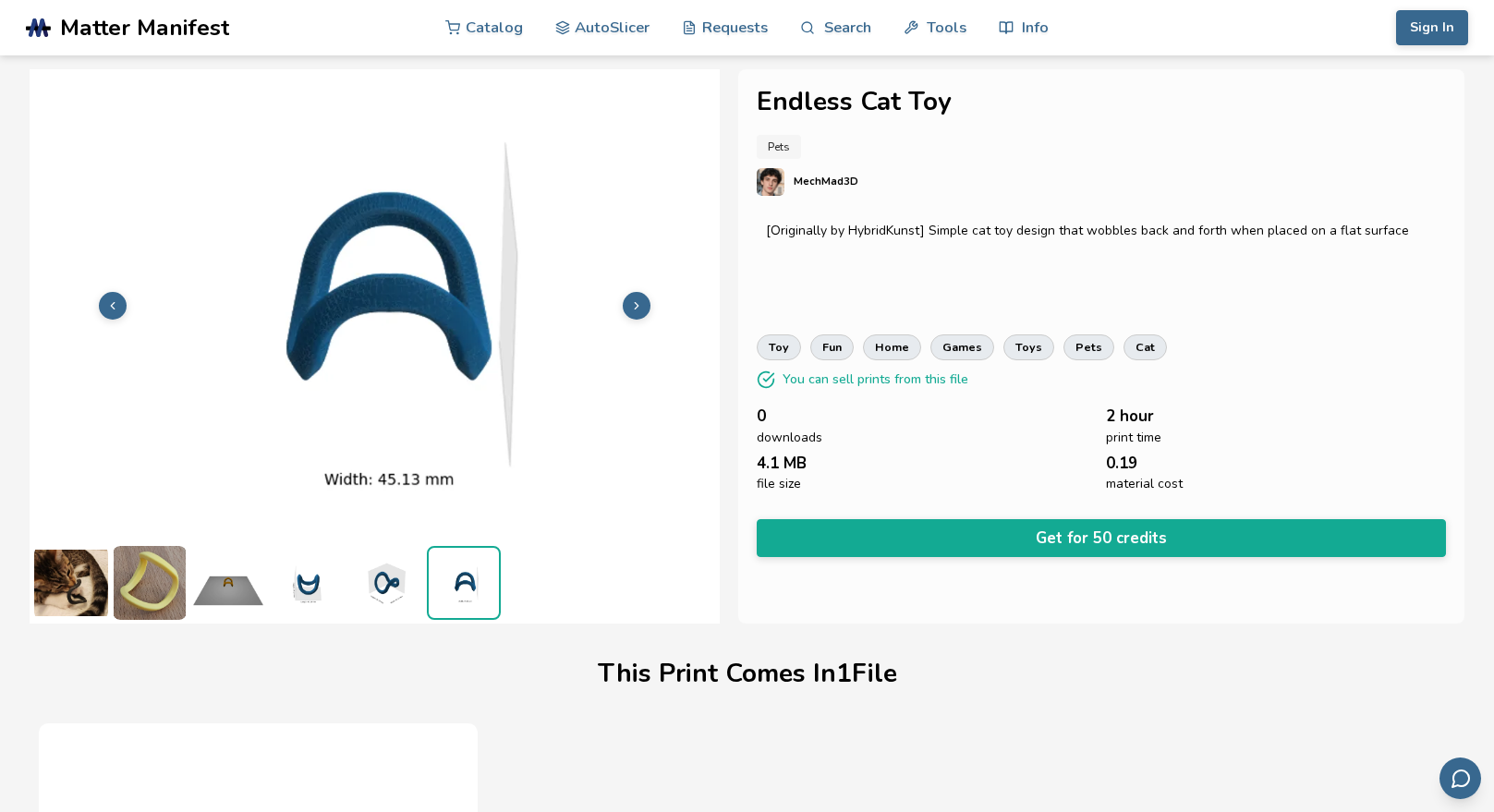
click at [636, 305] on icon at bounding box center [637, 306] width 13 height 13
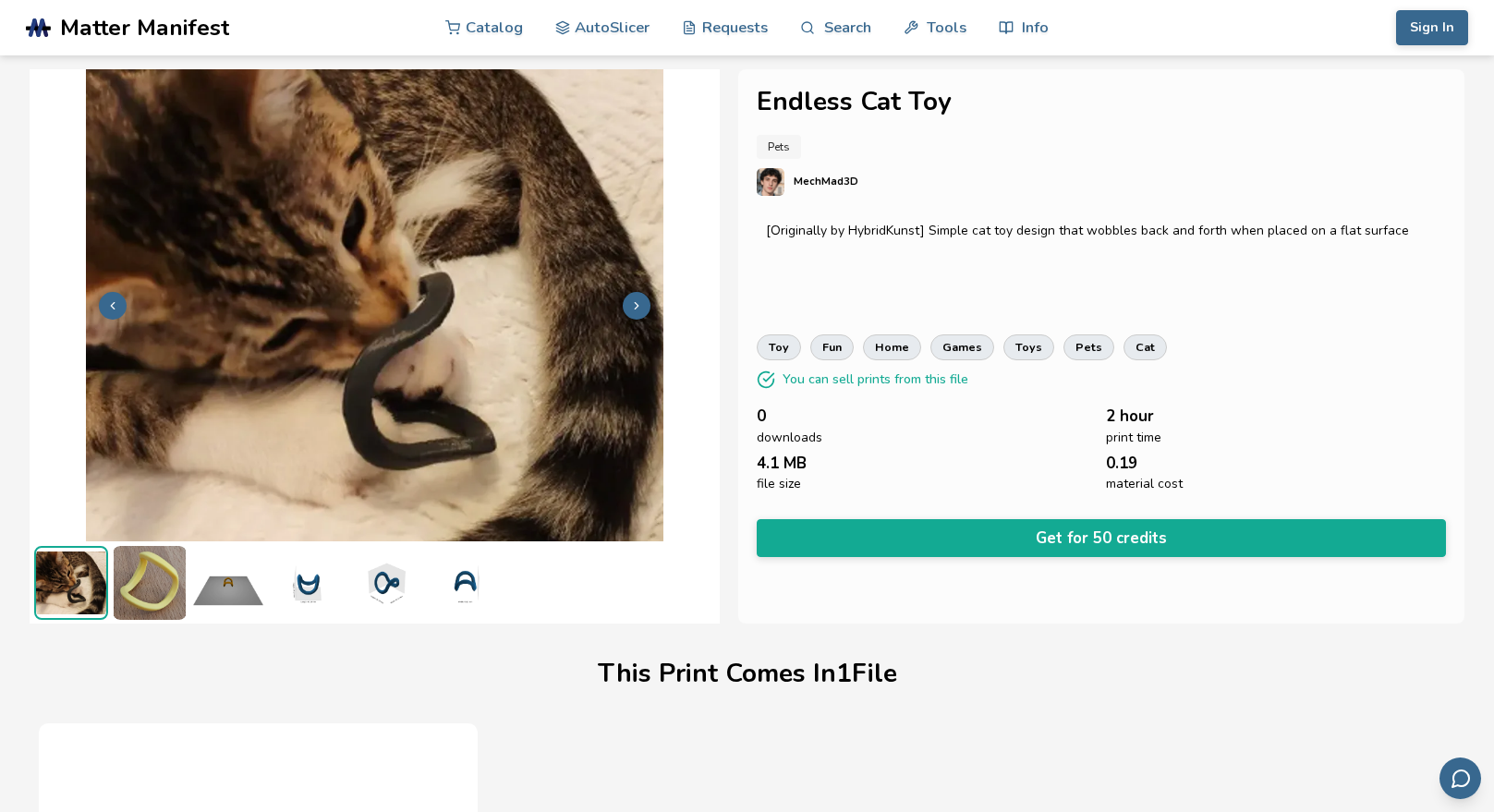
click at [636, 305] on icon at bounding box center [637, 306] width 13 height 13
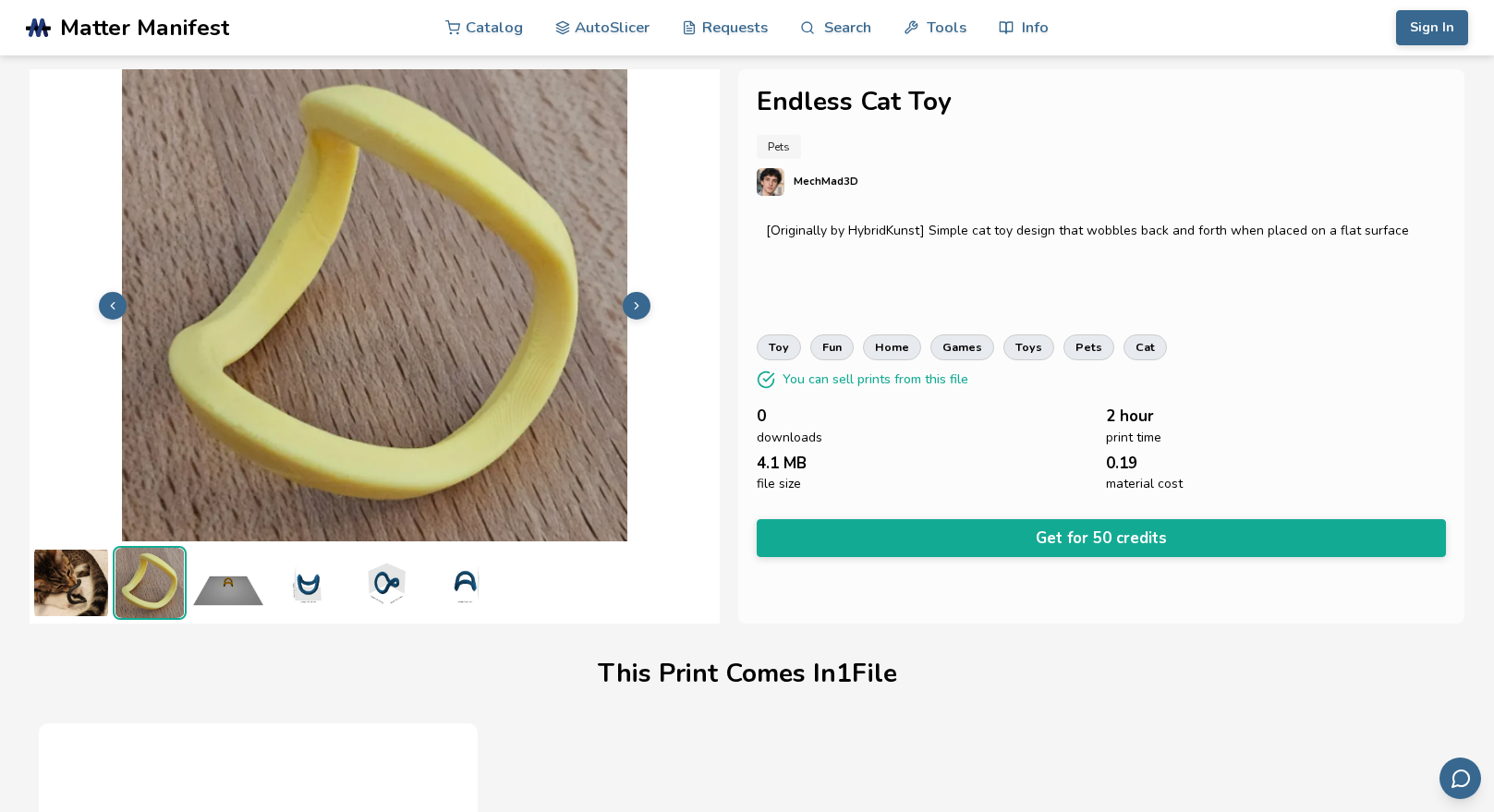
click at [636, 305] on icon at bounding box center [637, 306] width 13 height 13
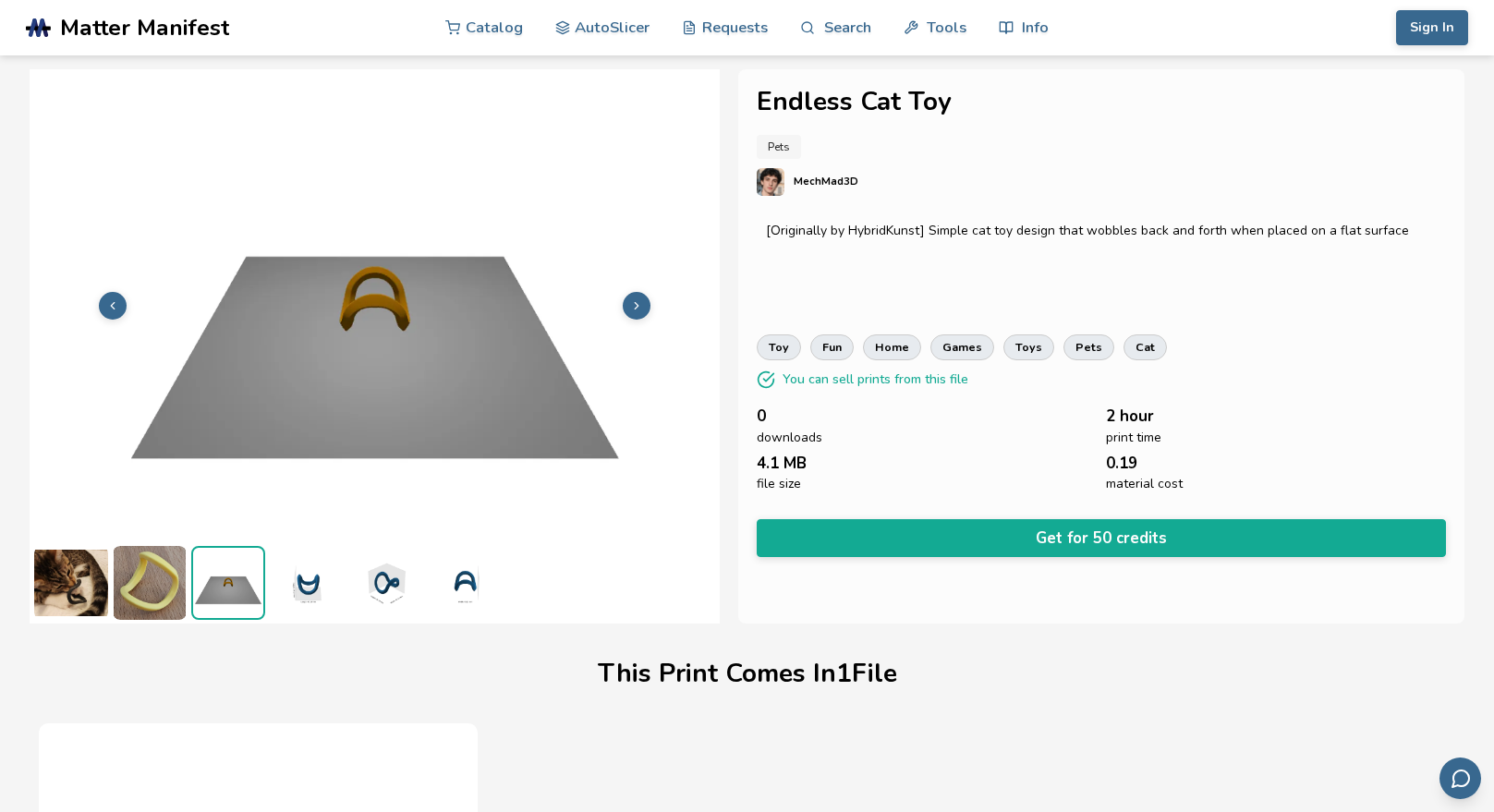
click at [636, 305] on icon at bounding box center [637, 306] width 13 height 13
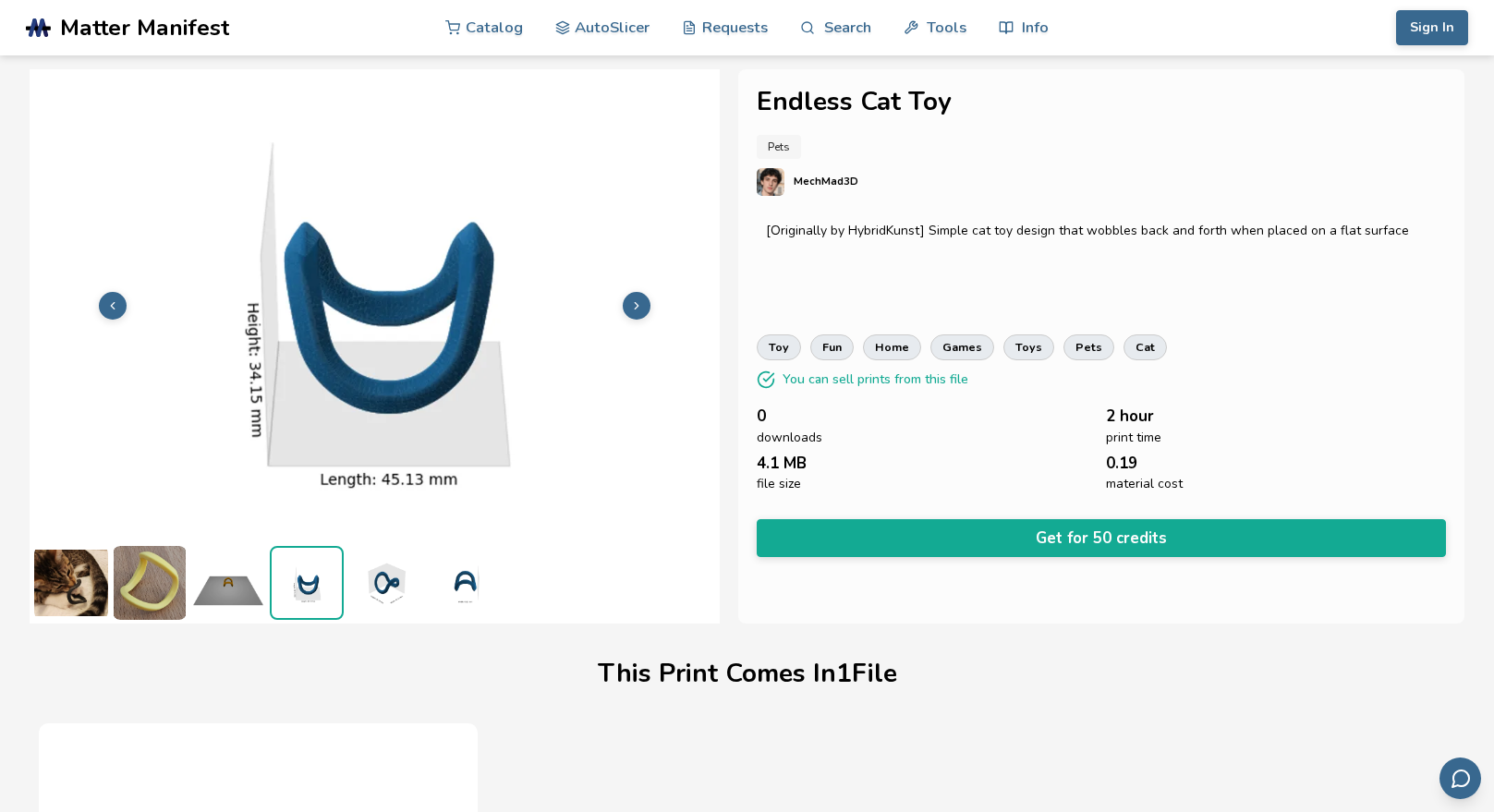
click at [636, 305] on icon at bounding box center [637, 306] width 13 height 13
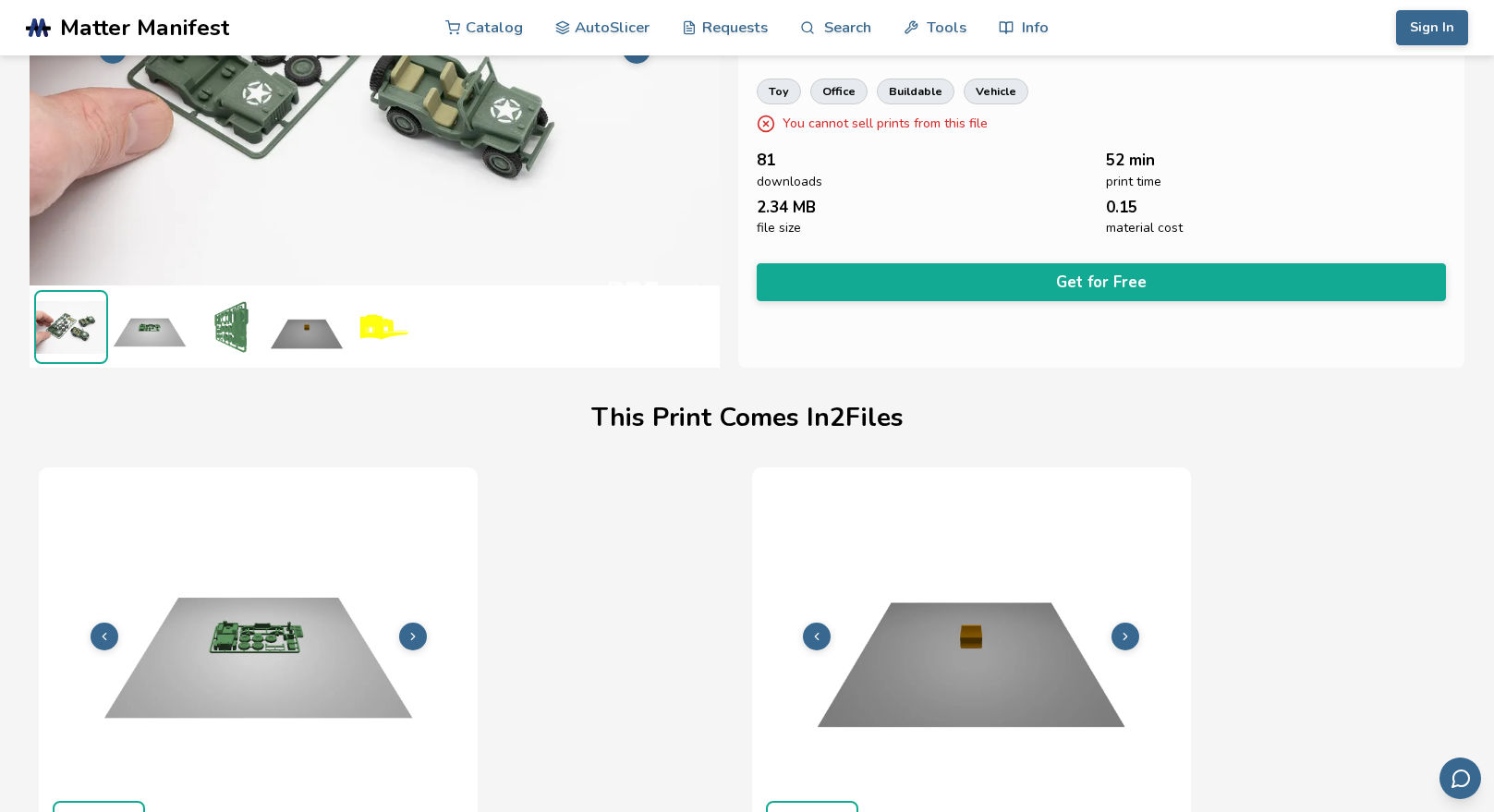
scroll to position [276, 7]
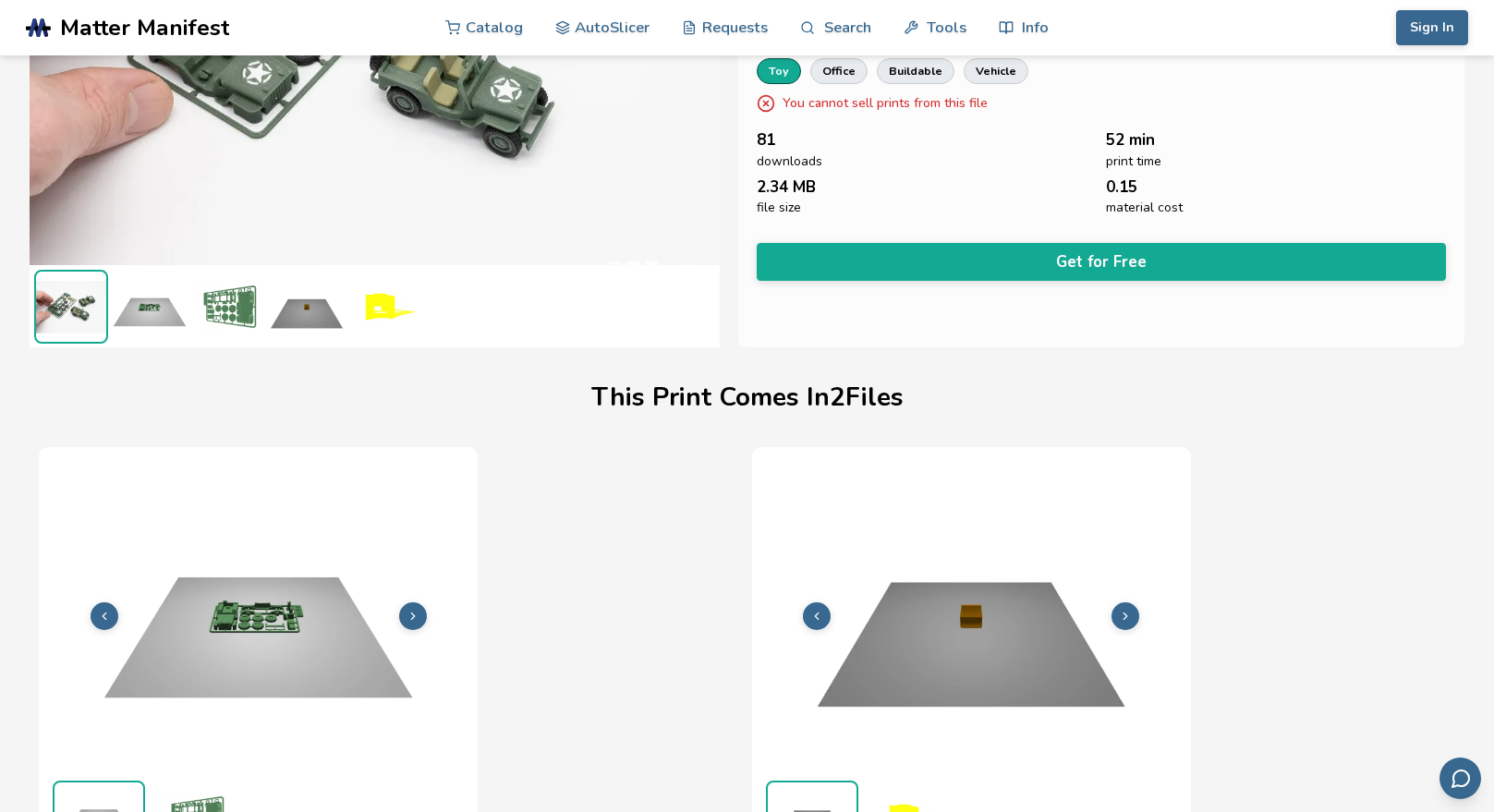
click at [773, 75] on link "toy" at bounding box center [779, 71] width 44 height 26
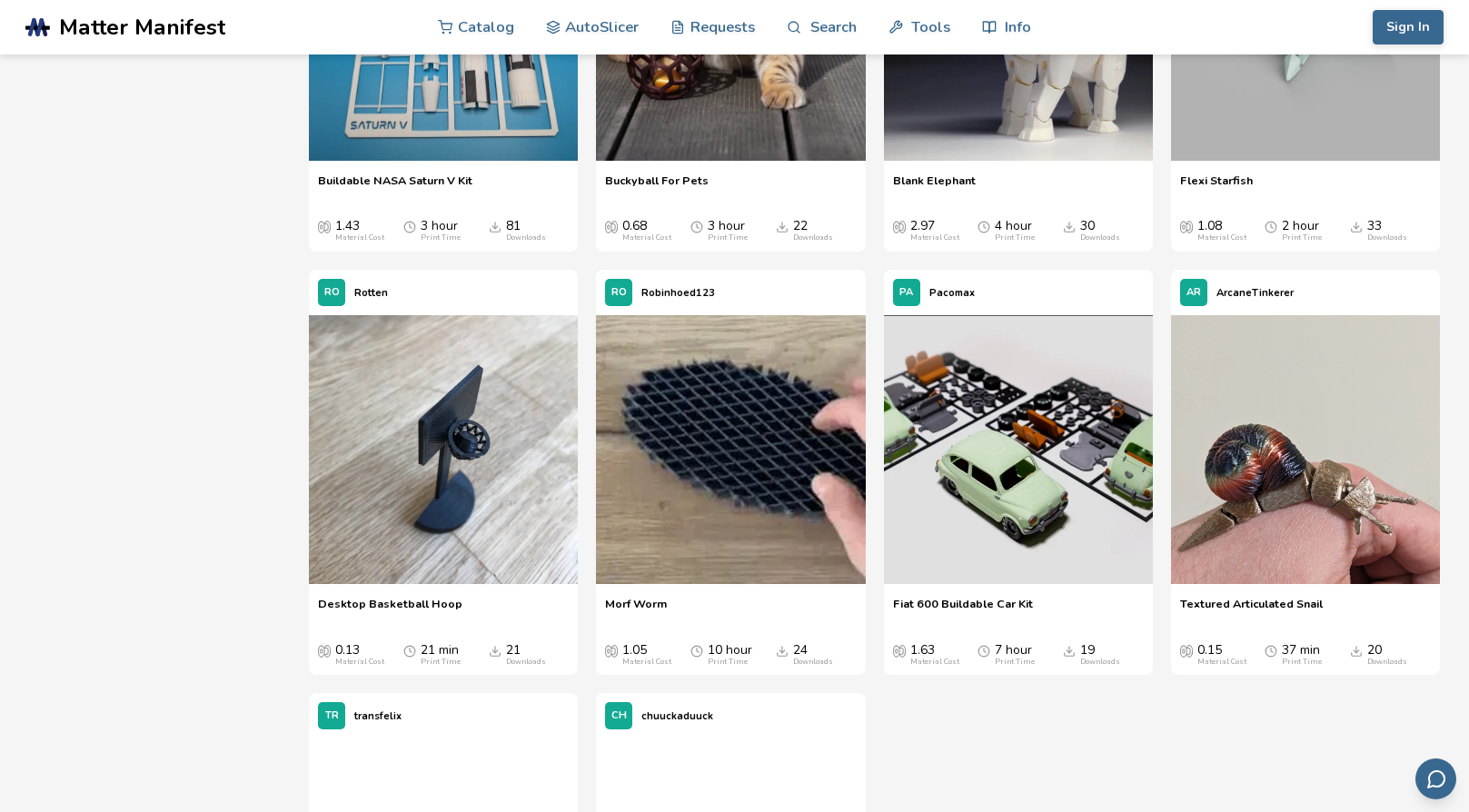
scroll to position [2588, 0]
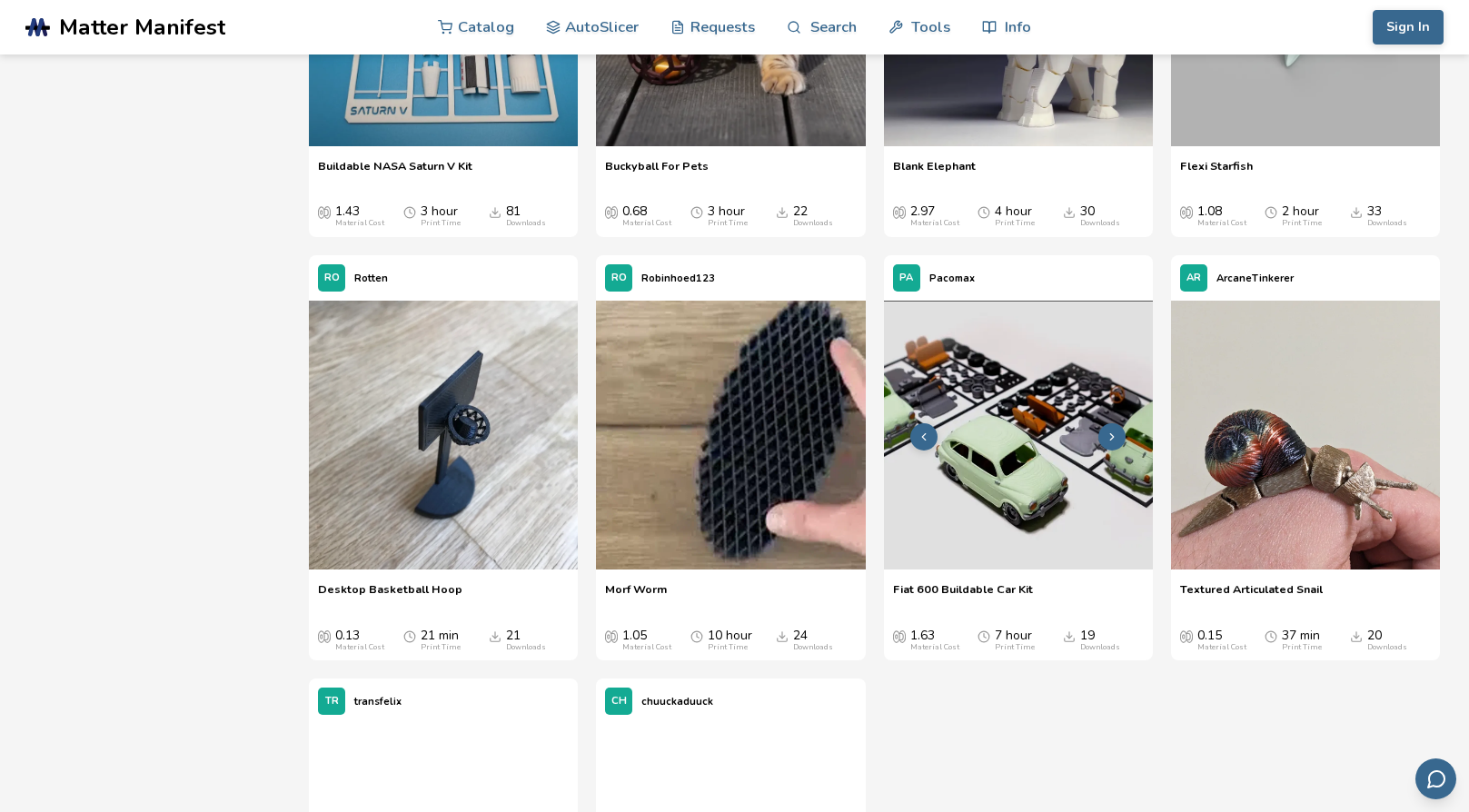
click at [1003, 470] on img at bounding box center [1018, 435] width 269 height 269
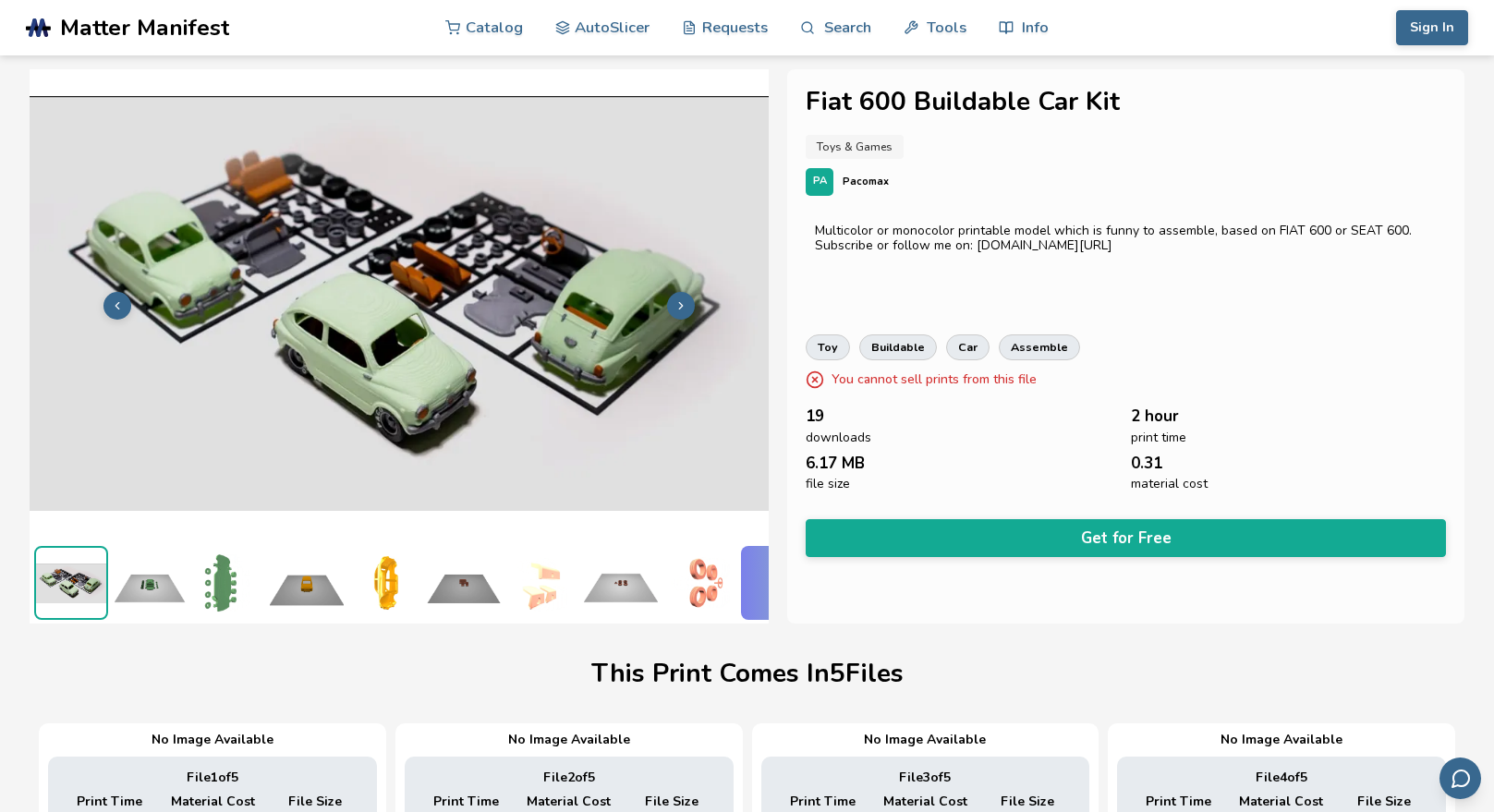
click at [819, 185] on span "PA" at bounding box center [820, 181] width 14 height 12
click at [865, 182] on p "Pacomax" at bounding box center [866, 181] width 46 height 19
